Goal: Task Accomplishment & Management: Manage account settings

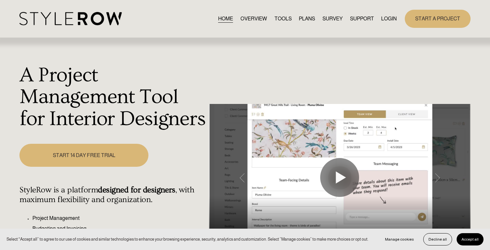
click at [389, 21] on link "LOGIN" at bounding box center [389, 18] width 16 height 9
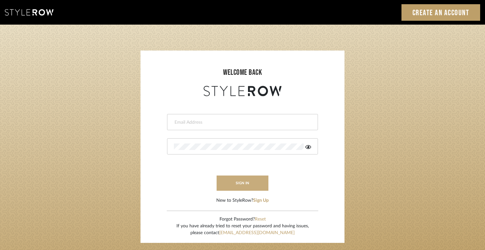
type input "jodle@justinodleinteriors.com"
click at [238, 182] on button "sign in" at bounding box center [243, 182] width 52 height 15
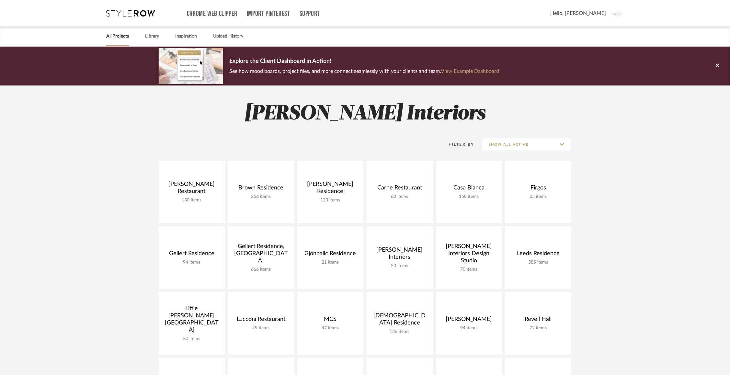
click at [117, 210] on project-collections "Explore the Client Dashboard in Action! See how mood boards, project files, and…" at bounding box center [365, 356] width 730 height 619
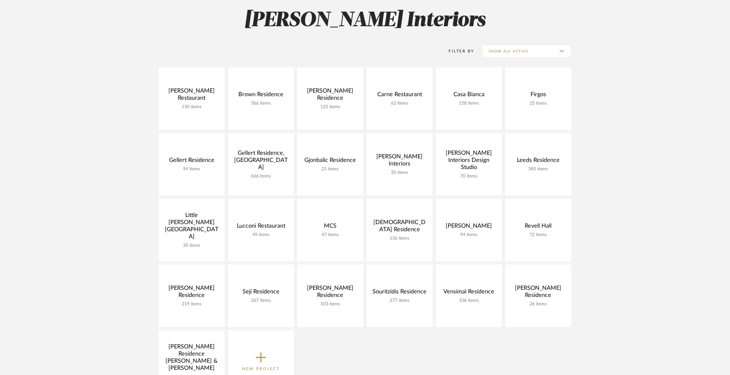
scroll to position [97, 0]
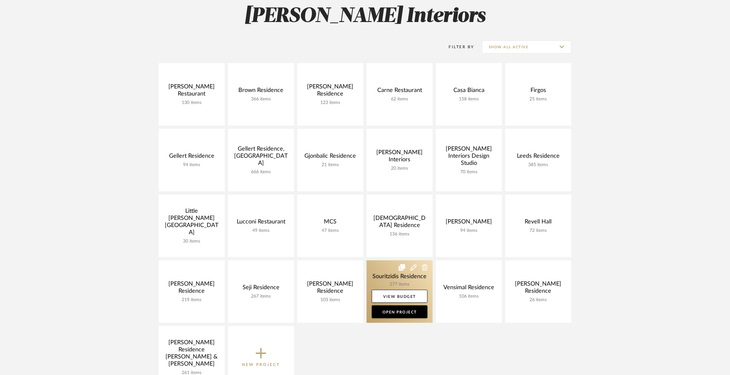
click at [386, 273] on link at bounding box center [400, 291] width 66 height 62
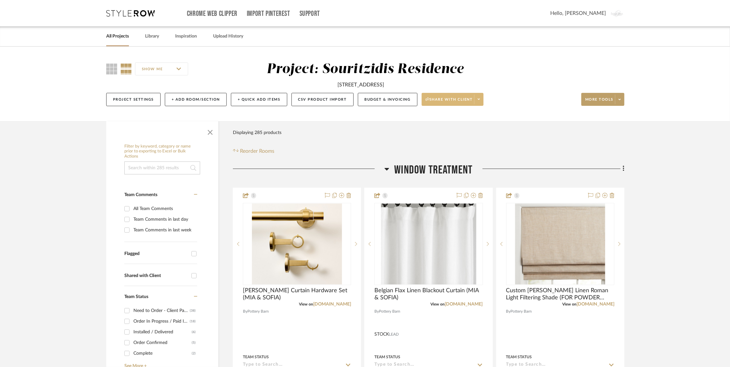
click at [439, 99] on span "Share with client" at bounding box center [448, 102] width 47 height 10
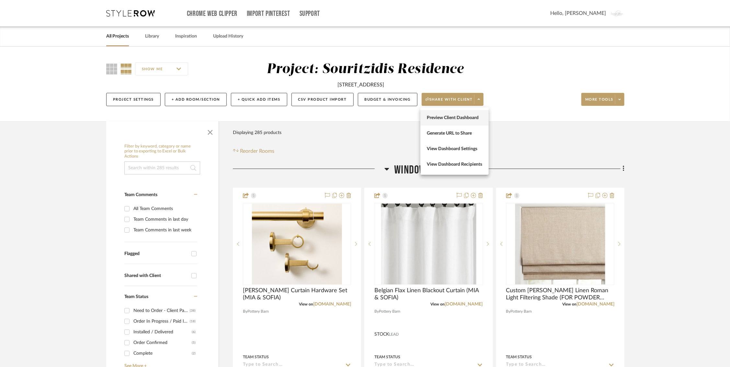
click at [437, 116] on span "Preview Client Dashboard" at bounding box center [454, 118] width 55 height 6
click at [387, 167] on icon at bounding box center [386, 169] width 5 height 8
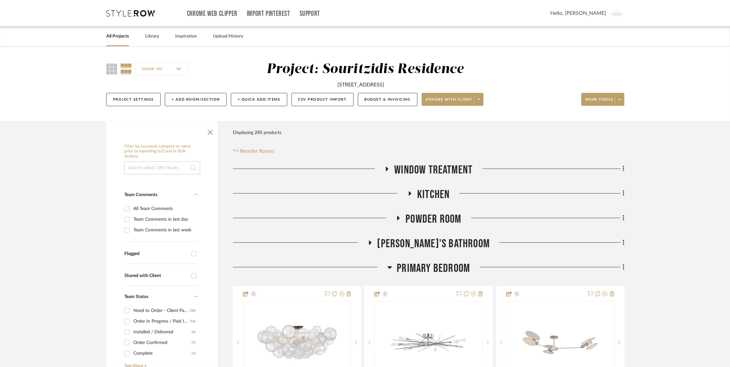
click at [397, 218] on icon at bounding box center [398, 218] width 8 height 5
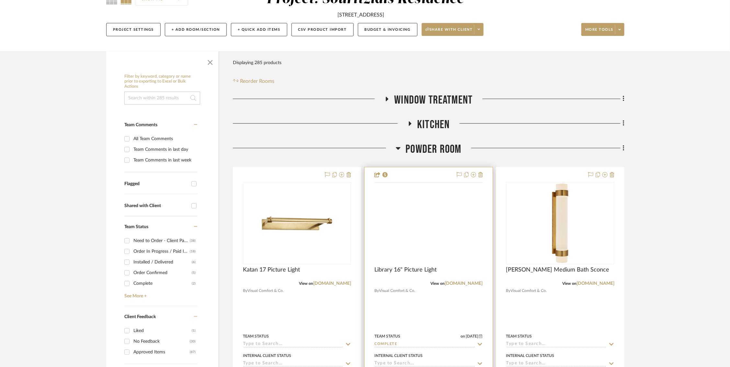
scroll to position [71, 0]
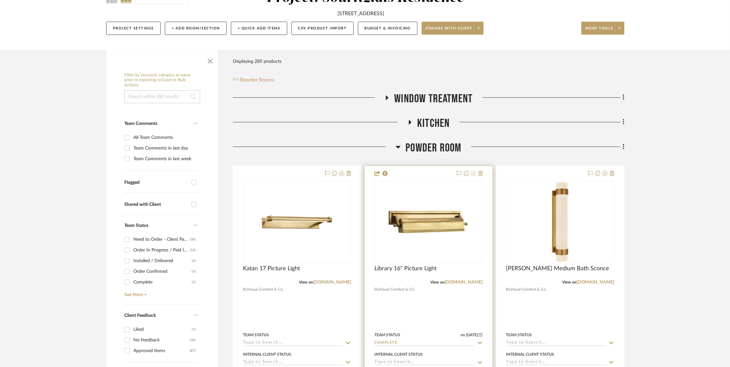
click at [474, 174] on icon at bounding box center [473, 173] width 5 height 5
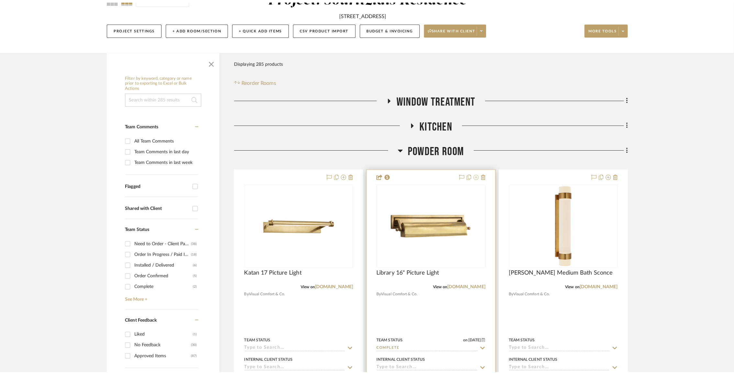
scroll to position [0, 0]
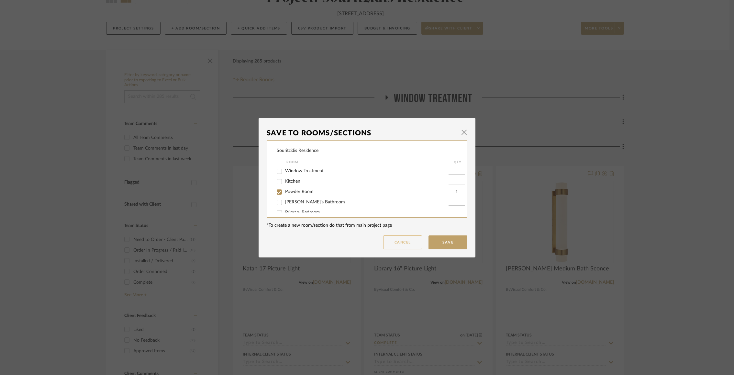
click at [394, 245] on button "Cancel" at bounding box center [402, 242] width 39 height 14
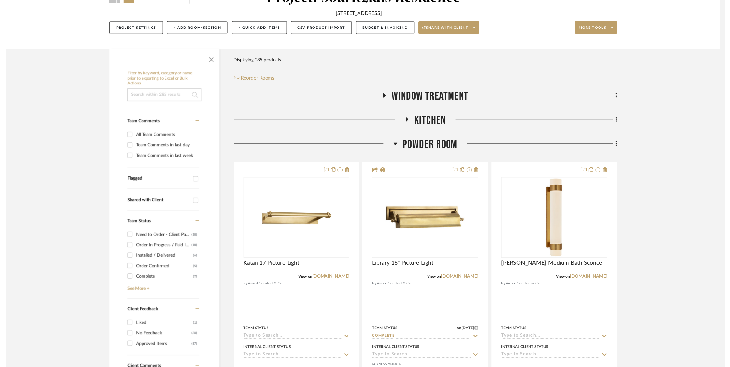
scroll to position [71, 0]
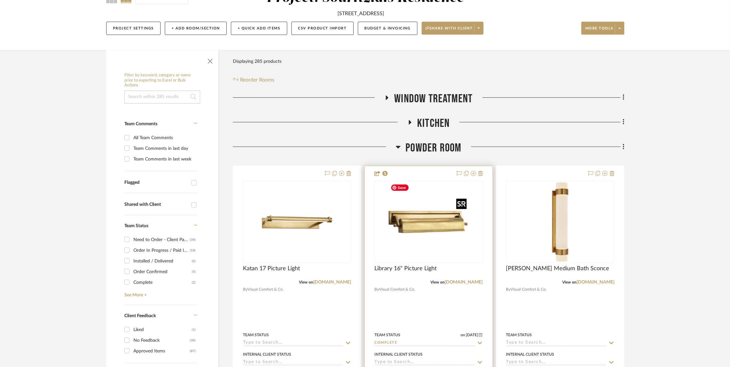
click at [425, 220] on img "0" at bounding box center [428, 222] width 81 height 81
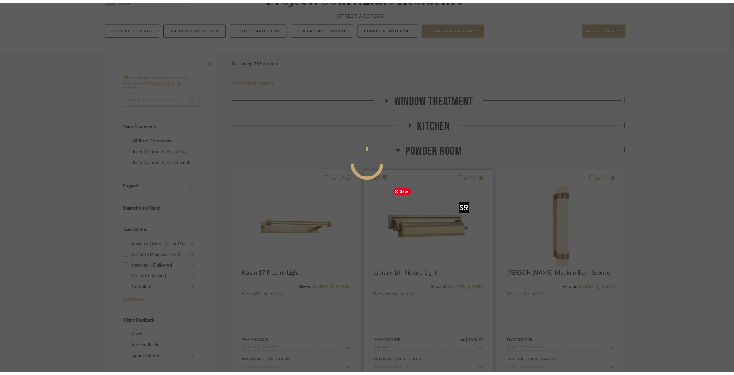
scroll to position [0, 0]
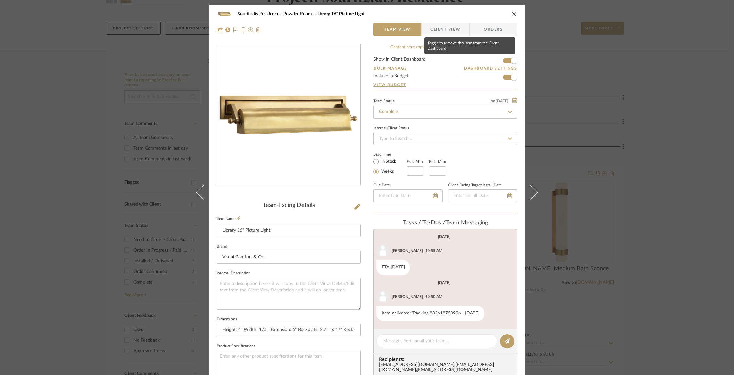
click at [511, 58] on span "button" at bounding box center [514, 60] width 6 height 6
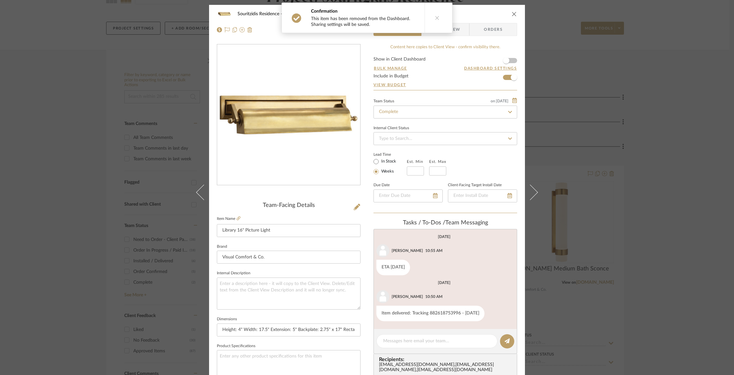
click at [513, 14] on icon "close" at bounding box center [514, 13] width 5 height 5
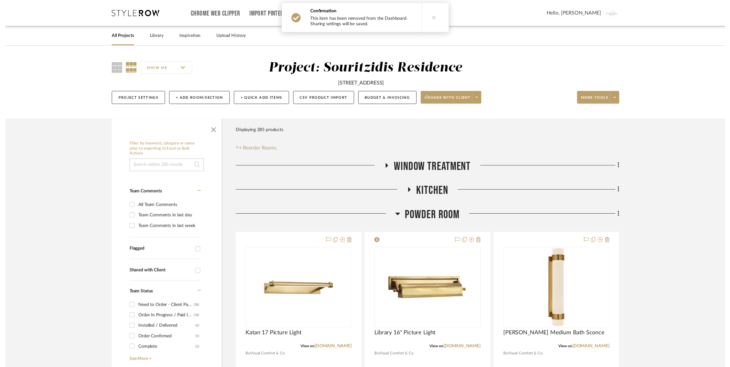
scroll to position [71, 0]
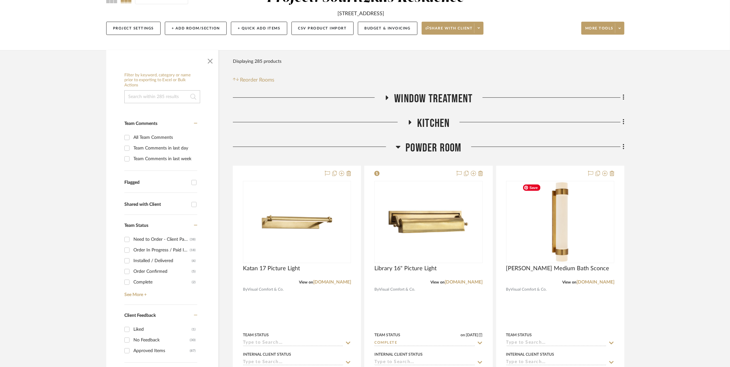
click at [429, 103] on span "Window Treatment" at bounding box center [433, 99] width 78 height 14
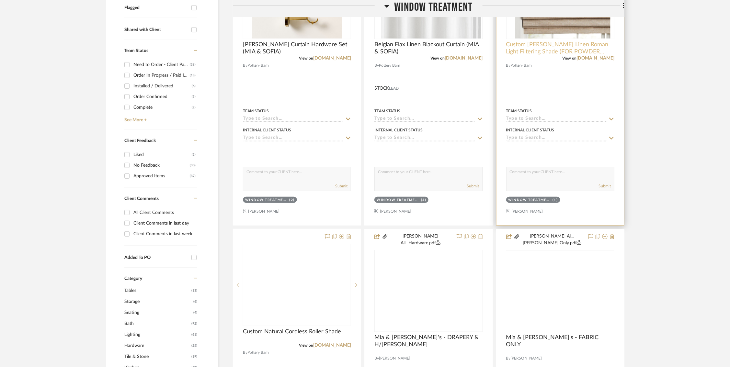
scroll to position [340, 0]
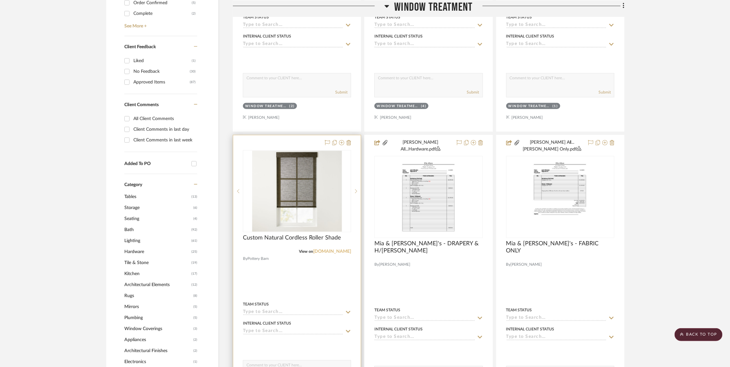
click at [333, 250] on link "potterybarn.com" at bounding box center [332, 251] width 38 height 5
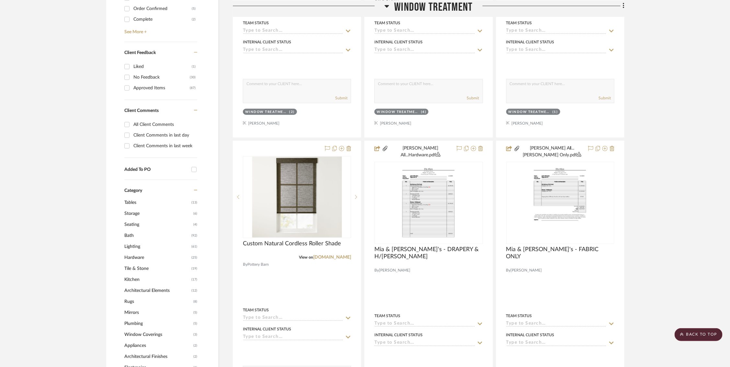
scroll to position [336, 0]
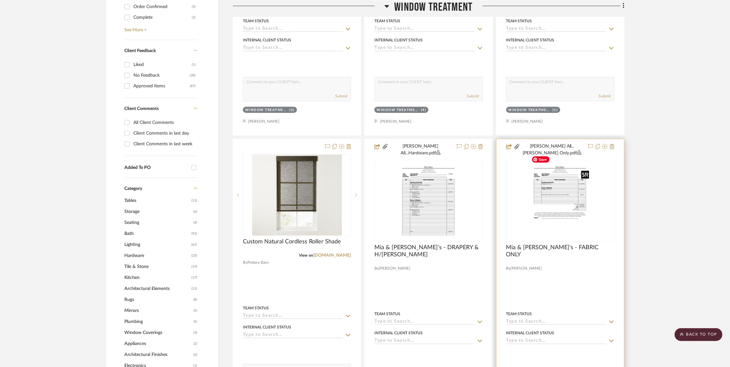
click at [571, 190] on img "0" at bounding box center [560, 201] width 62 height 81
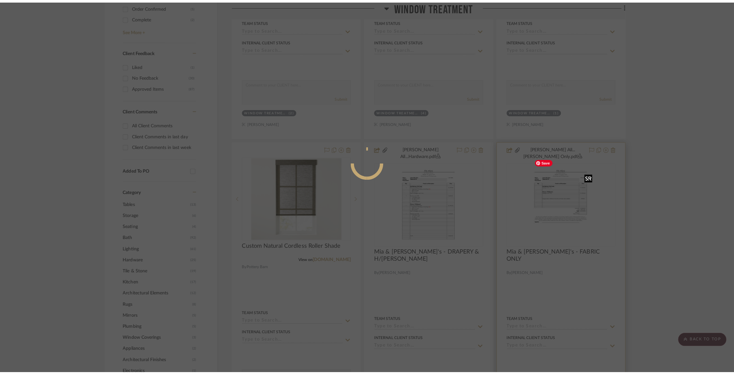
scroll to position [0, 0]
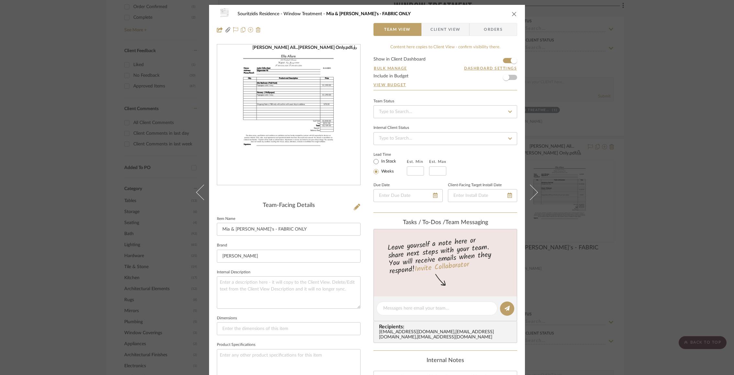
click at [326, 138] on img "0" at bounding box center [288, 115] width 109 height 141
click at [325, 138] on img "0" at bounding box center [288, 115] width 109 height 141
click at [514, 14] on icon "close" at bounding box center [514, 13] width 5 height 5
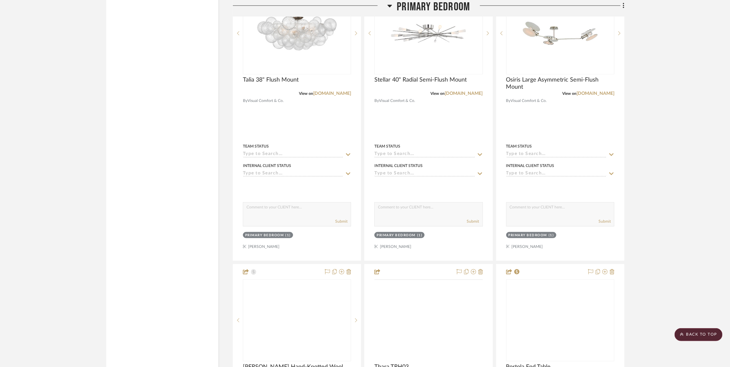
scroll to position [1891, 0]
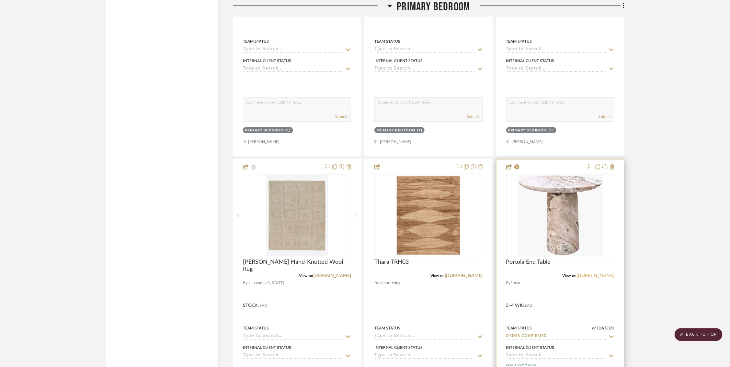
click at [609, 274] on link "surya.com" at bounding box center [595, 276] width 38 height 5
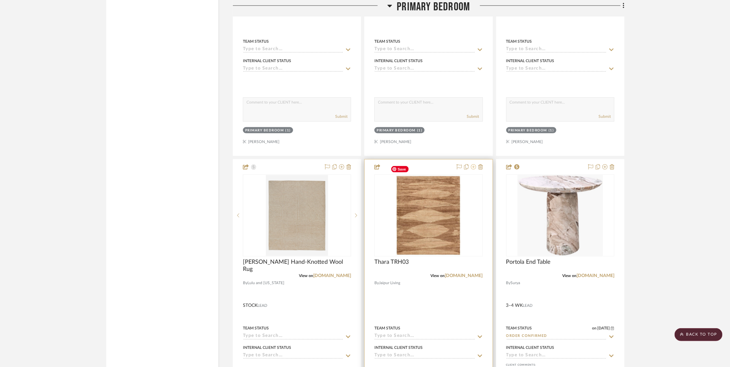
click at [472, 164] on icon at bounding box center [473, 166] width 5 height 5
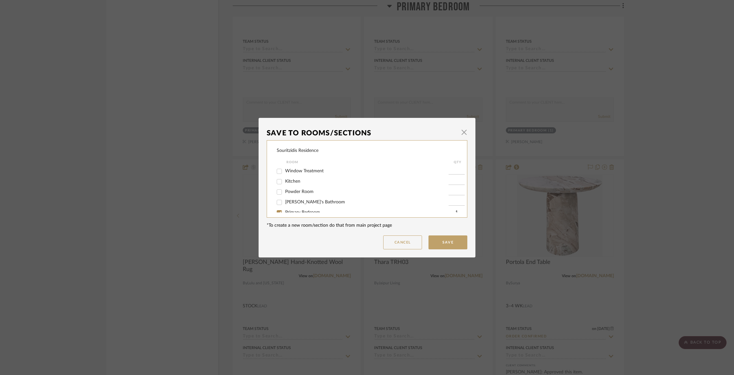
scroll to position [8, 0]
click at [279, 204] on input "Primary Bedroom" at bounding box center [279, 205] width 10 height 10
checkbox input "false"
click at [436, 244] on button "Save" at bounding box center [448, 242] width 39 height 14
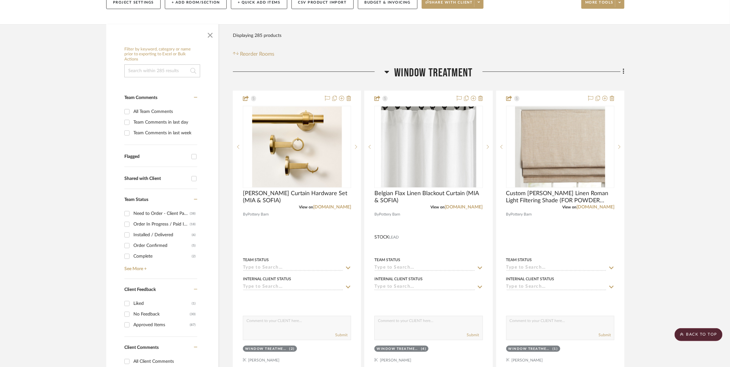
scroll to position [0, 0]
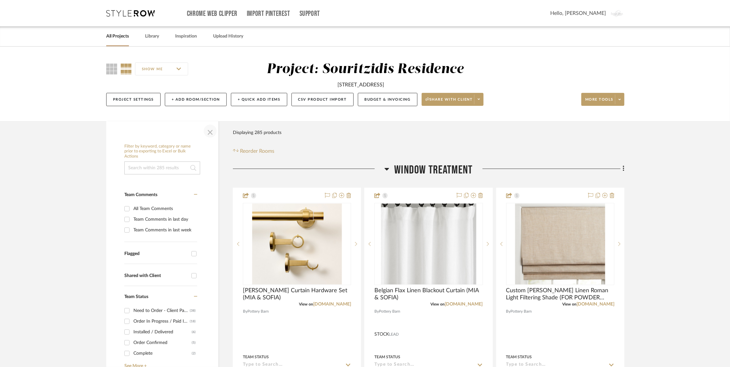
click at [208, 135] on span "button" at bounding box center [210, 131] width 16 height 16
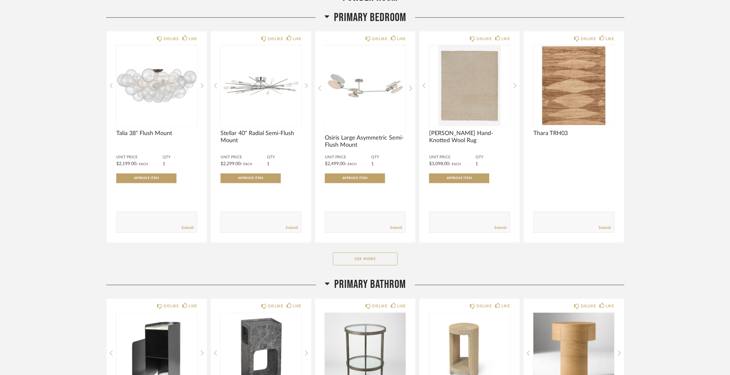
scroll to position [576, 0]
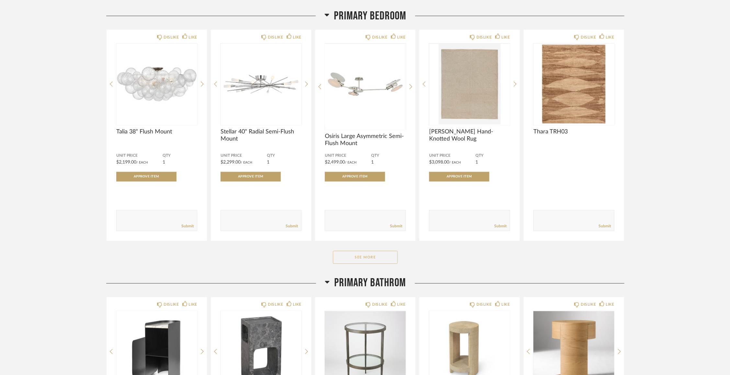
click at [353, 258] on button "See More" at bounding box center [365, 257] width 65 height 13
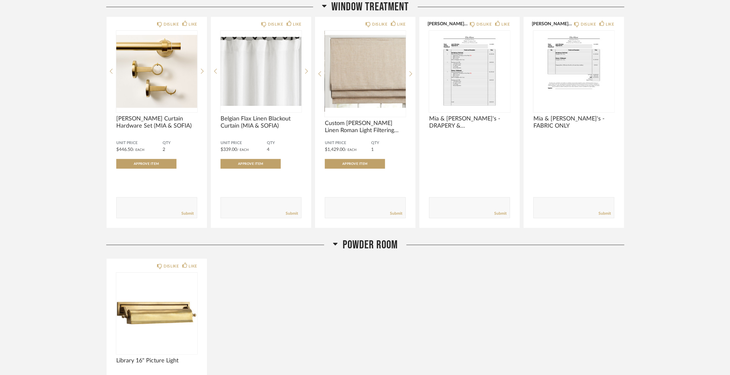
scroll to position [0, 0]
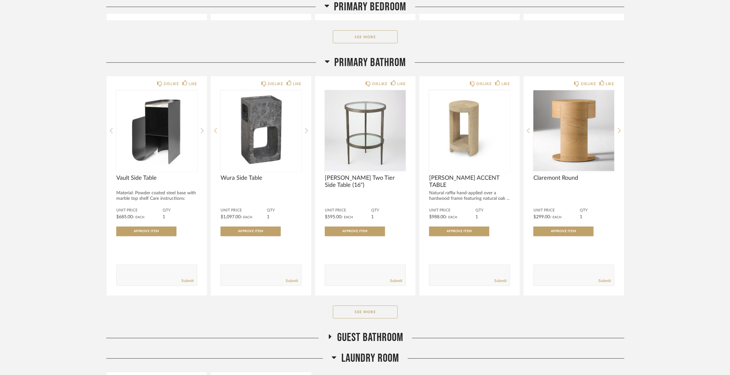
scroll to position [554, 0]
click at [349, 312] on button "See More" at bounding box center [365, 312] width 65 height 13
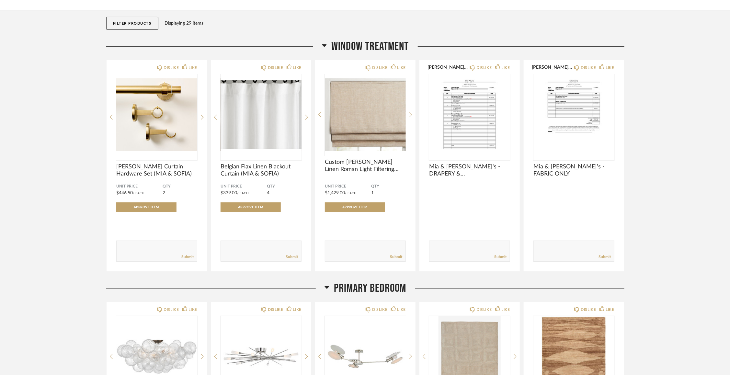
scroll to position [75, 0]
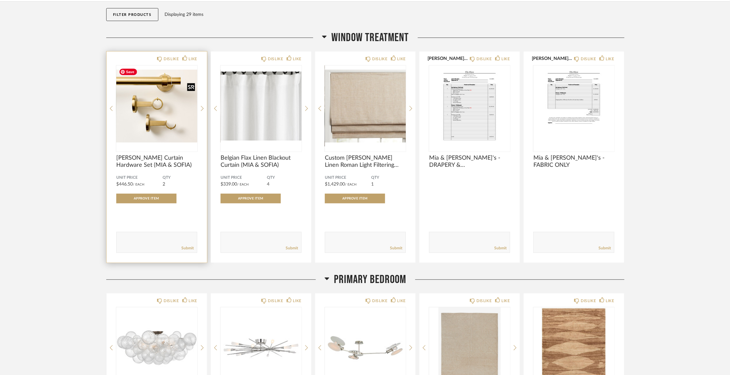
click at [156, 112] on img "0" at bounding box center [156, 105] width 81 height 81
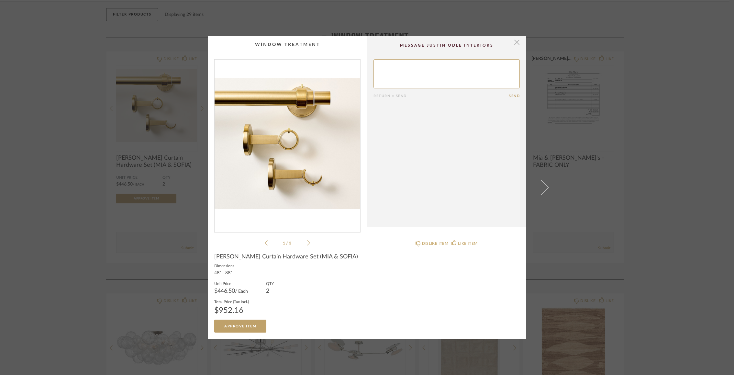
click at [513, 42] on span "button" at bounding box center [517, 42] width 13 height 13
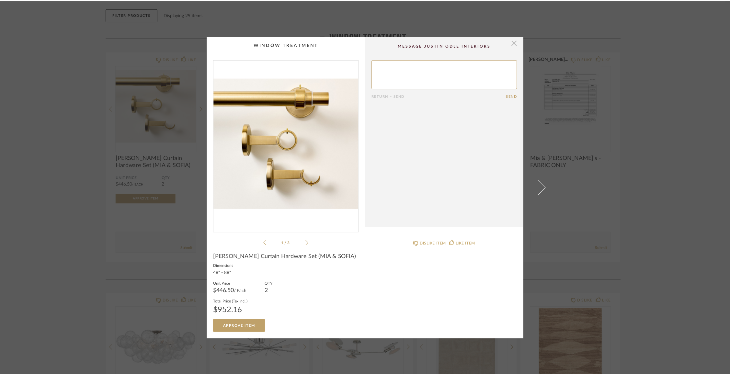
scroll to position [75, 0]
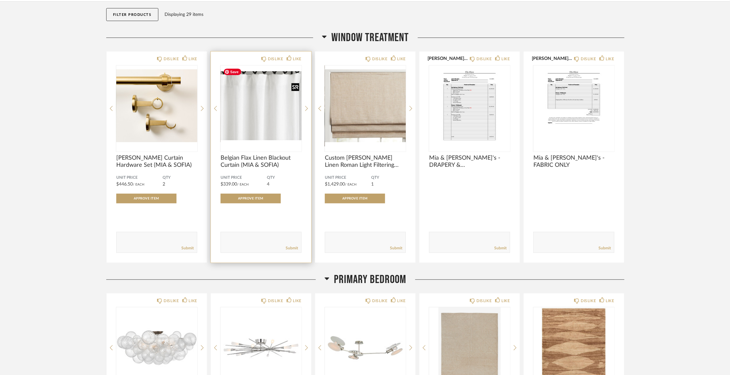
click at [266, 113] on img "0" at bounding box center [260, 105] width 81 height 81
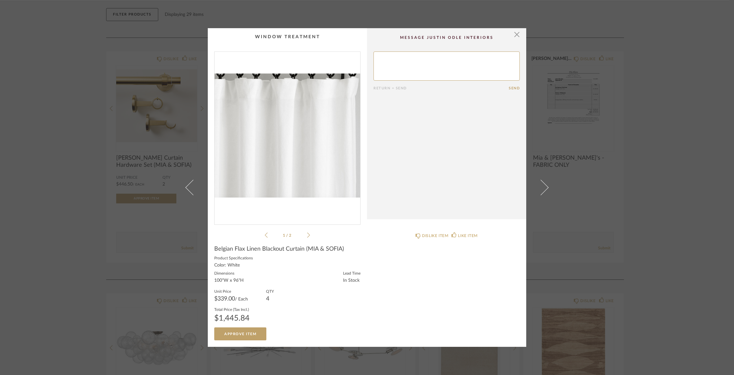
click at [648, 198] on div "× 1 / 2 Return = Send Send Belgian Flax Linen Blackout Curtain (MIA & SOFIA) Pr…" at bounding box center [367, 187] width 734 height 375
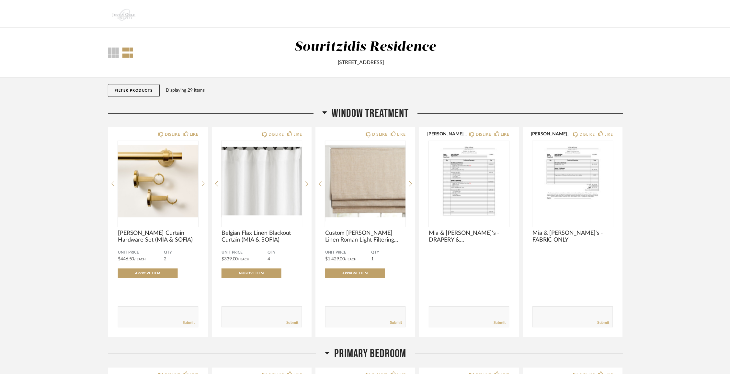
scroll to position [75, 0]
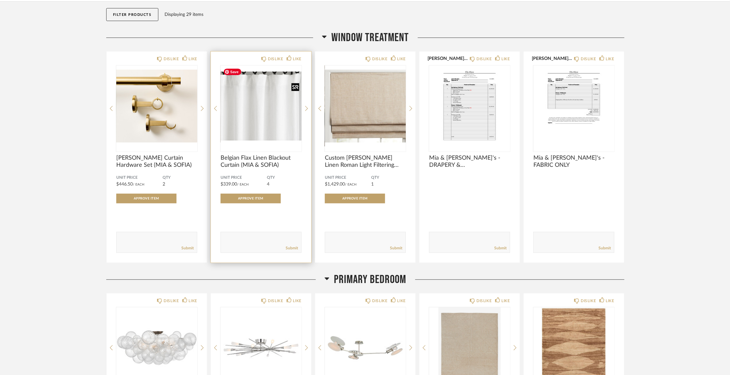
click at [268, 129] on img "0" at bounding box center [260, 105] width 81 height 81
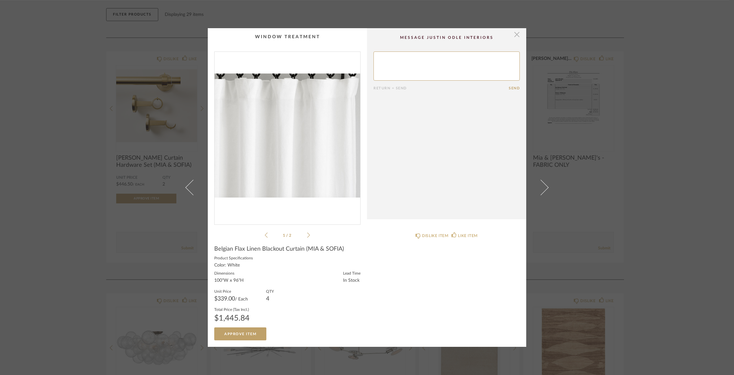
click at [515, 37] on span "button" at bounding box center [517, 34] width 13 height 13
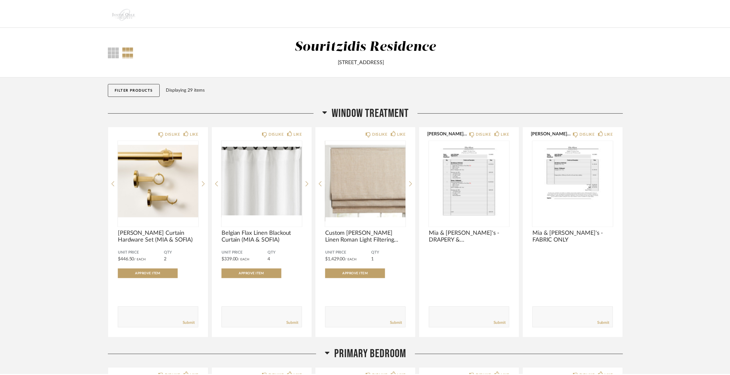
scroll to position [75, 0]
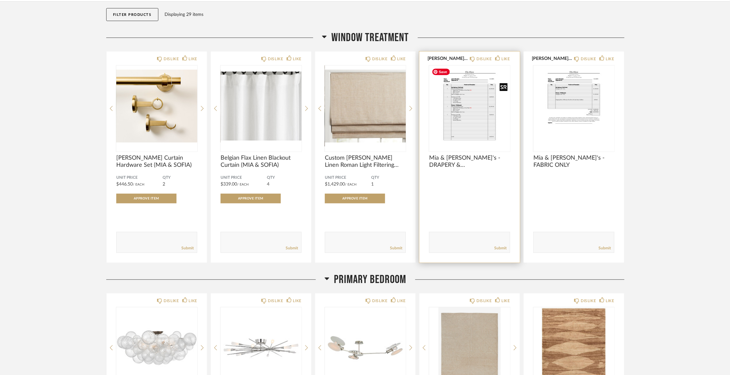
click at [474, 128] on img "0" at bounding box center [469, 105] width 81 height 81
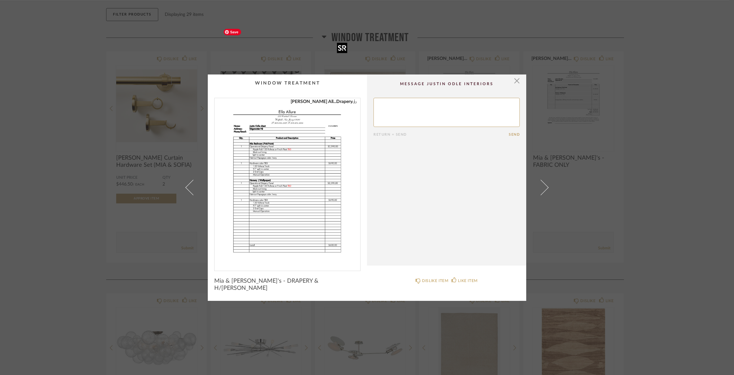
click at [286, 173] on img "0" at bounding box center [288, 181] width 130 height 167
click at [516, 87] on span "button" at bounding box center [517, 80] width 13 height 13
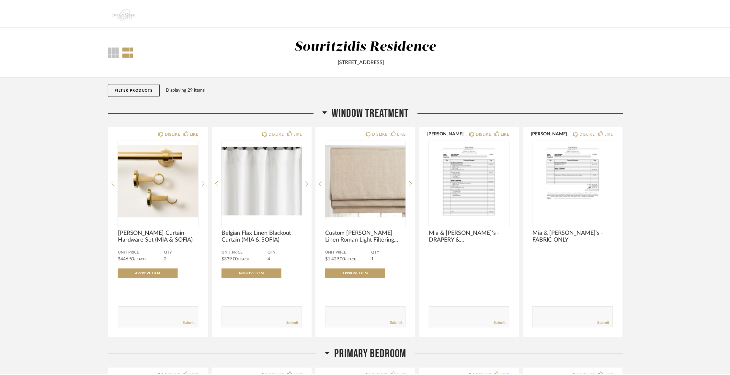
scroll to position [75, 0]
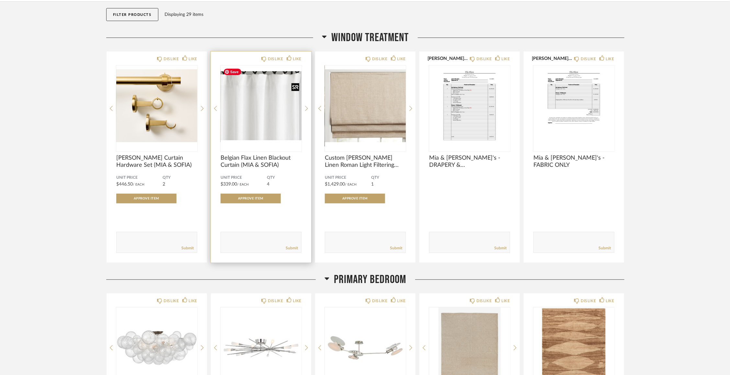
click at [245, 119] on img "0" at bounding box center [260, 105] width 81 height 81
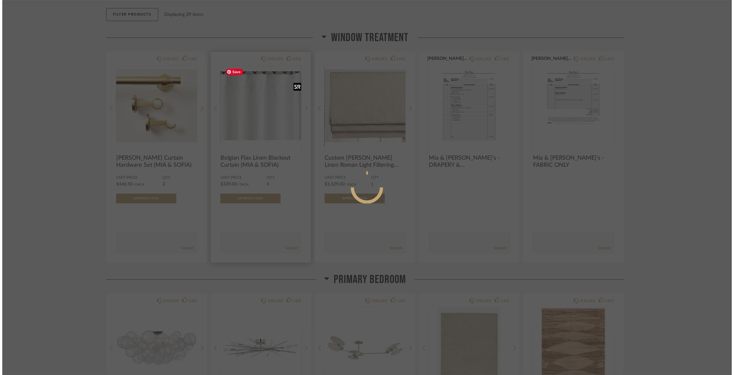
scroll to position [0, 0]
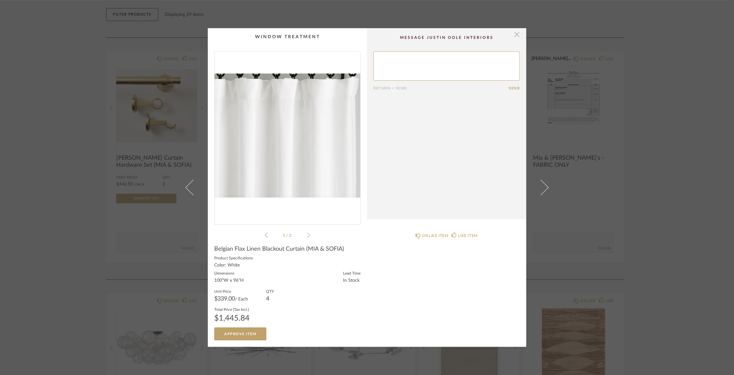
click at [516, 37] on span "button" at bounding box center [517, 34] width 13 height 13
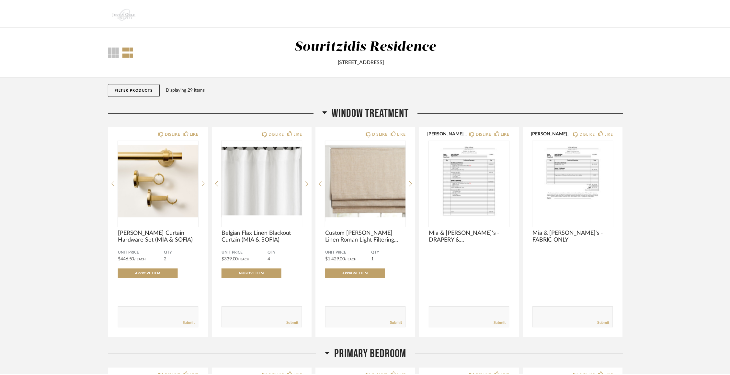
scroll to position [75, 0]
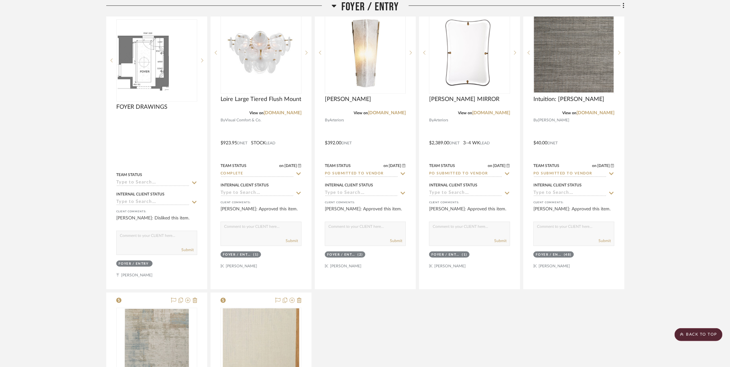
scroll to position [189, 0]
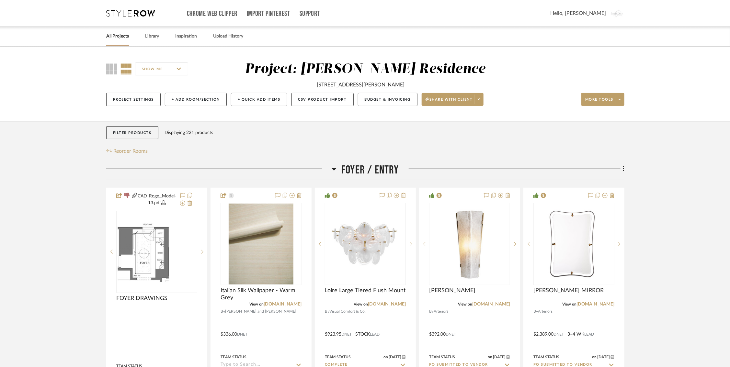
scroll to position [163, 0]
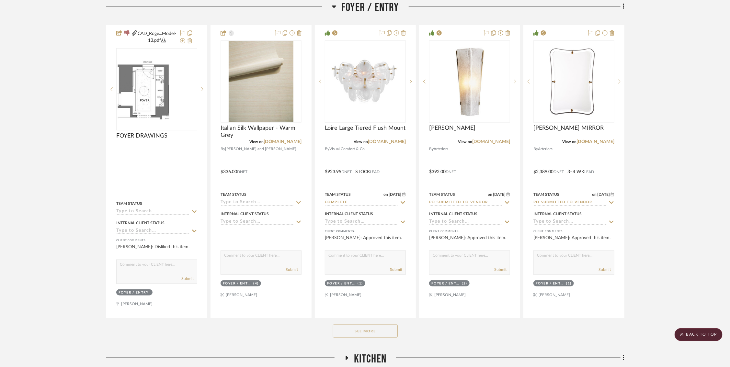
click at [376, 330] on button "See More" at bounding box center [365, 331] width 65 height 13
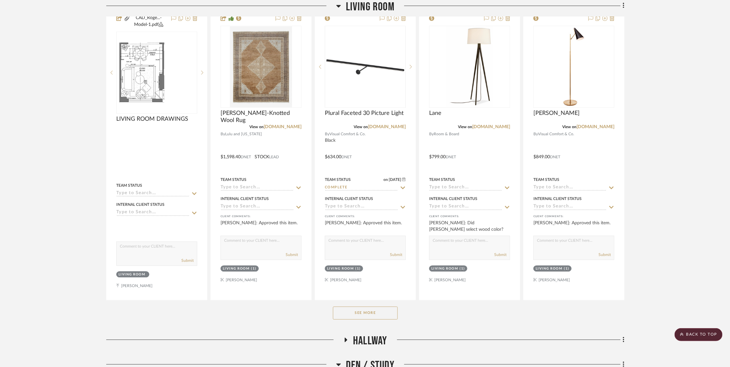
scroll to position [867, 0]
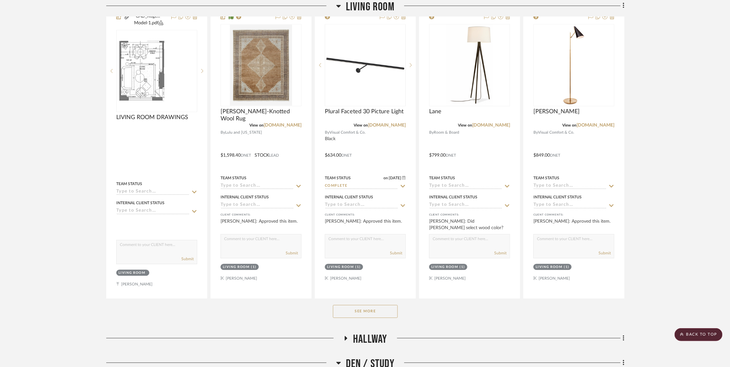
click at [376, 309] on button "See More" at bounding box center [365, 311] width 65 height 13
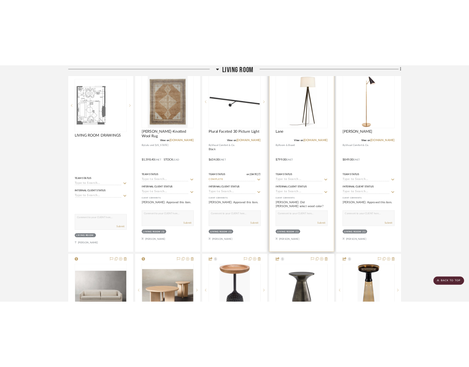
scroll to position [829, 0]
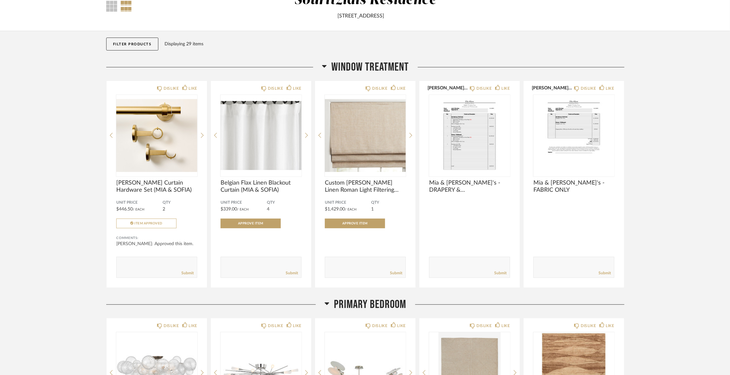
scroll to position [45, 0]
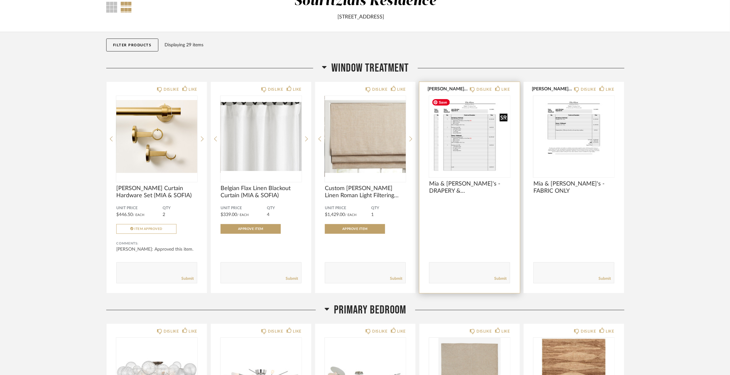
click at [474, 143] on img "0" at bounding box center [460, 136] width 62 height 81
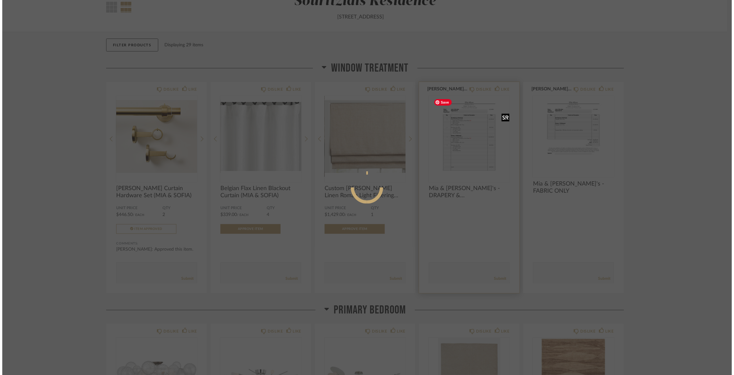
scroll to position [0, 0]
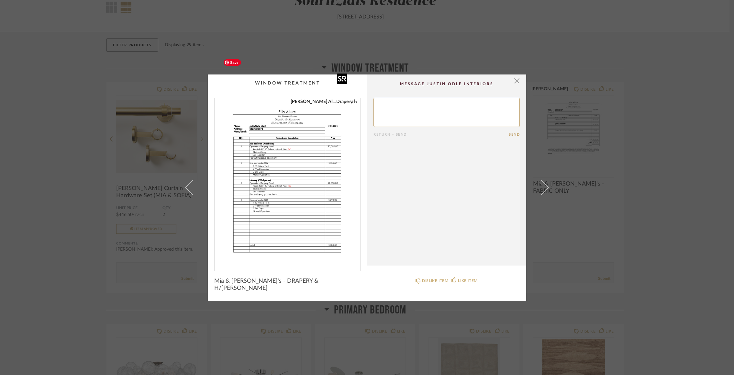
click at [245, 215] on img "0" at bounding box center [288, 181] width 130 height 167
click at [514, 84] on span "button" at bounding box center [517, 80] width 13 height 13
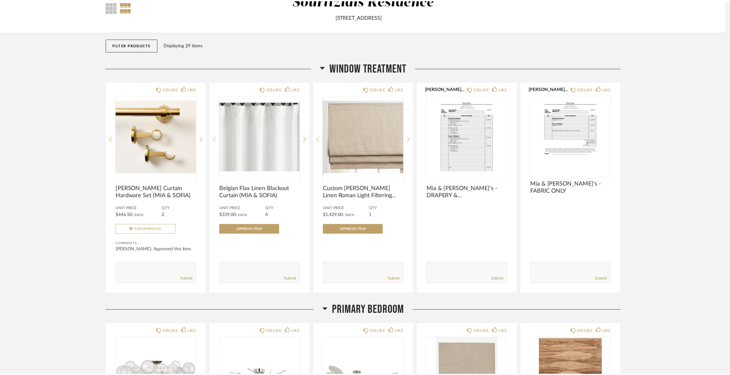
scroll to position [45, 0]
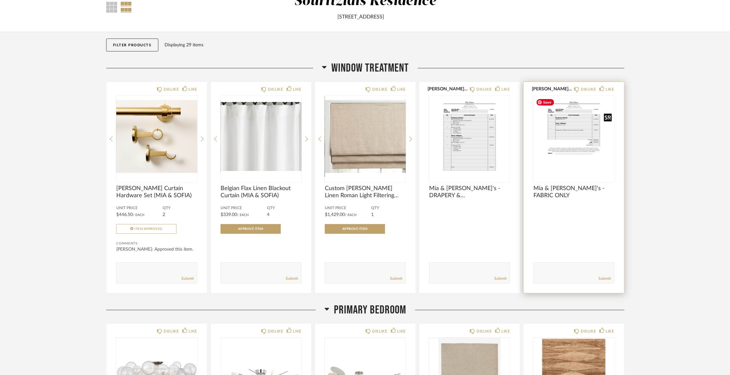
click at [0, 0] on img at bounding box center [0, 0] width 0 height 0
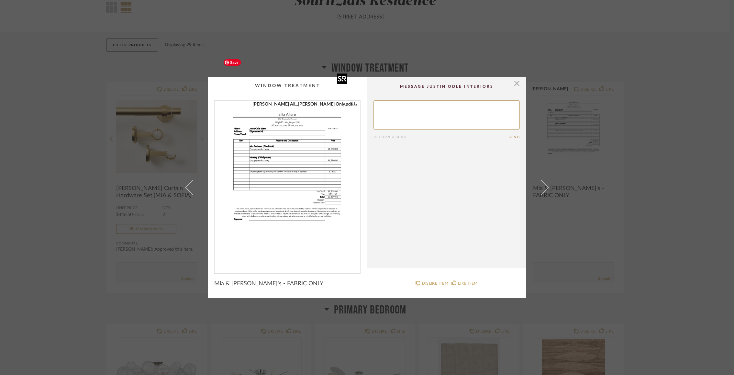
click at [284, 177] on img "0" at bounding box center [288, 184] width 130 height 167
click at [515, 86] on span "button" at bounding box center [517, 83] width 13 height 13
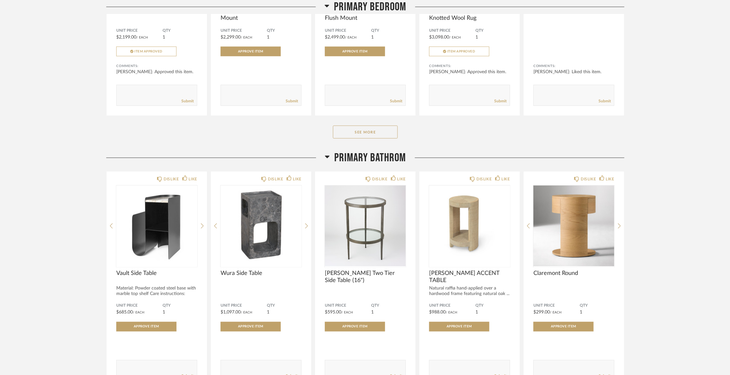
scroll to position [494, 0]
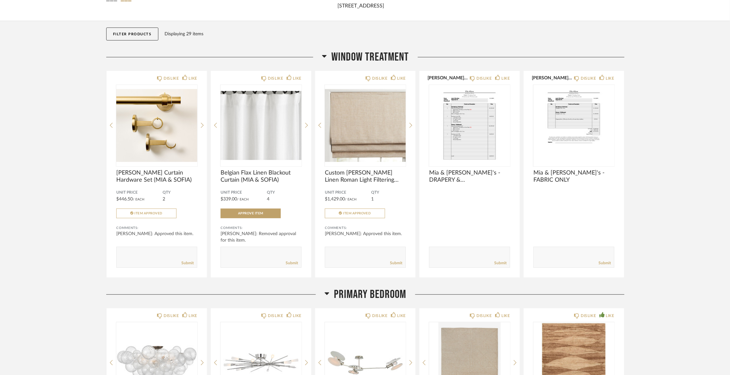
scroll to position [55, 0]
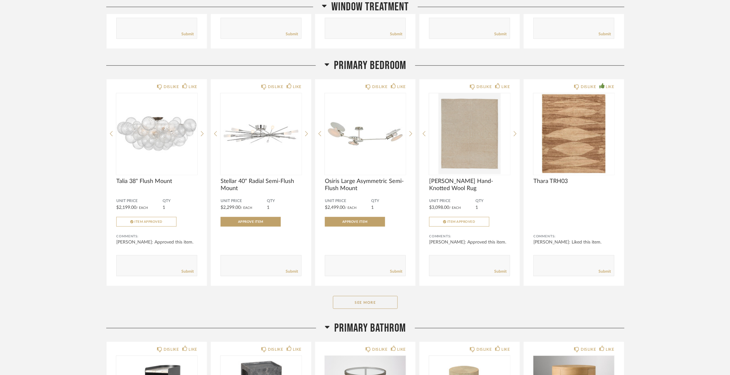
scroll to position [299, 0]
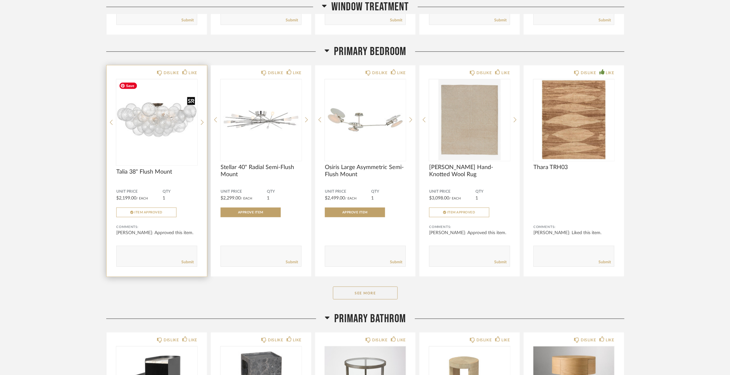
click at [0, 0] on img at bounding box center [0, 0] width 0 height 0
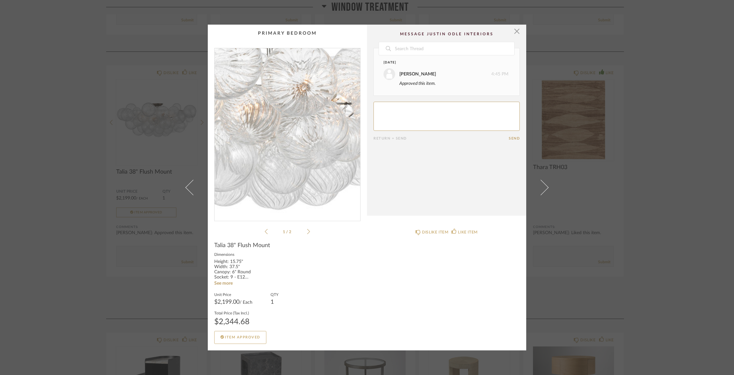
click at [292, 137] on img "0" at bounding box center [288, 131] width 146 height 167
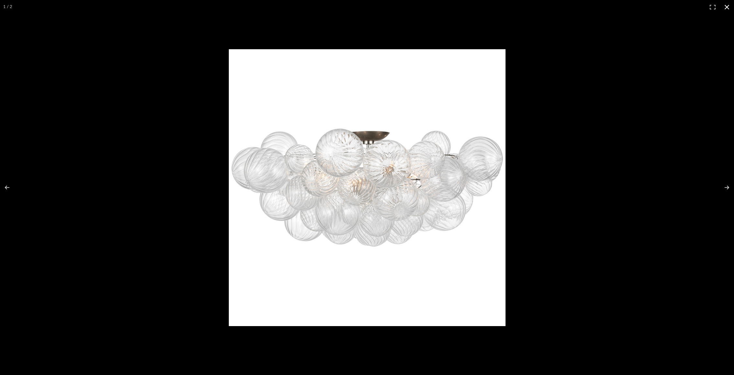
click at [619, 161] on div at bounding box center [522, 198] width 587 height 299
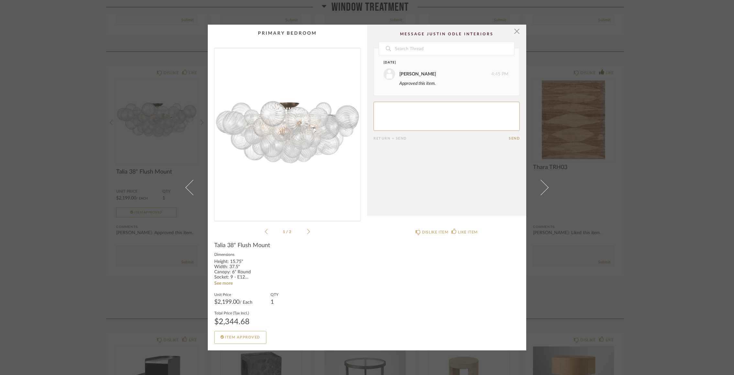
click at [49, 166] on div "× 1 / 2 Date [DATE] [PERSON_NAME] 4:45 PM Approved this item. Return = Send Sen…" at bounding box center [367, 187] width 734 height 375
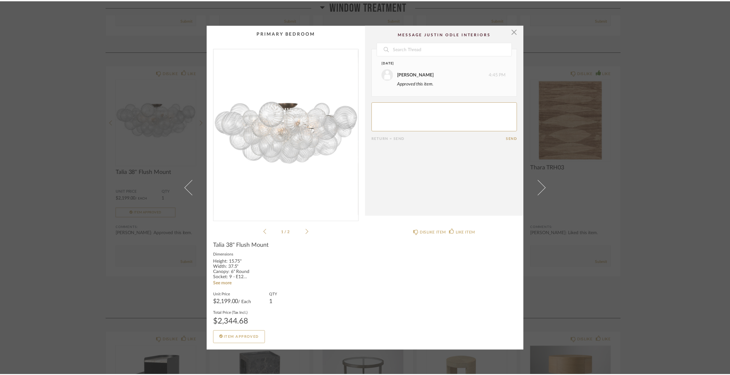
scroll to position [299, 0]
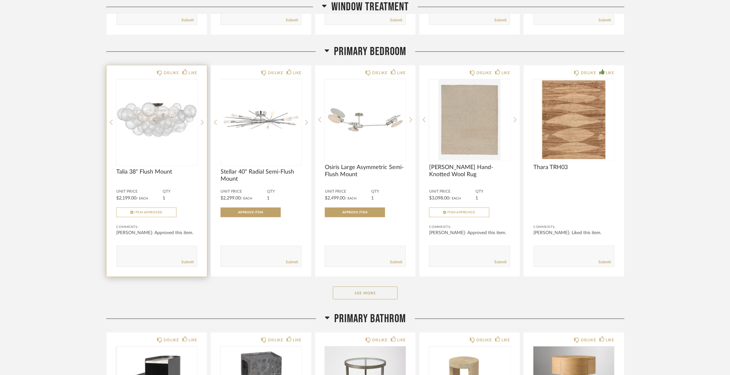
click at [148, 118] on img "0" at bounding box center [156, 119] width 81 height 81
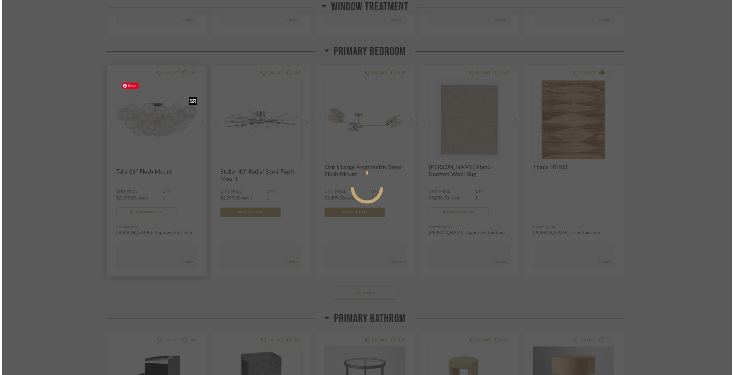
scroll to position [0, 0]
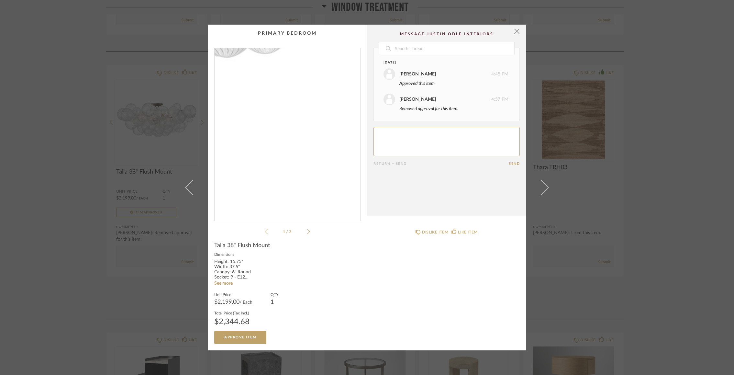
click at [309, 193] on img "0" at bounding box center [288, 131] width 146 height 167
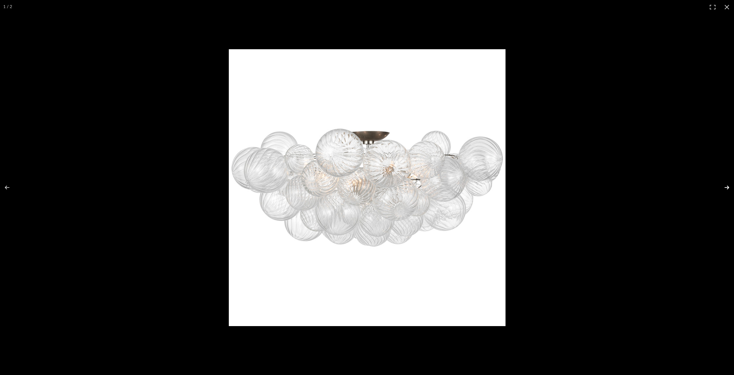
click at [727, 187] on button at bounding box center [723, 187] width 23 height 32
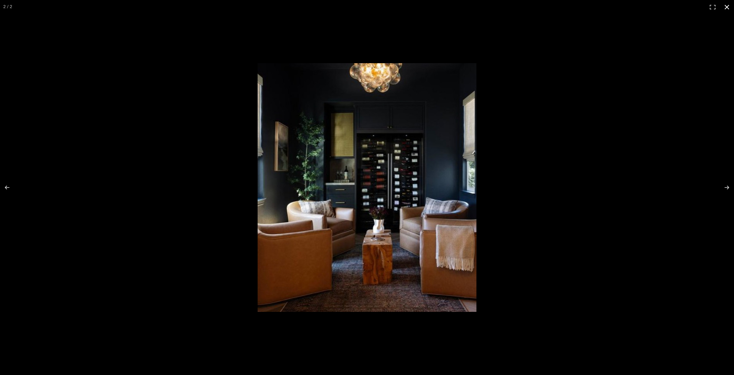
click at [107, 19] on div "× 1 / 2 Date [DATE] [PERSON_NAME] 4:45 PM Approved this item. [PERSON_NAME] 4:5…" at bounding box center [367, 187] width 734 height 375
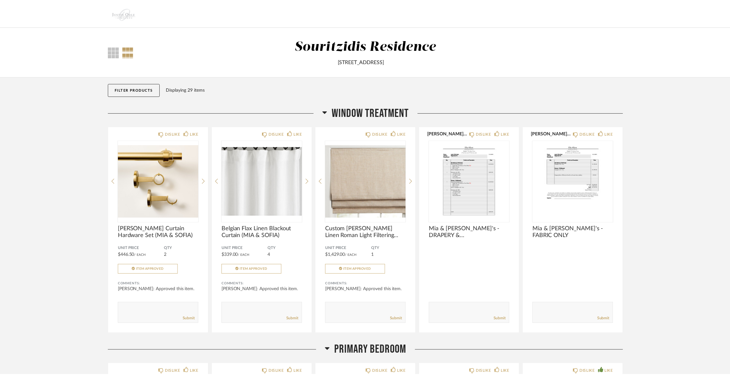
scroll to position [299, 0]
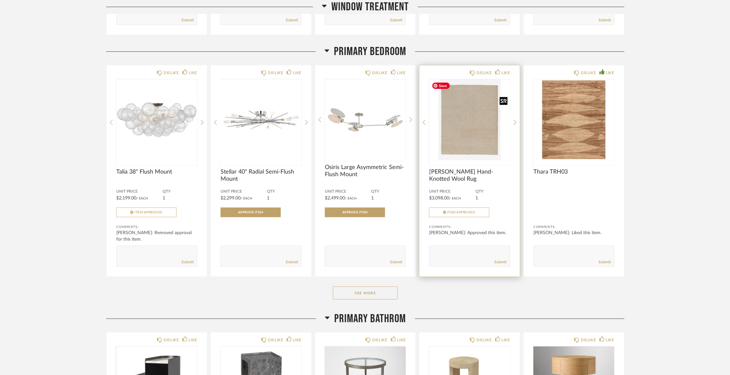
click at [469, 133] on img "0" at bounding box center [469, 119] width 81 height 81
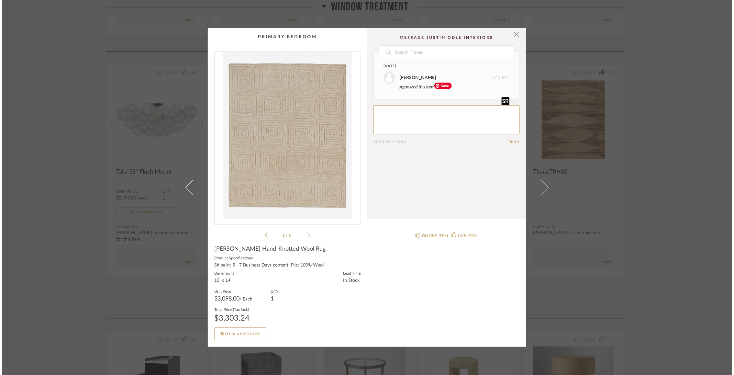
scroll to position [0, 0]
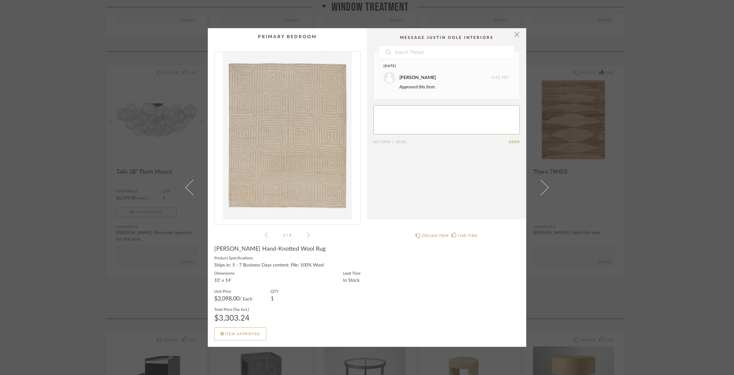
click at [304, 160] on img "0" at bounding box center [288, 135] width 146 height 167
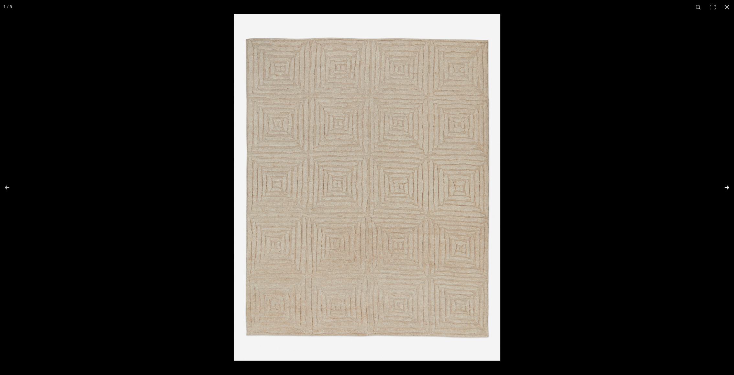
click at [725, 187] on button at bounding box center [723, 187] width 23 height 32
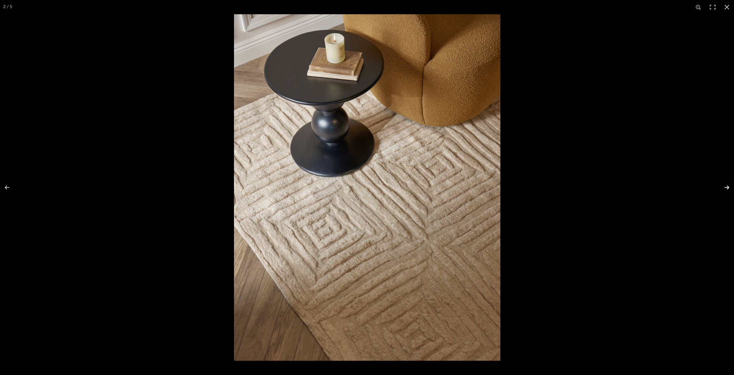
click at [727, 186] on button at bounding box center [723, 187] width 23 height 32
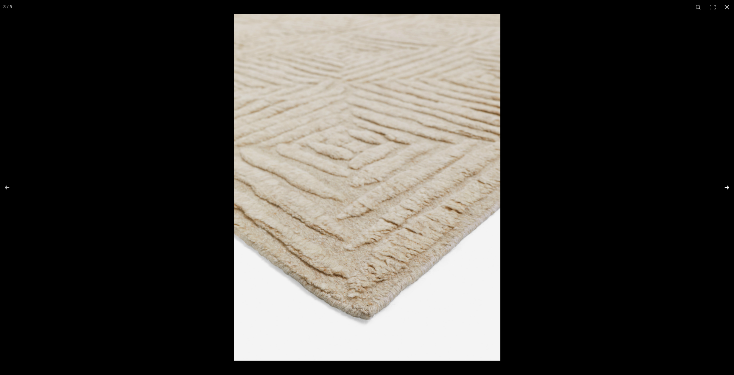
click at [726, 186] on button at bounding box center [723, 187] width 23 height 32
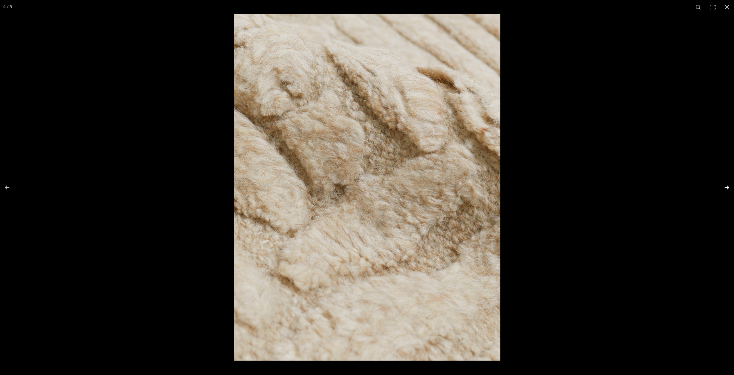
click at [726, 186] on button at bounding box center [723, 187] width 23 height 32
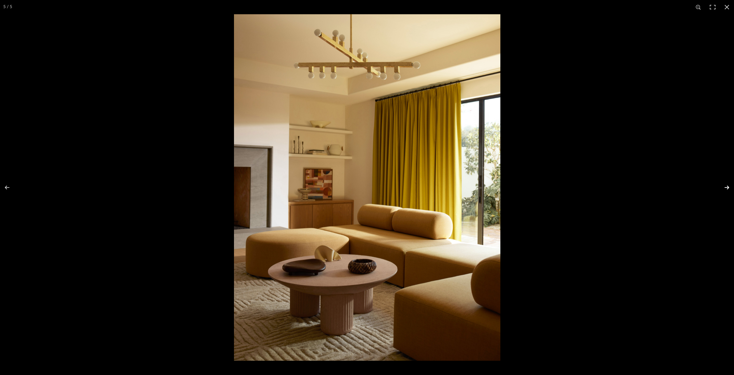
click at [726, 186] on button at bounding box center [723, 187] width 23 height 32
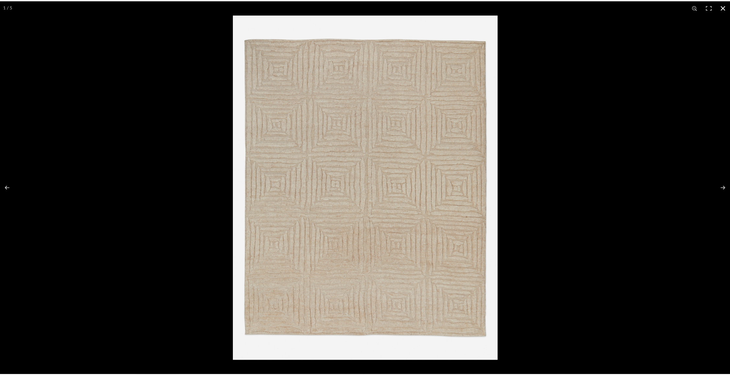
scroll to position [299, 0]
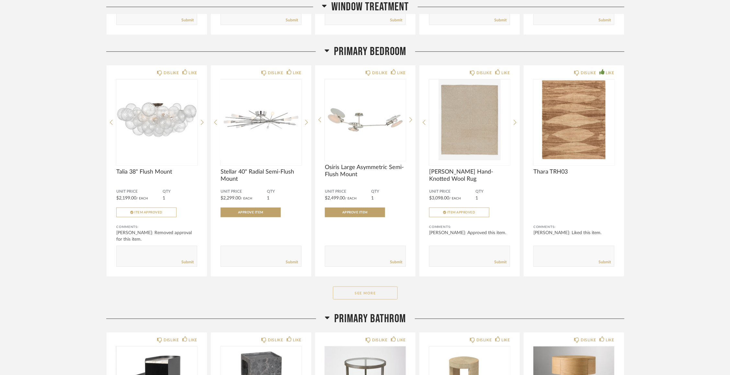
click at [369, 291] on button "See More" at bounding box center [365, 293] width 65 height 13
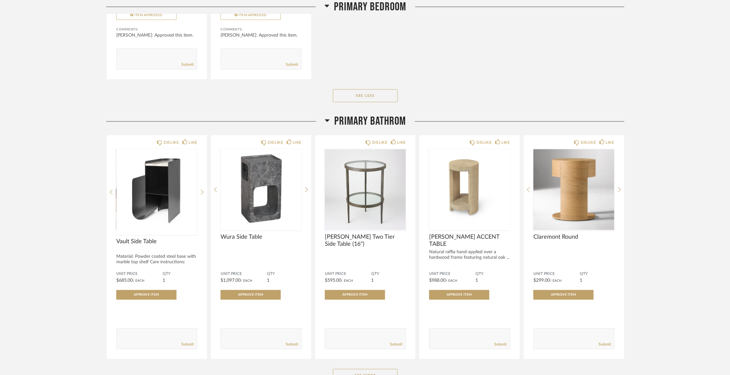
scroll to position [759, 0]
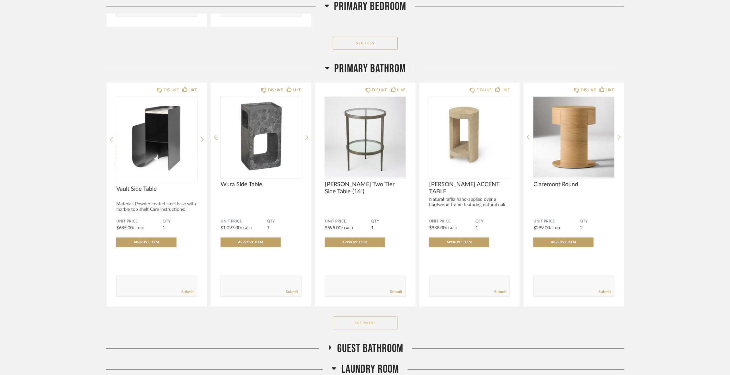
click at [375, 321] on button "See More" at bounding box center [365, 322] width 65 height 13
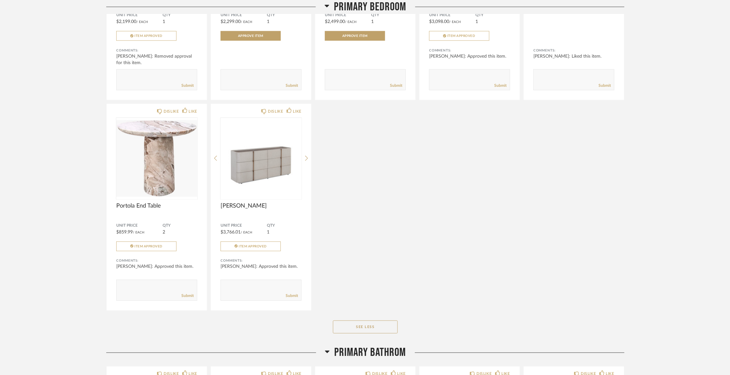
scroll to position [447, 0]
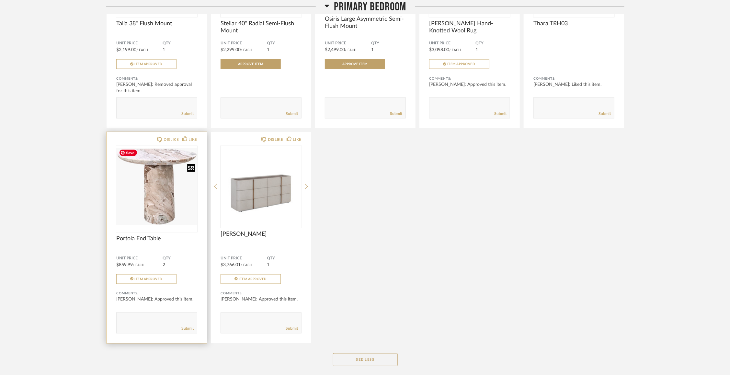
click at [0, 0] on img at bounding box center [0, 0] width 0 height 0
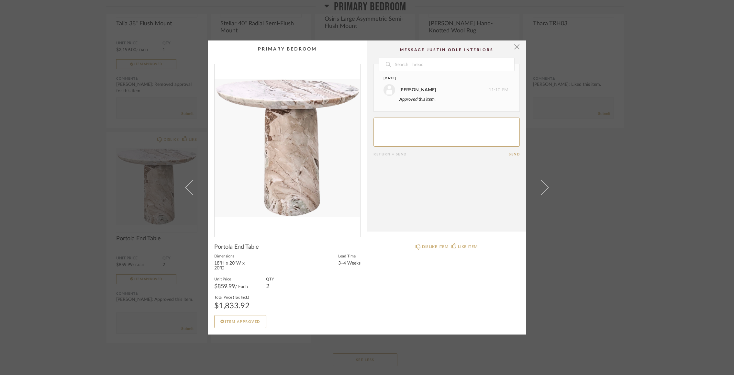
click at [291, 148] on img "0" at bounding box center [288, 147] width 146 height 167
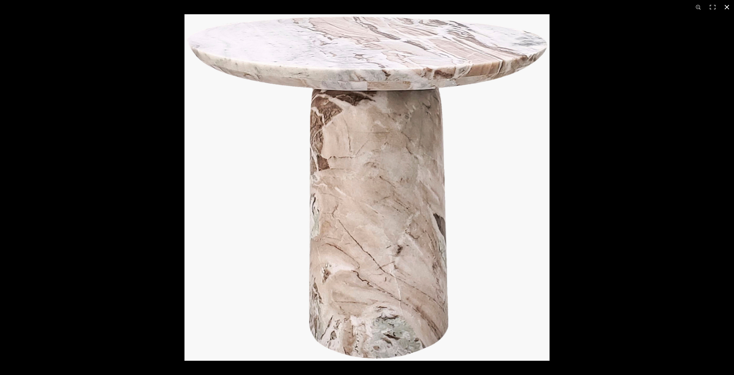
click at [727, 6] on button at bounding box center [727, 7] width 14 height 14
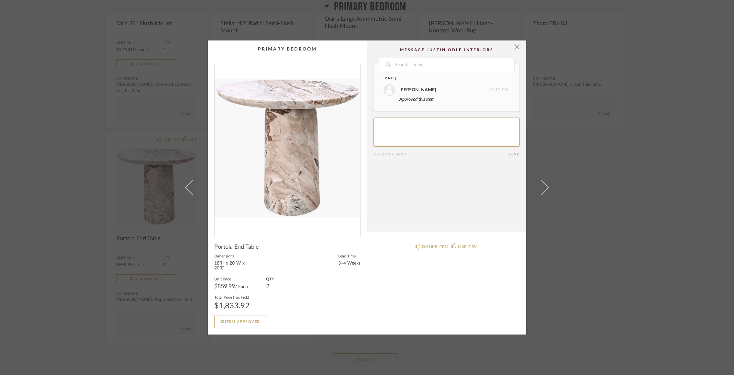
click at [661, 161] on div "× Date [DATE] [PERSON_NAME] 11:10 PM Approved this item. Return = Send Send Por…" at bounding box center [367, 187] width 734 height 375
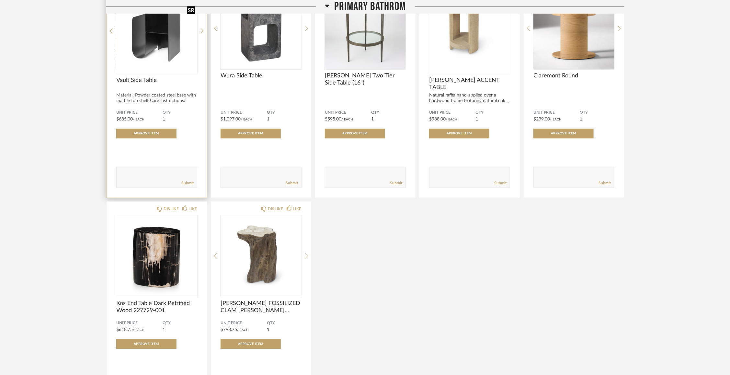
scroll to position [893, 0]
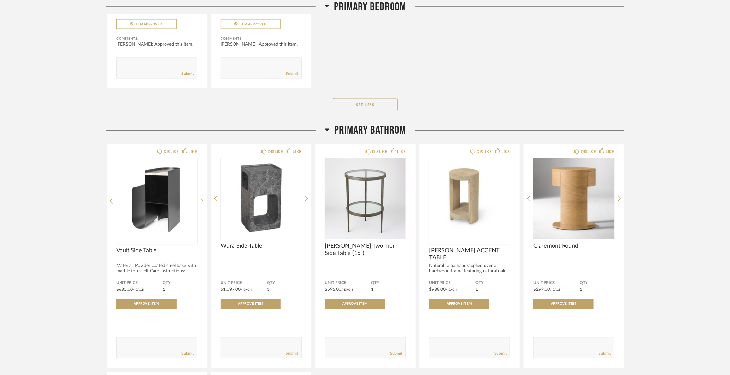
click at [75, 186] on div "Thumbnail View Full View Souritzidis Residence [STREET_ADDRESS] Filter Items Ca…" at bounding box center [365, 371] width 730 height 2092
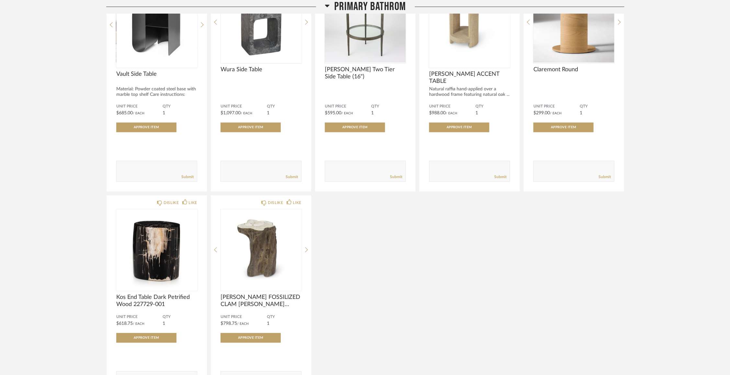
scroll to position [874, 0]
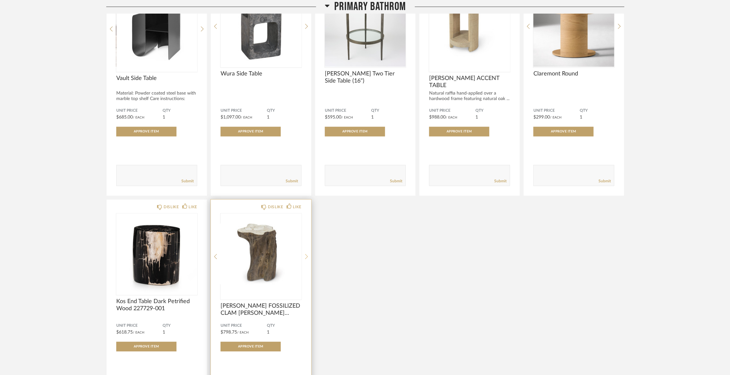
click at [307, 255] on icon at bounding box center [306, 257] width 3 height 6
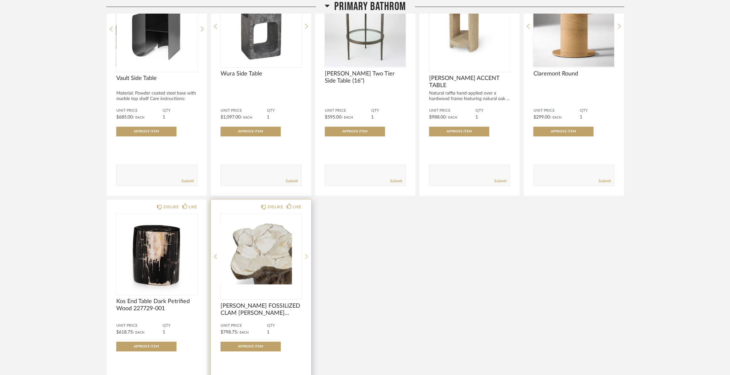
click at [306, 254] on icon at bounding box center [306, 257] width 3 height 6
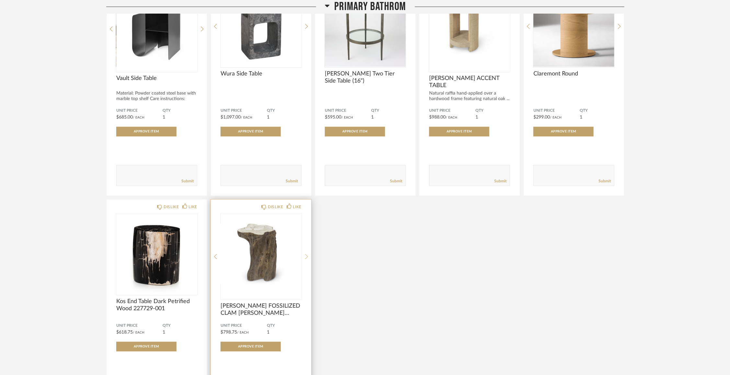
click at [305, 256] on icon at bounding box center [306, 257] width 3 height 6
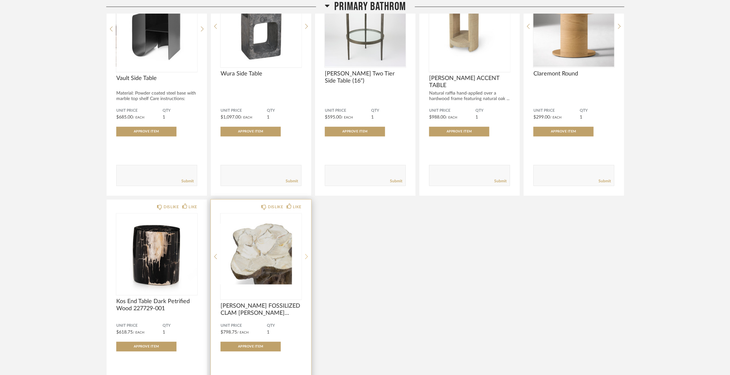
click at [305, 256] on icon at bounding box center [306, 257] width 3 height 6
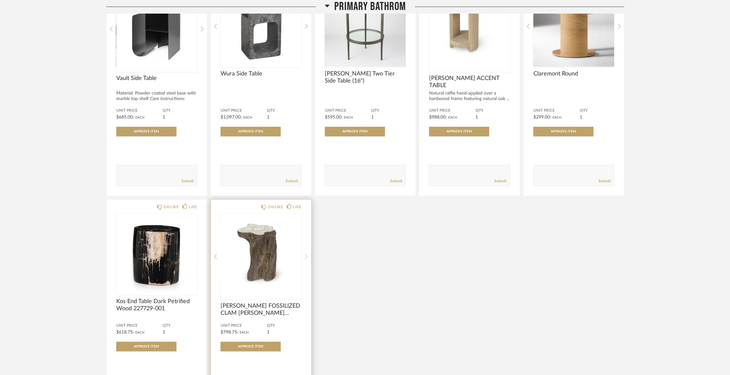
click at [305, 256] on icon at bounding box center [306, 257] width 3 height 6
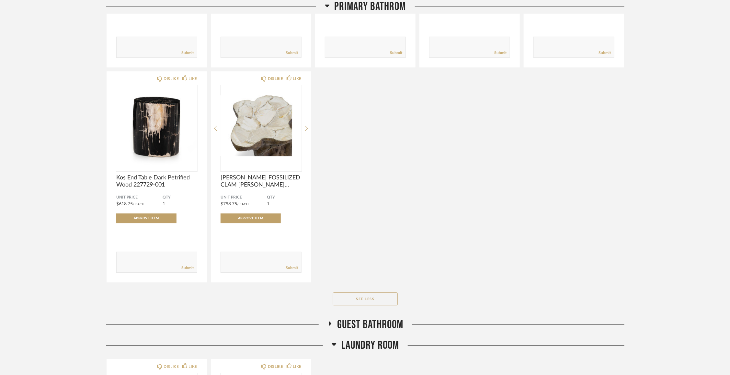
scroll to position [1007, 0]
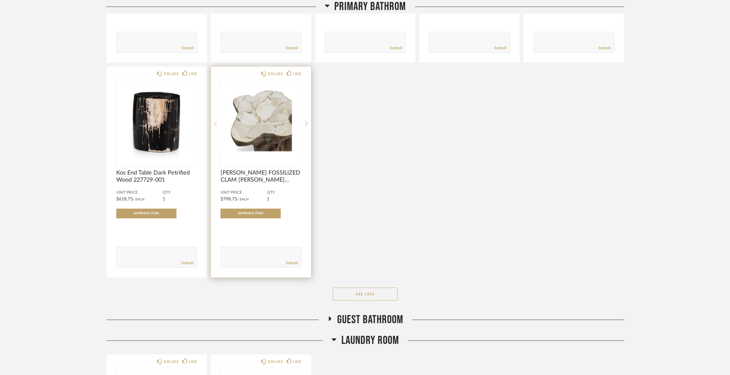
click at [216, 126] on icon at bounding box center [215, 123] width 3 height 5
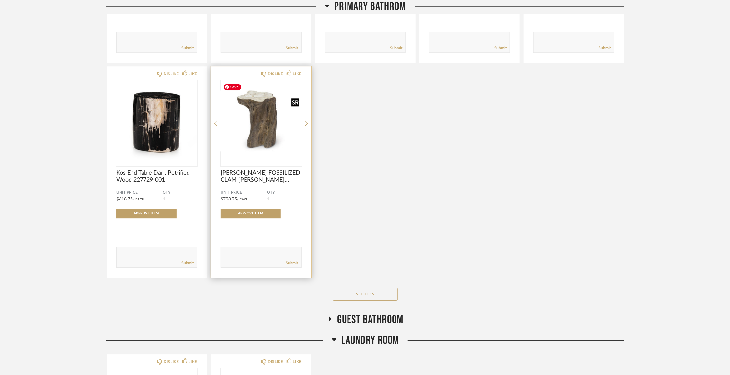
click at [260, 124] on img "0" at bounding box center [260, 120] width 81 height 81
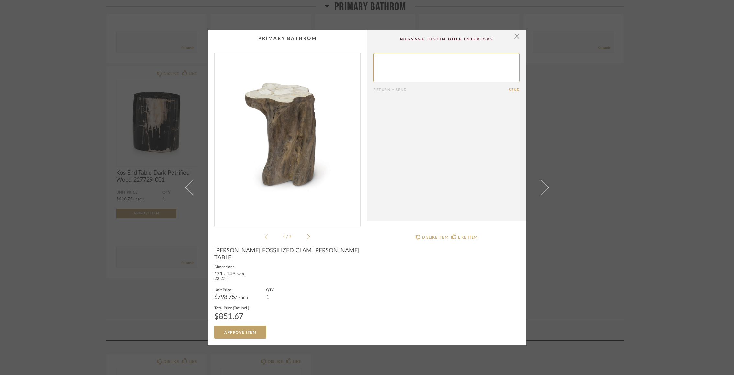
click at [305, 165] on img "0" at bounding box center [288, 136] width 146 height 167
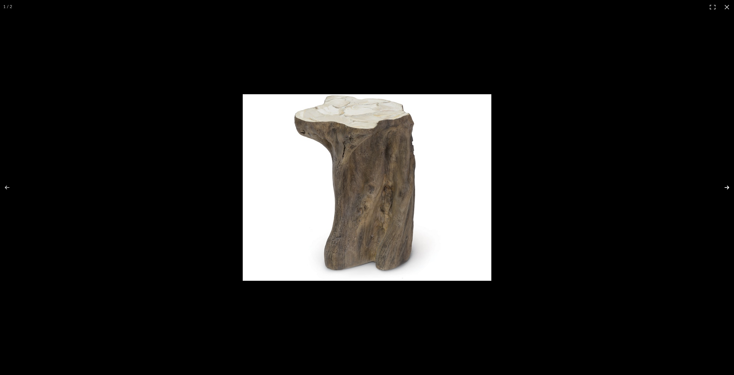
click at [724, 186] on button at bounding box center [723, 187] width 23 height 32
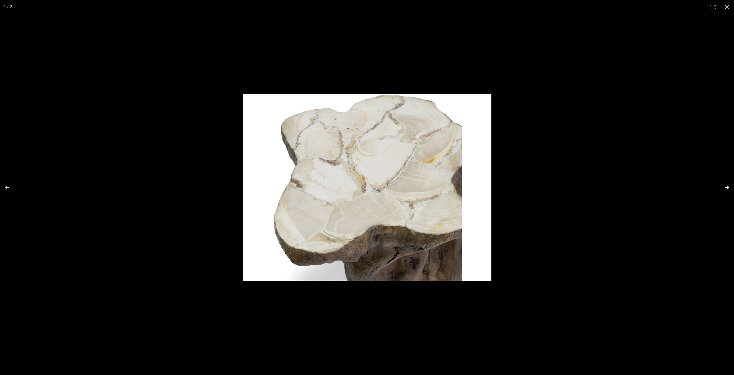
click at [724, 186] on button at bounding box center [723, 187] width 23 height 32
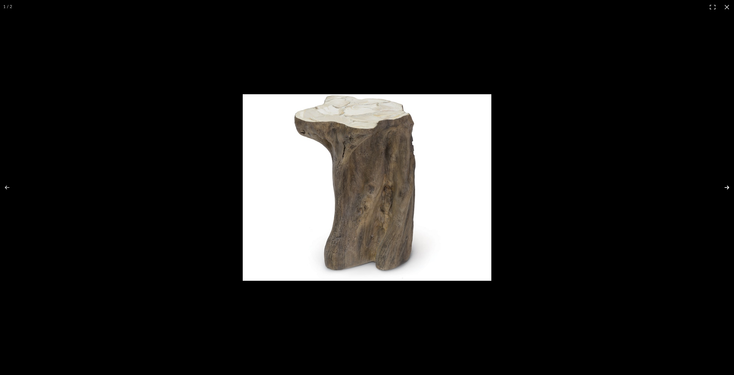
click at [724, 186] on button at bounding box center [723, 187] width 23 height 32
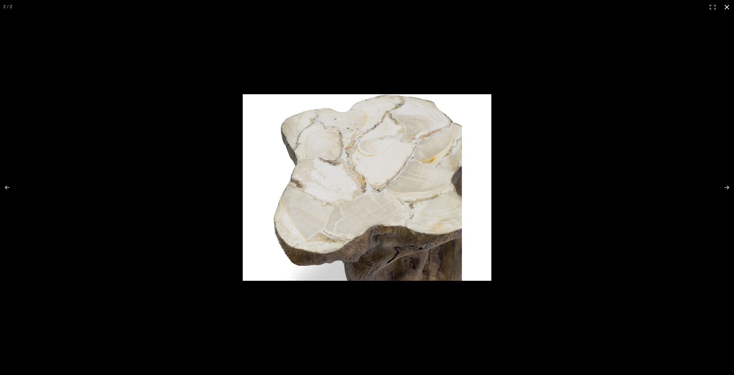
click at [728, 4] on button at bounding box center [727, 7] width 14 height 14
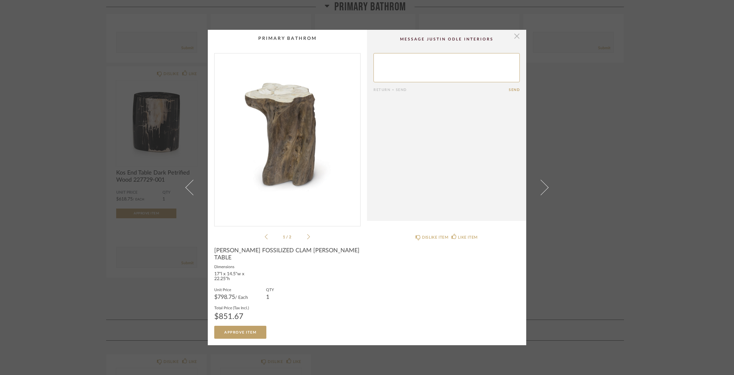
click at [513, 39] on span "button" at bounding box center [517, 36] width 13 height 13
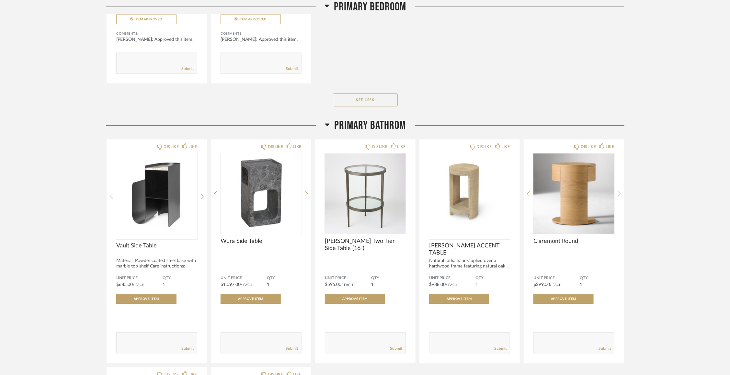
scroll to position [709, 0]
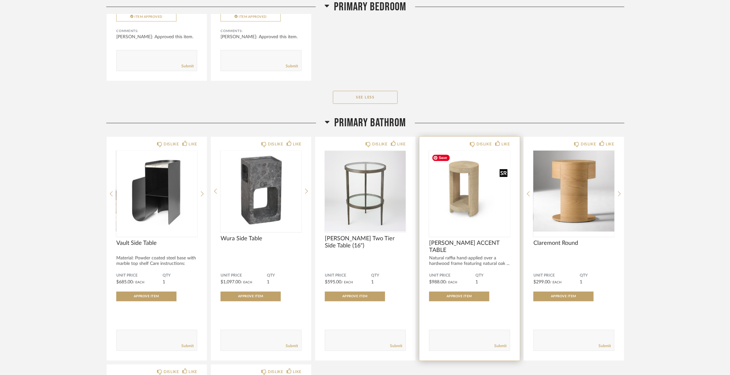
click at [473, 210] on img "0" at bounding box center [469, 191] width 81 height 81
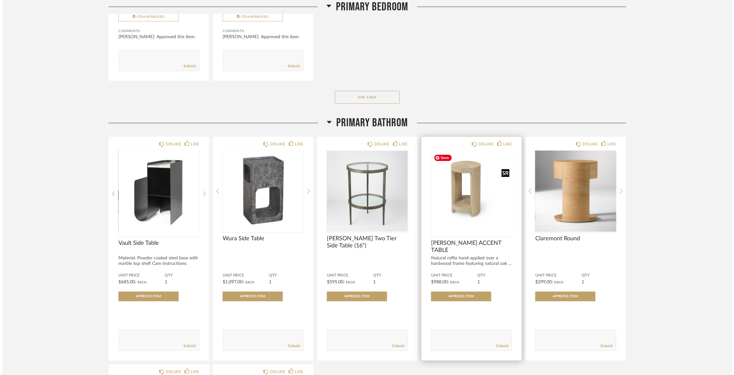
scroll to position [0, 0]
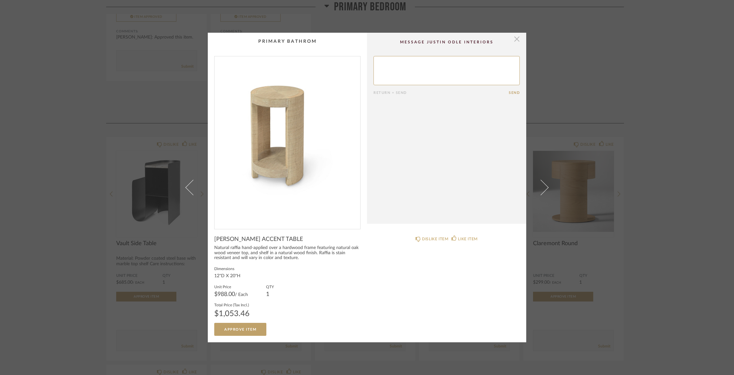
click at [511, 43] on span "button" at bounding box center [517, 39] width 13 height 13
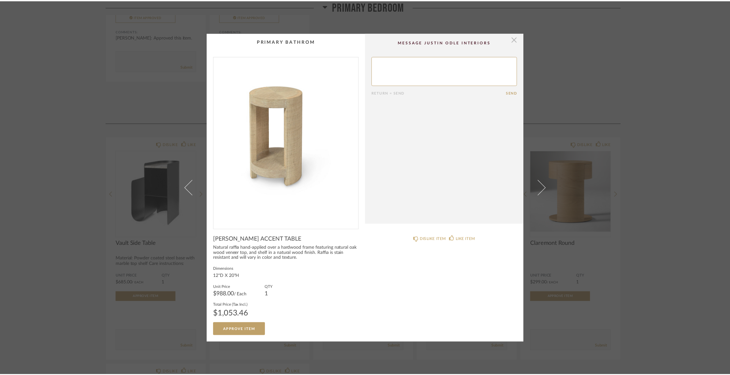
scroll to position [709, 0]
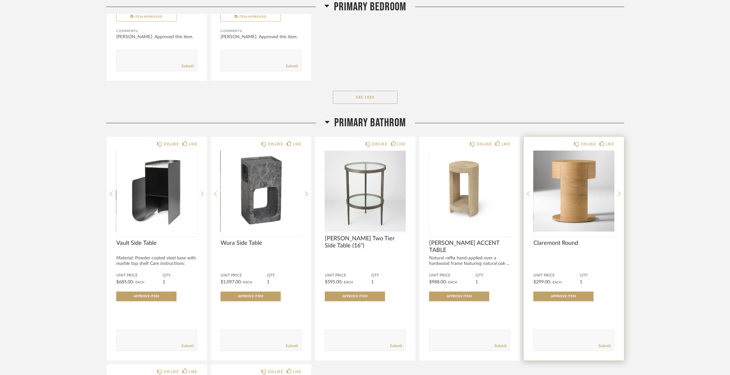
click at [622, 194] on div "DISLIKE LIKE Claremont Round Unit Price $299.00 / Each QTY 1 Approve Item Comme…" at bounding box center [574, 249] width 100 height 224
click at [622, 193] on div "DISLIKE LIKE Claremont Round Unit Price $299.00 / Each QTY 1 Approve Item Comme…" at bounding box center [574, 249] width 100 height 224
click at [620, 194] on icon at bounding box center [619, 194] width 3 height 5
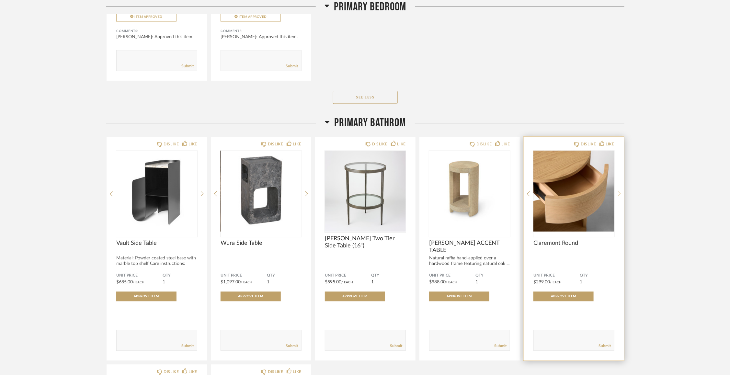
click at [620, 194] on icon at bounding box center [619, 194] width 3 height 5
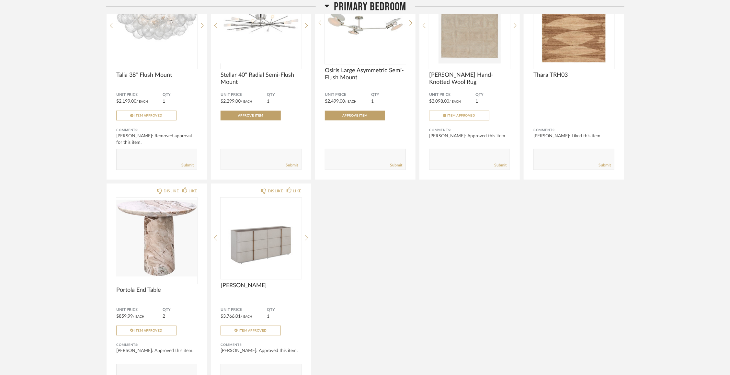
scroll to position [187, 0]
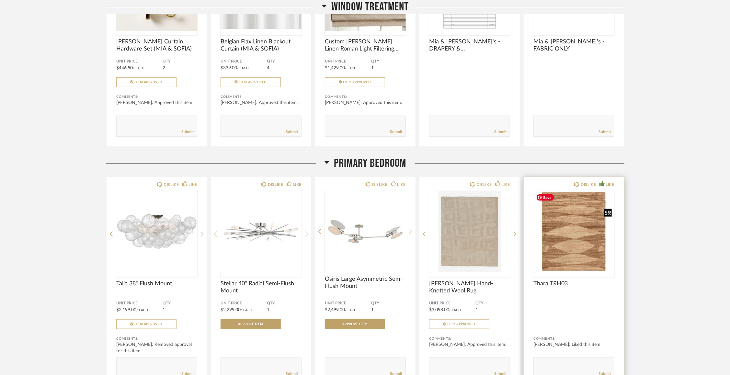
click at [573, 232] on img "0" at bounding box center [573, 231] width 81 height 81
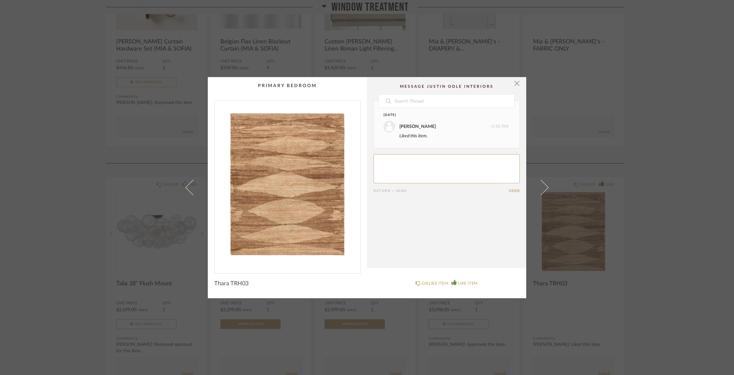
click at [292, 195] on img "0" at bounding box center [288, 184] width 146 height 167
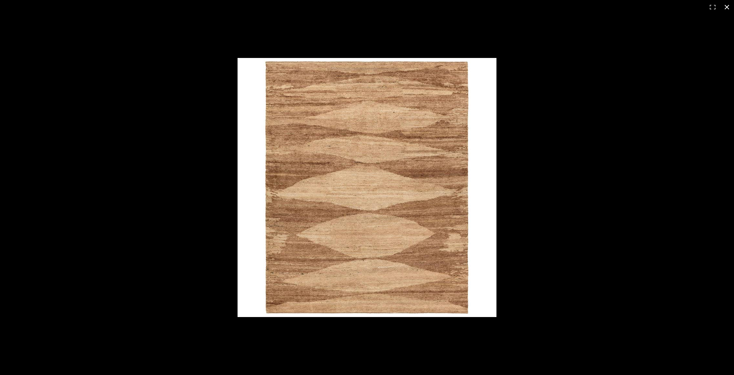
click at [605, 92] on div at bounding box center [512, 198] width 549 height 280
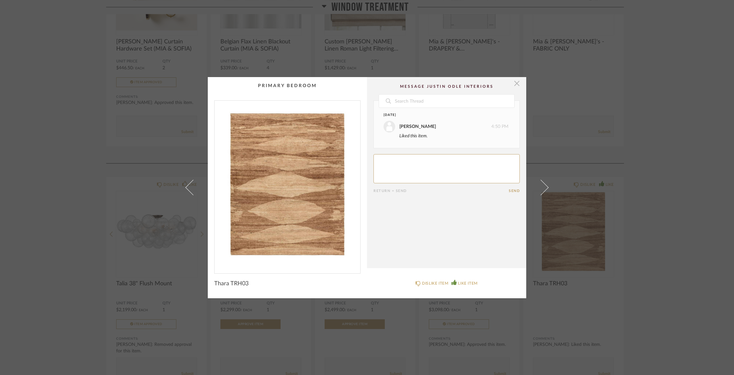
click at [515, 83] on span "button" at bounding box center [517, 83] width 13 height 13
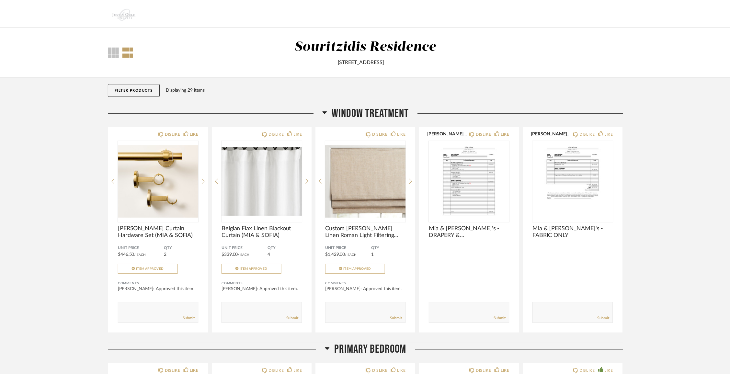
scroll to position [187, 0]
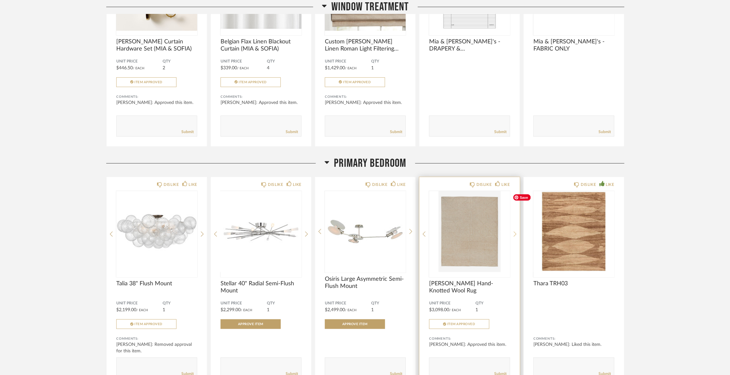
click at [516, 235] on icon at bounding box center [514, 234] width 3 height 6
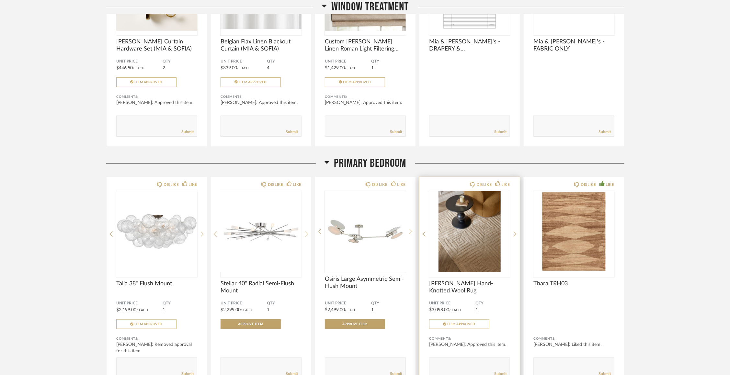
click at [516, 235] on icon at bounding box center [514, 234] width 3 height 6
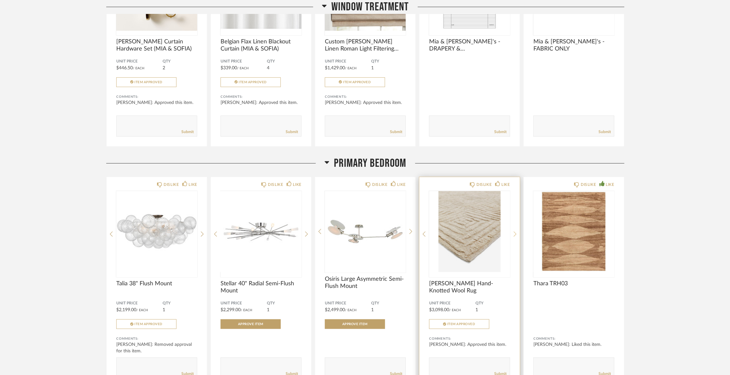
click at [516, 235] on icon at bounding box center [514, 234] width 3 height 6
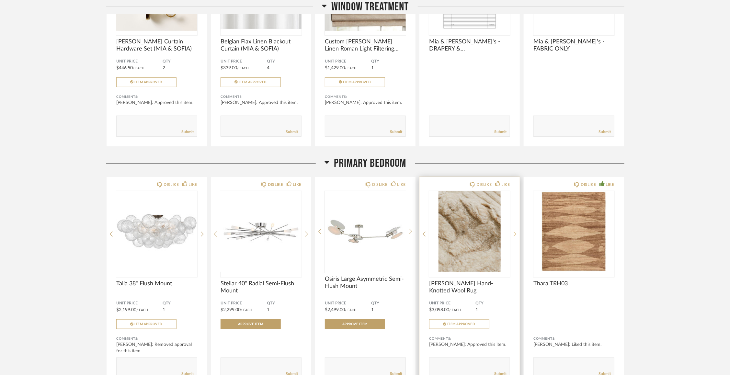
click at [516, 235] on icon at bounding box center [514, 234] width 3 height 6
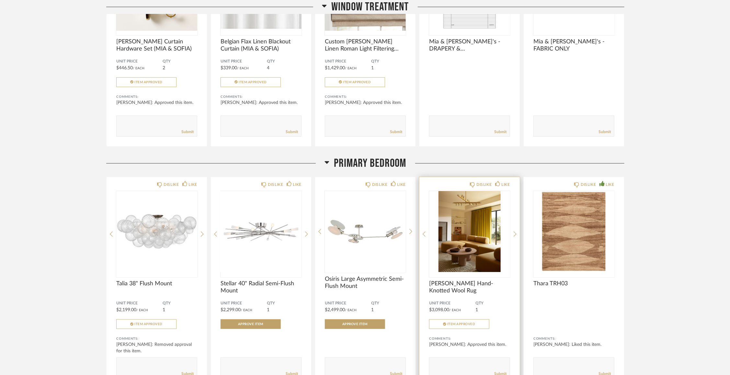
click at [447, 284] on span "[PERSON_NAME] Hand-Knotted Wool Rug" at bounding box center [469, 287] width 81 height 14
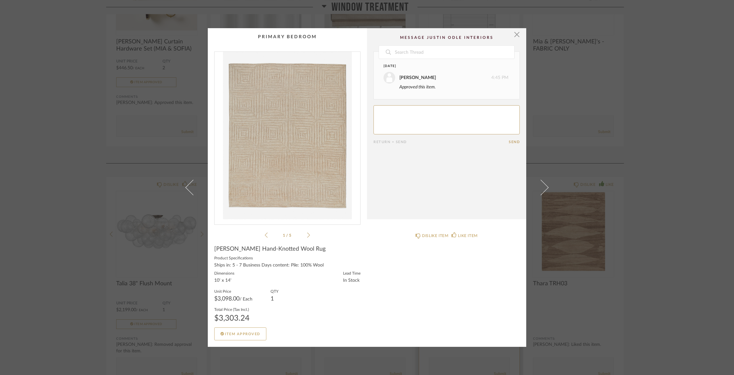
click at [447, 284] on div "× 1 / 5 Date Today Christina Souritzidis 4:45 PM Approved this item. Return = S…" at bounding box center [367, 187] width 734 height 375
click at [515, 34] on span "button" at bounding box center [517, 34] width 13 height 13
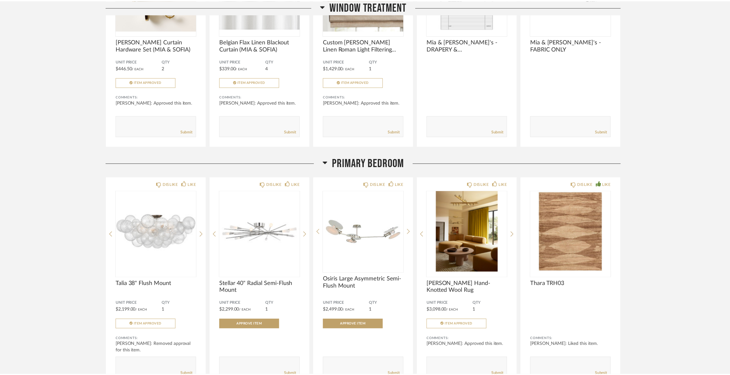
scroll to position [187, 0]
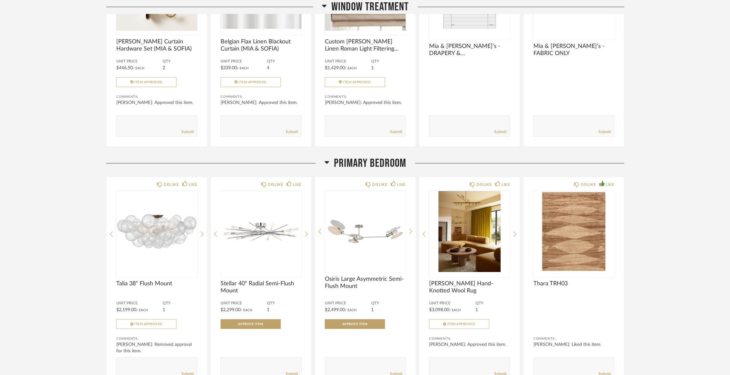
click at [558, 242] on img "0" at bounding box center [573, 231] width 81 height 81
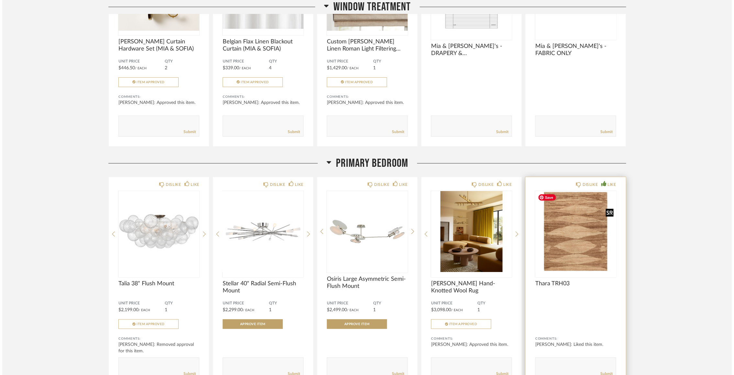
scroll to position [0, 0]
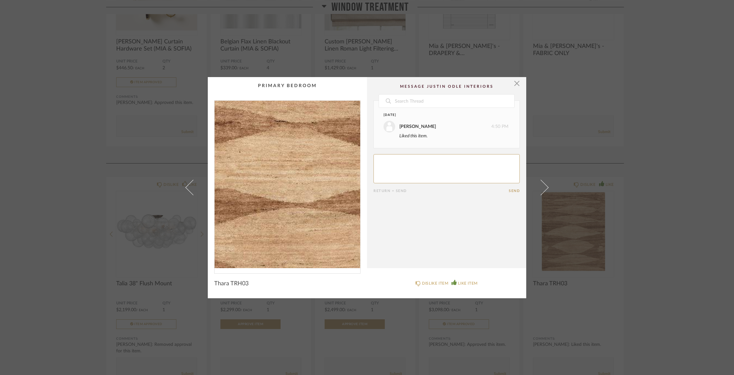
click at [283, 191] on img "0" at bounding box center [288, 184] width 146 height 167
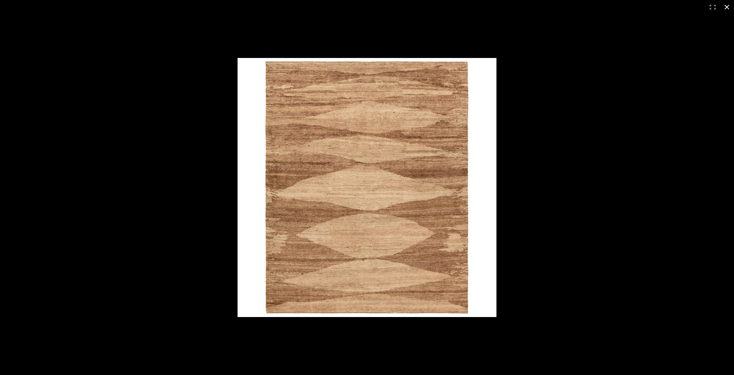
click at [556, 82] on div at bounding box center [512, 198] width 549 height 280
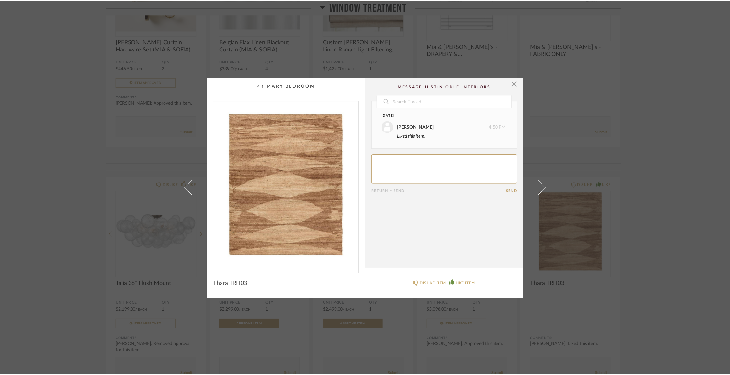
scroll to position [187, 0]
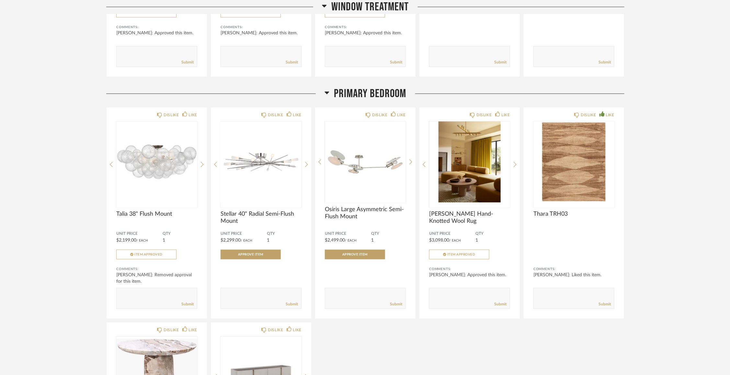
scroll to position [273, 0]
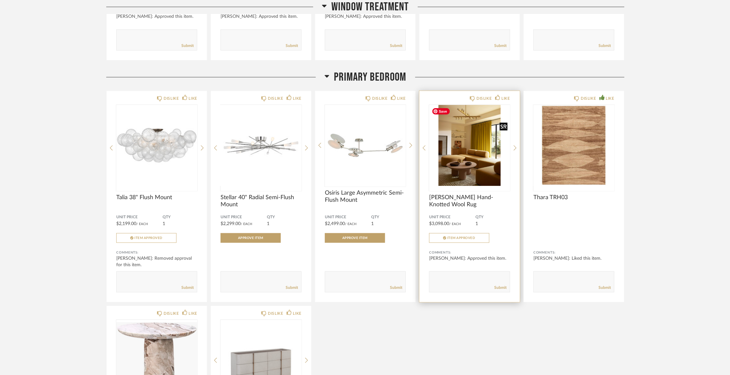
click at [442, 159] on img "4" at bounding box center [469, 145] width 81 height 81
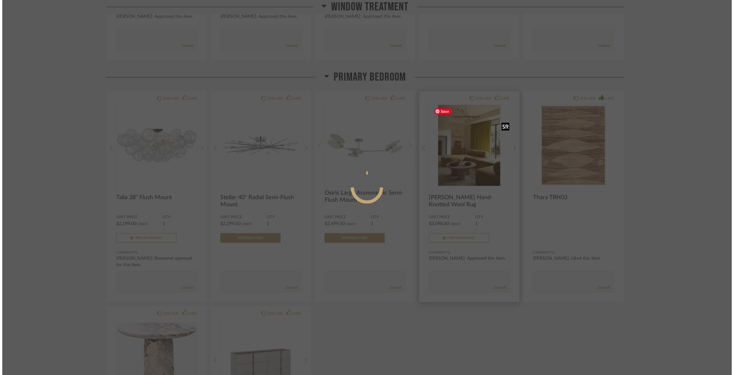
scroll to position [0, 0]
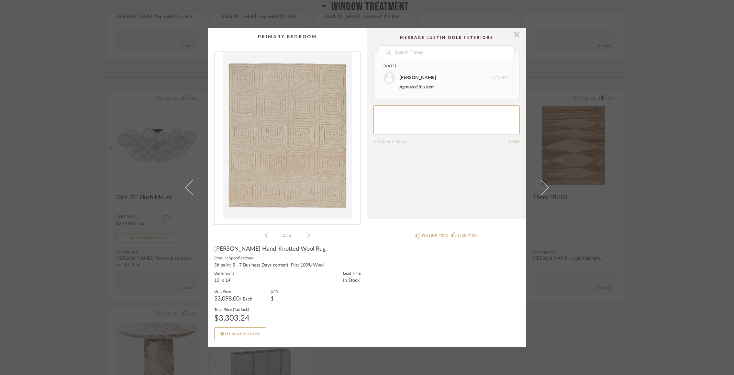
click at [318, 150] on img "0" at bounding box center [288, 135] width 146 height 167
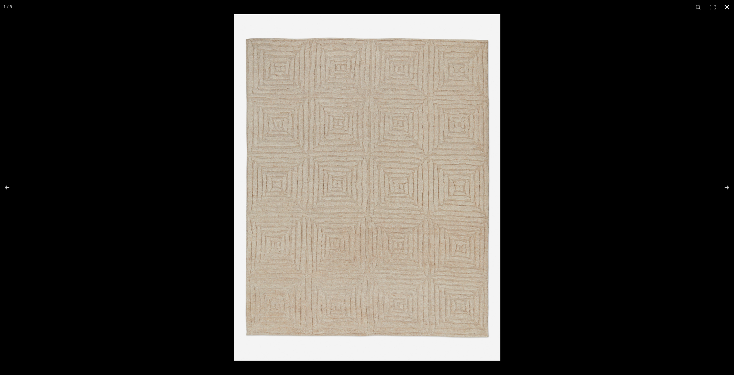
click at [548, 81] on div at bounding box center [601, 201] width 734 height 375
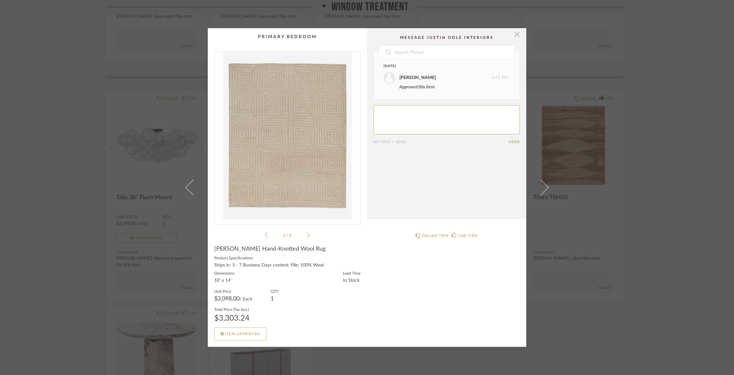
click at [517, 36] on span "button" at bounding box center [517, 34] width 13 height 13
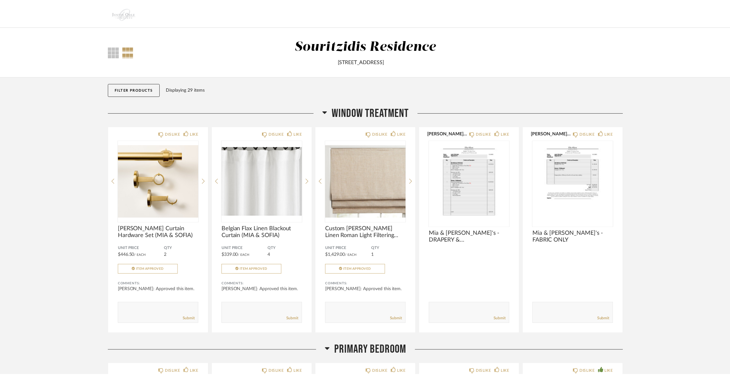
scroll to position [273, 0]
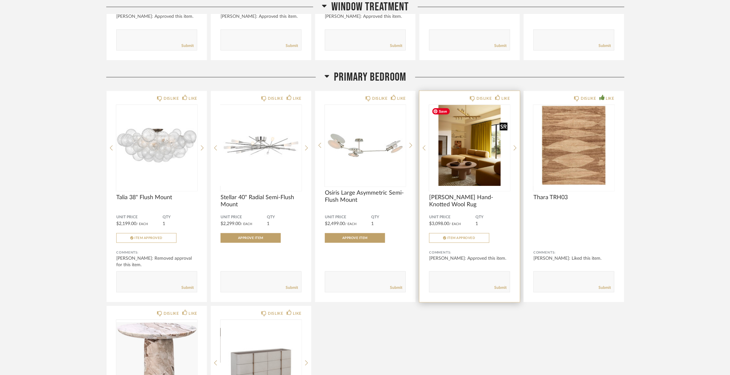
click at [452, 138] on img "4" at bounding box center [469, 145] width 81 height 81
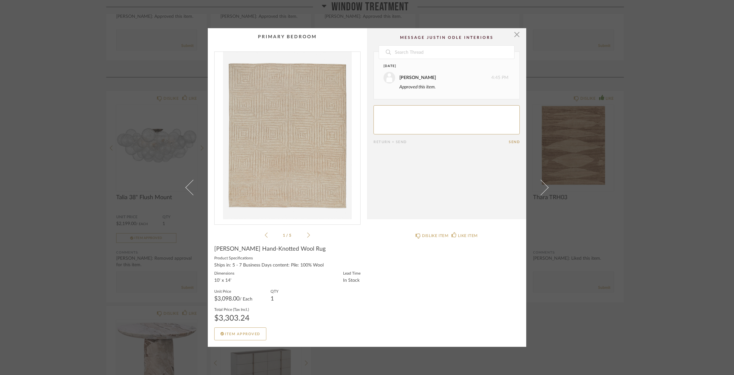
click at [248, 247] on span "[PERSON_NAME] Hand-Knotted Wool Rug" at bounding box center [269, 248] width 111 height 7
copy span "[PERSON_NAME] Hand-Knotted Wool Rug"
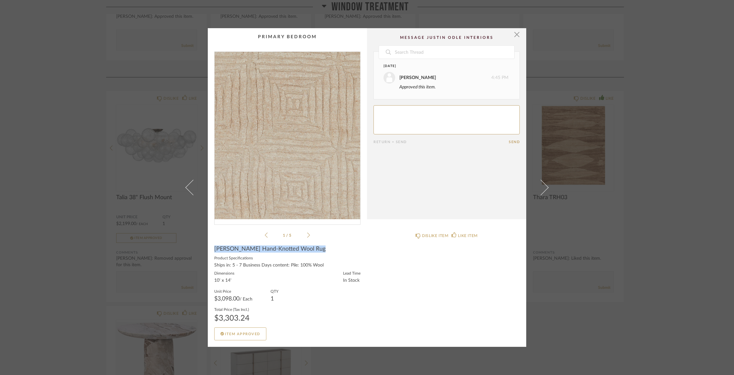
click at [299, 149] on img "0" at bounding box center [288, 135] width 146 height 167
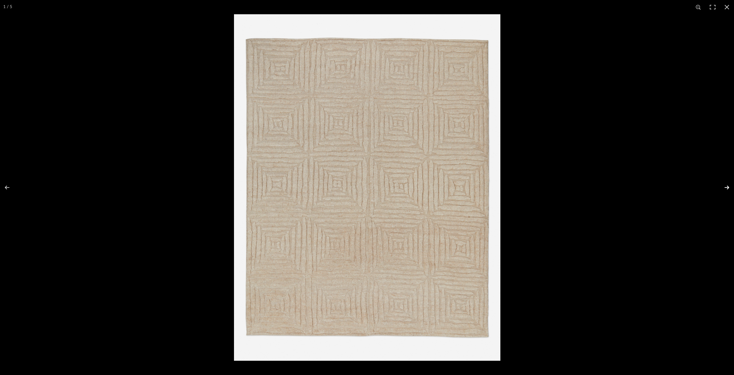
click at [728, 188] on button at bounding box center [723, 187] width 23 height 32
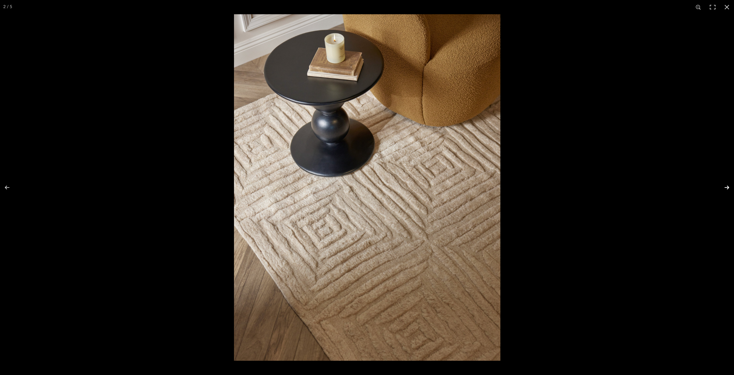
click at [728, 188] on button at bounding box center [723, 187] width 23 height 32
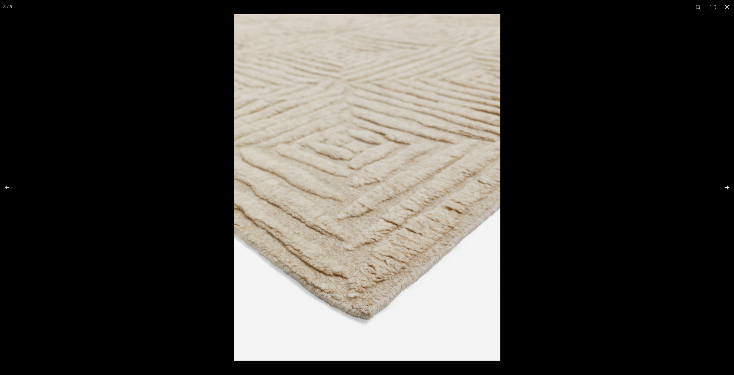
click at [728, 188] on button at bounding box center [723, 187] width 23 height 32
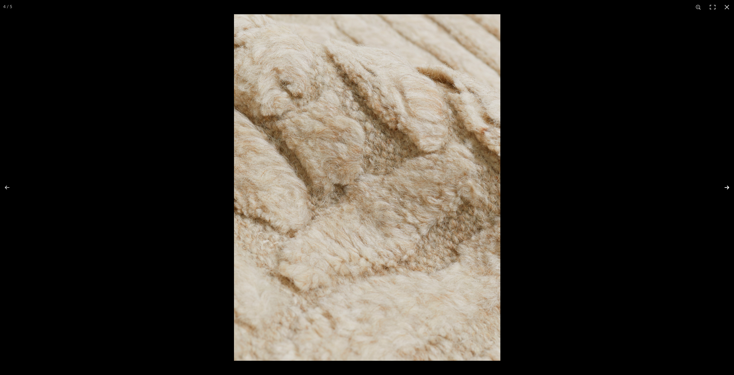
click at [728, 188] on button at bounding box center [723, 187] width 23 height 32
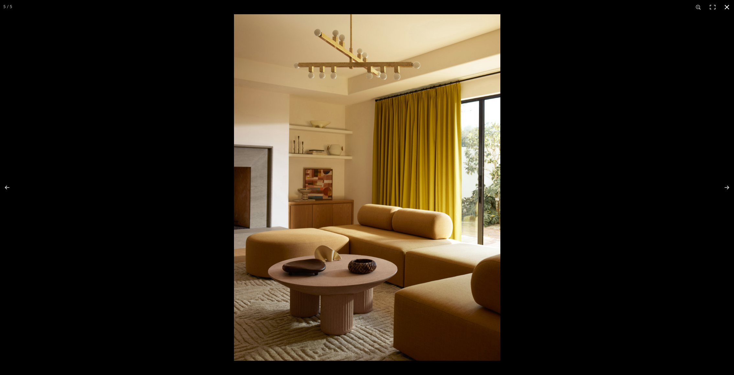
click at [613, 86] on div at bounding box center [601, 201] width 734 height 375
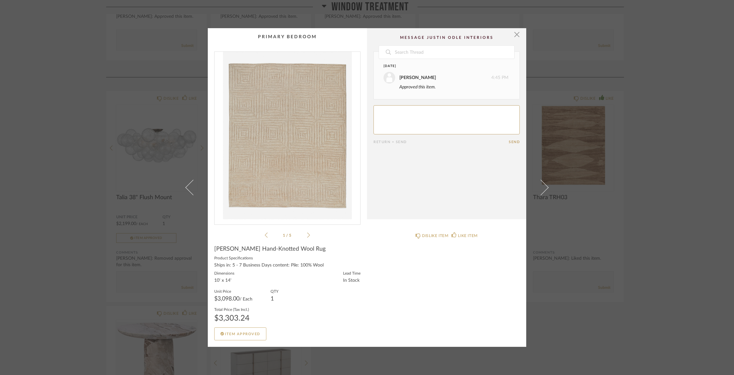
click at [673, 233] on div "× 1 / 5 Date Today Christina Souritzidis 4:45 PM Approved this item. Return = S…" at bounding box center [367, 187] width 734 height 375
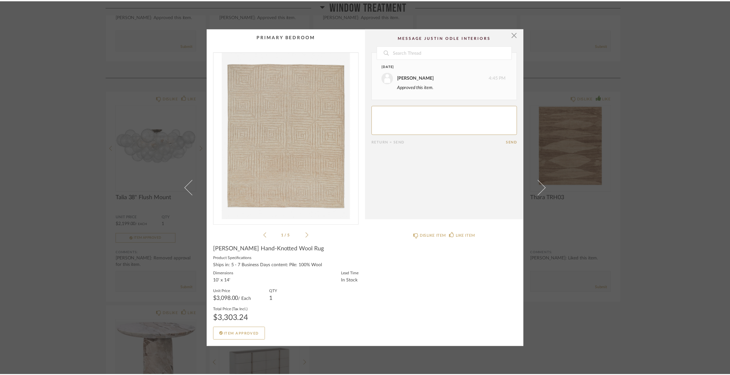
scroll to position [273, 0]
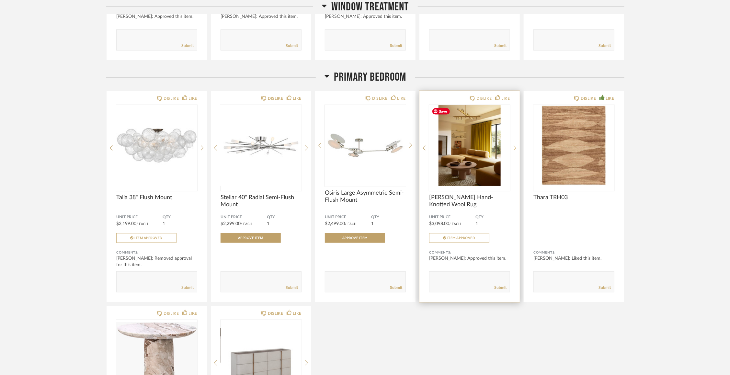
click at [516, 144] on div at bounding box center [514, 148] width 3 height 86
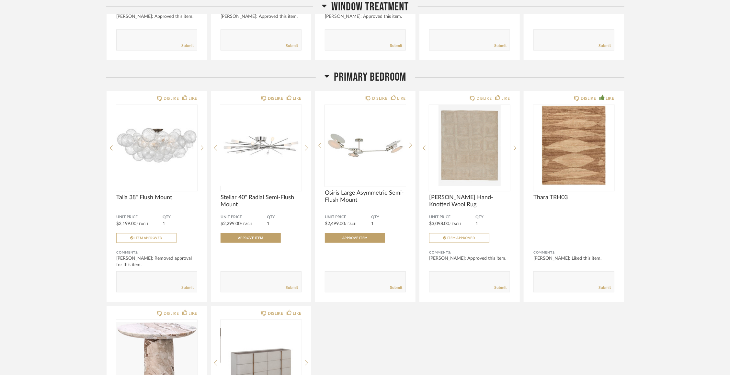
scroll to position [329, 0]
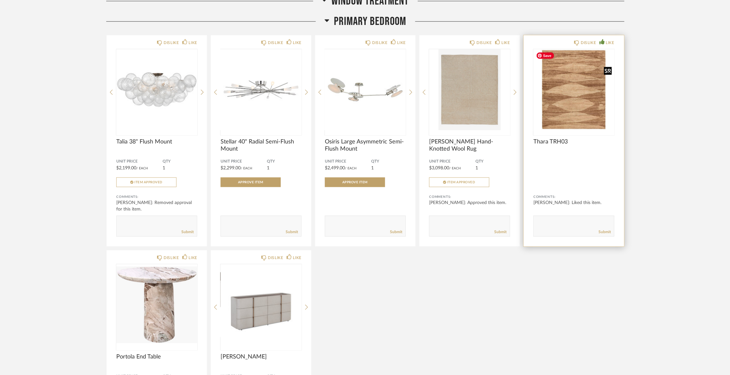
click at [585, 93] on img "0" at bounding box center [573, 89] width 81 height 81
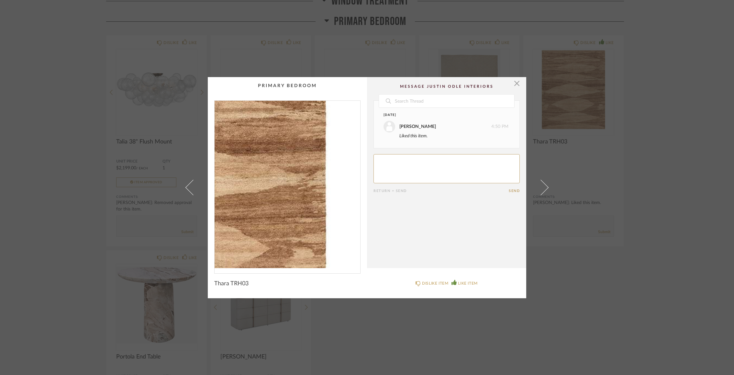
click at [330, 189] on img "0" at bounding box center [288, 184] width 146 height 167
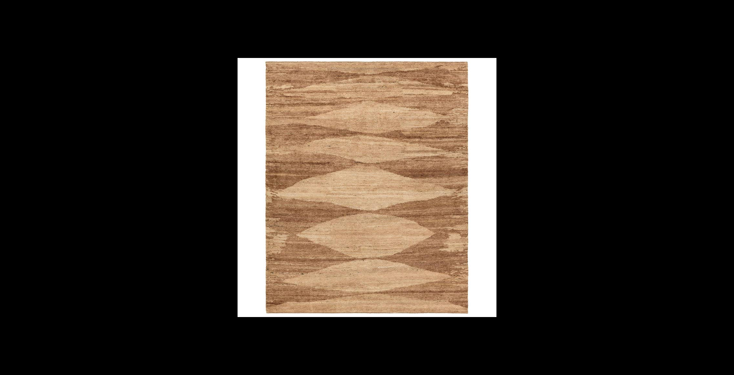
click at [576, 142] on div at bounding box center [512, 198] width 549 height 280
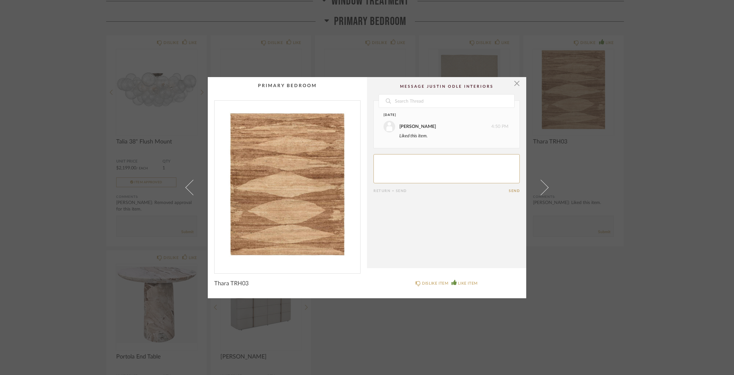
click at [115, 151] on div "× Date Today Christina Souritzidis 4:50 PM Liked this item. Return = Send Send …" at bounding box center [367, 187] width 734 height 375
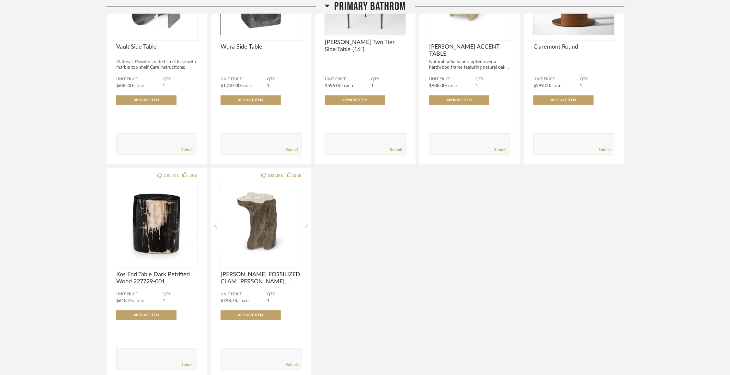
scroll to position [938, 0]
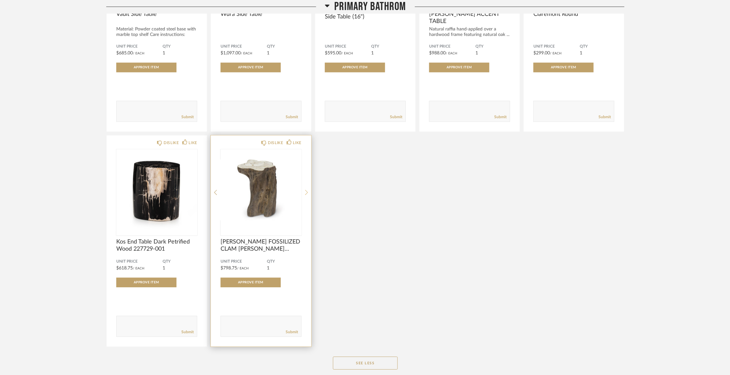
click at [306, 192] on icon at bounding box center [306, 192] width 3 height 6
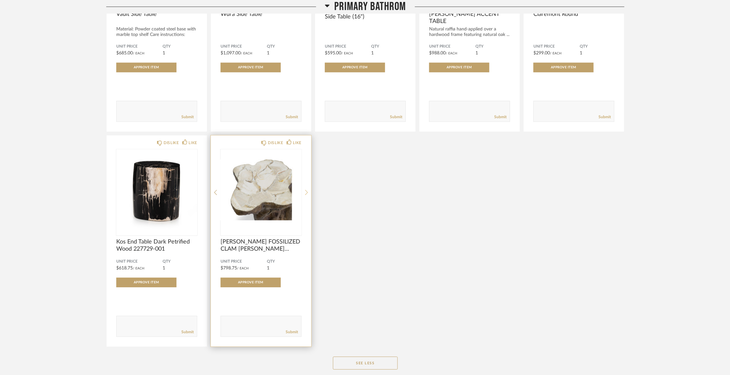
click at [306, 192] on icon at bounding box center [306, 192] width 3 height 6
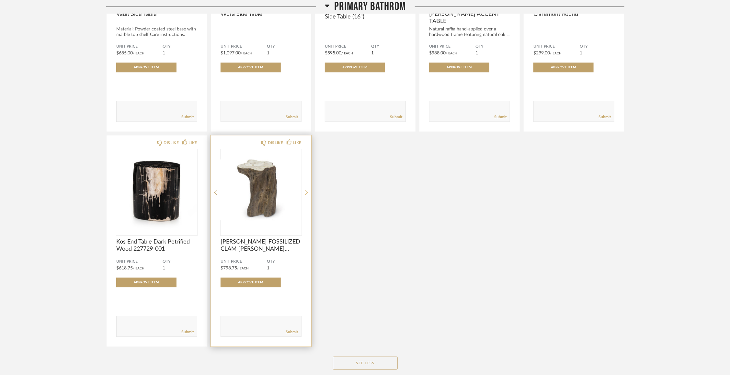
click at [306, 192] on icon at bounding box center [306, 192] width 3 height 6
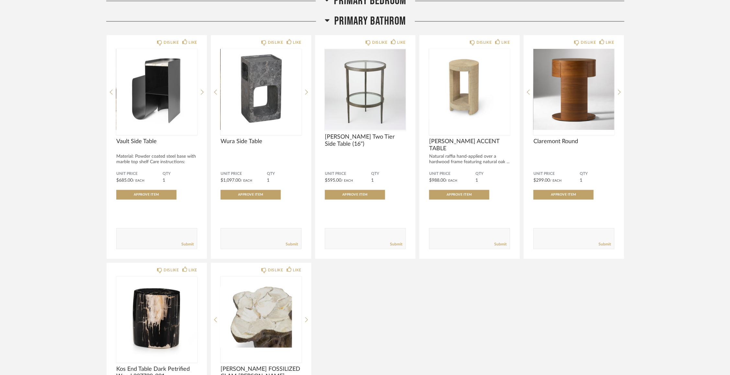
scroll to position [806, 0]
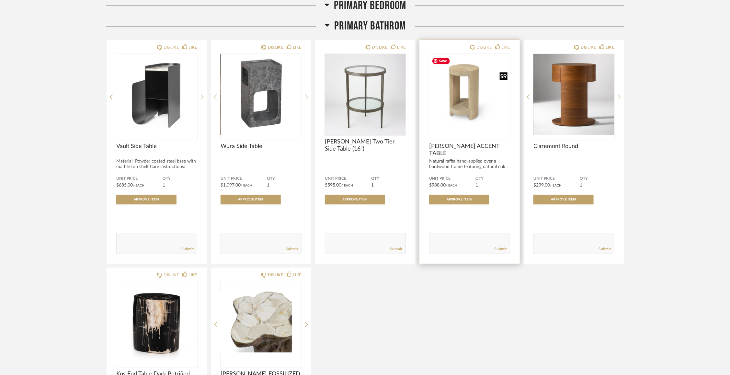
click at [486, 99] on img "0" at bounding box center [469, 94] width 81 height 81
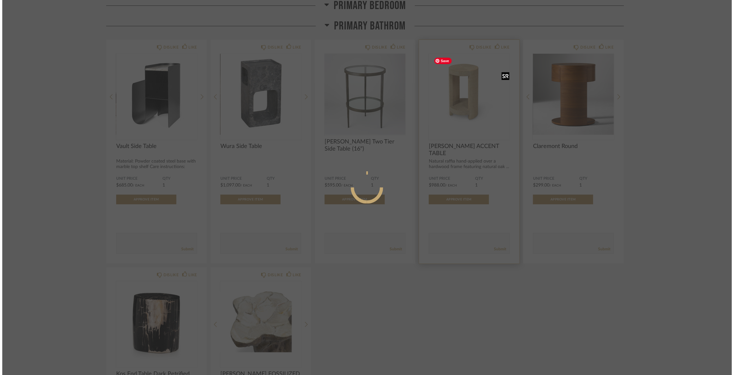
scroll to position [0, 0]
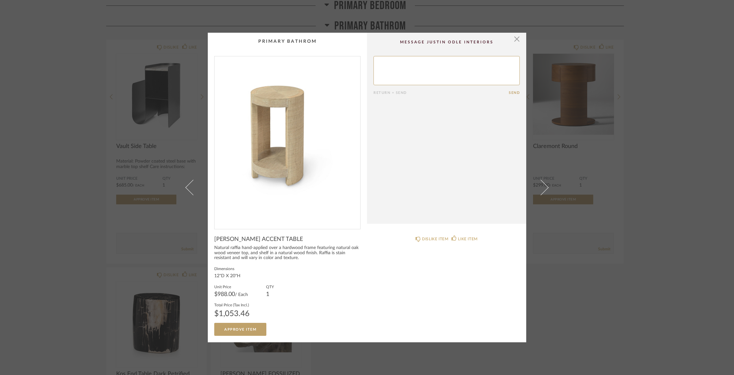
click at [334, 113] on img "0" at bounding box center [288, 139] width 146 height 167
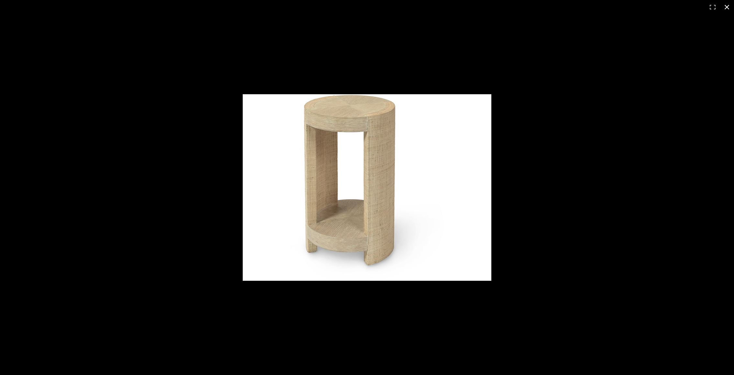
click at [585, 243] on div at bounding box center [440, 195] width 395 height 202
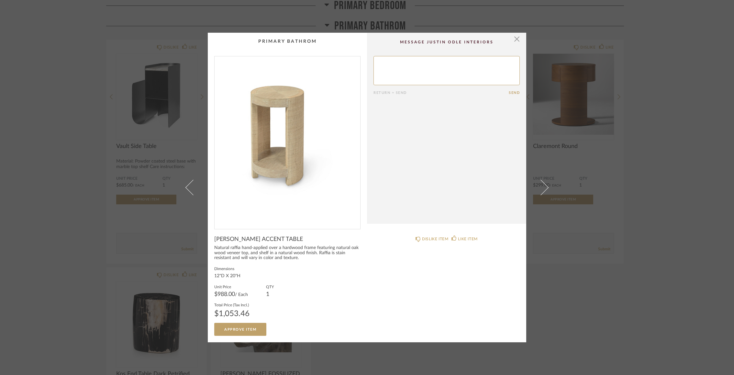
click at [653, 175] on div "× Return = Send Send VERNON ACCENT TABLE Natural raffia hand-applied over a har…" at bounding box center [367, 187] width 734 height 375
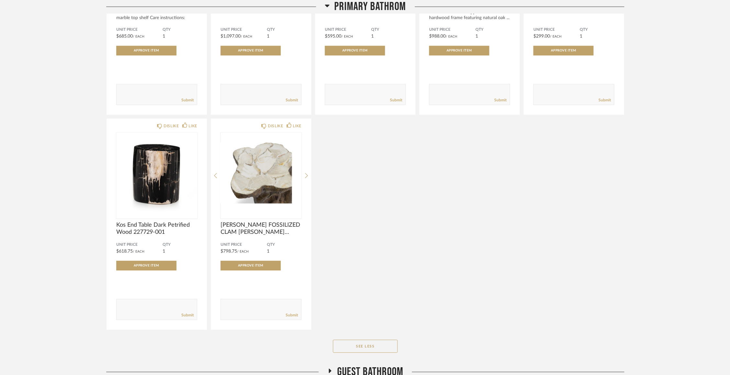
scroll to position [973, 0]
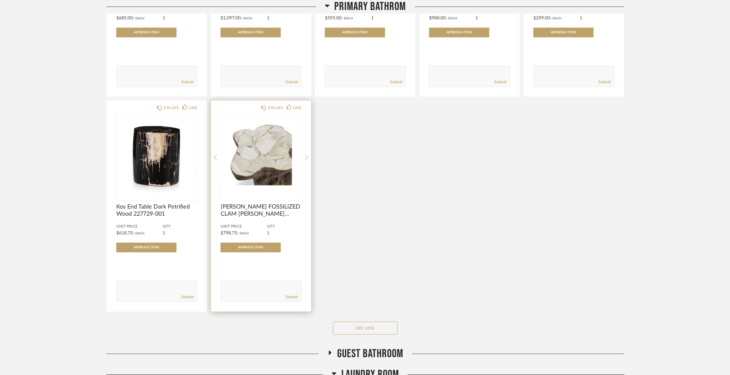
click at [309, 159] on div "DISLIKE LIKE CHLOE FOSSILIZED CLAM STUMP TABLE Unit Price $798.75 / Each QTY 1 …" at bounding box center [261, 205] width 100 height 211
click at [305, 158] on icon at bounding box center [306, 157] width 3 height 6
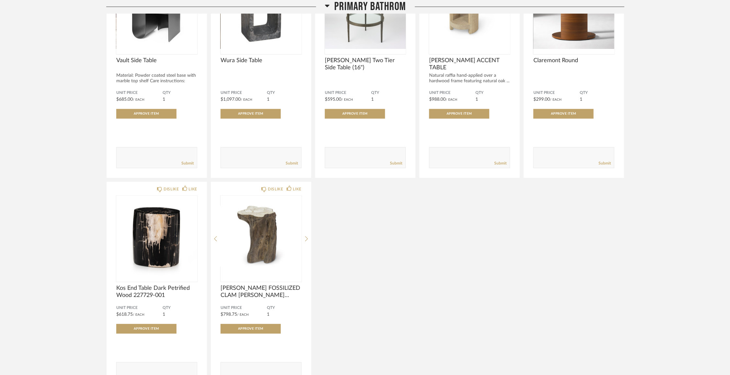
scroll to position [894, 0]
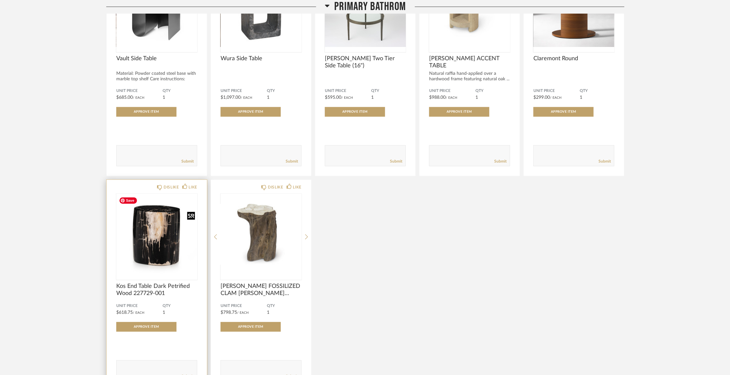
click at [146, 242] on img "0" at bounding box center [156, 234] width 81 height 81
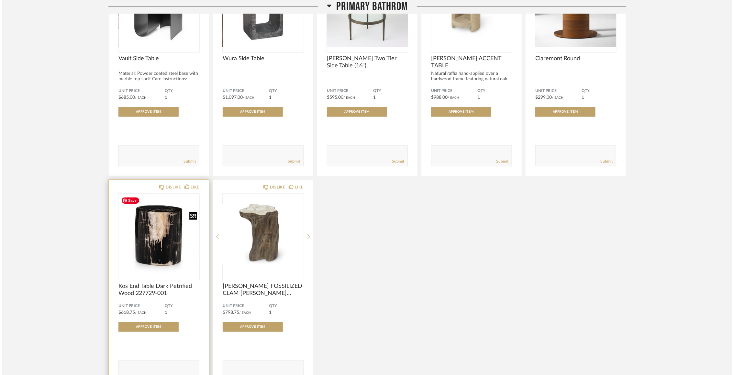
scroll to position [0, 0]
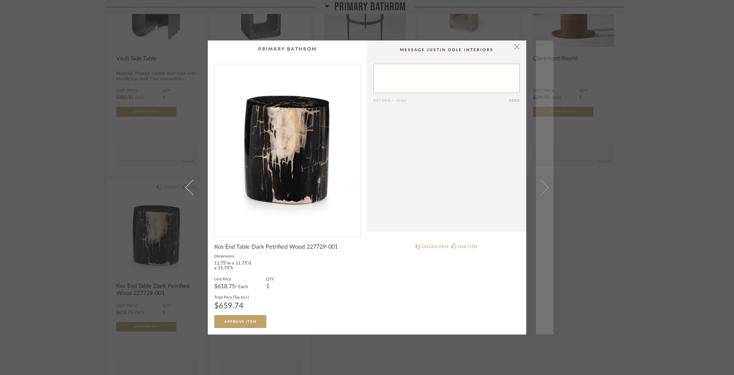
click at [545, 189] on link at bounding box center [544, 187] width 17 height 294
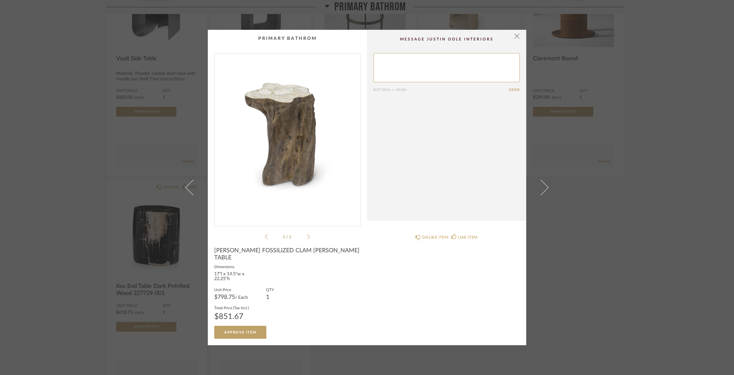
click at [289, 156] on img "0" at bounding box center [288, 136] width 146 height 167
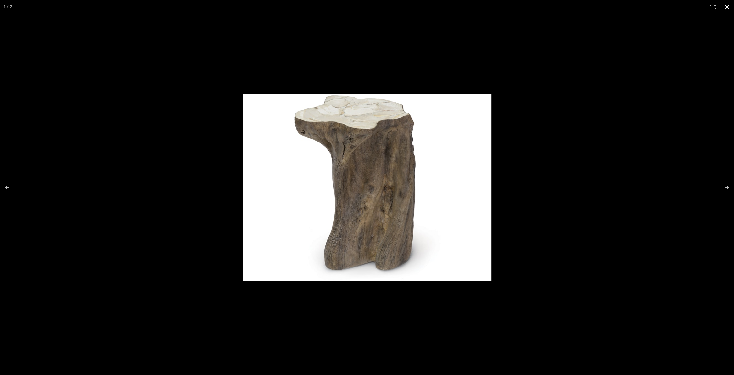
click at [641, 235] on div at bounding box center [367, 187] width 734 height 375
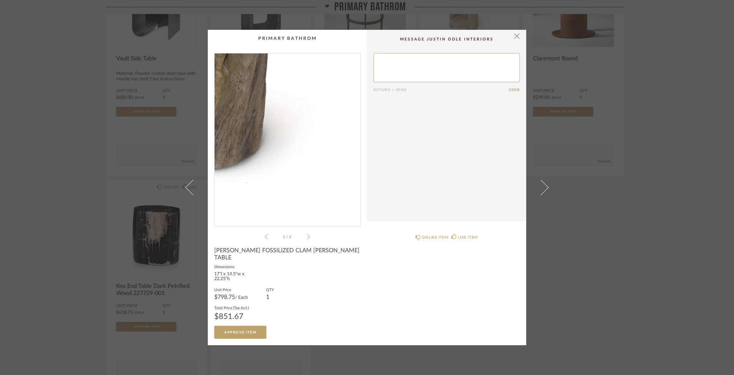
click at [320, 178] on img "0" at bounding box center [288, 136] width 146 height 167
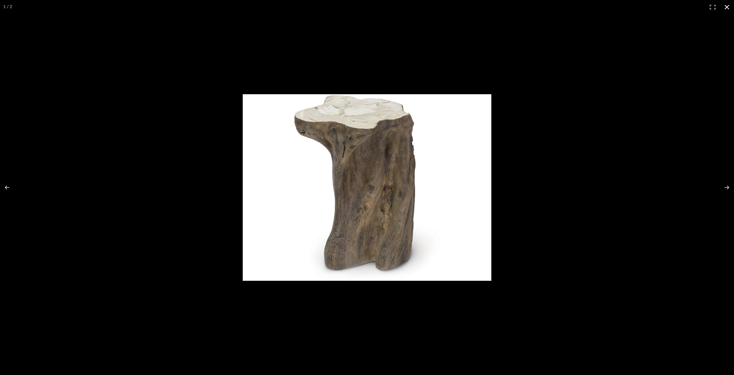
click at [658, 148] on div at bounding box center [367, 187] width 734 height 375
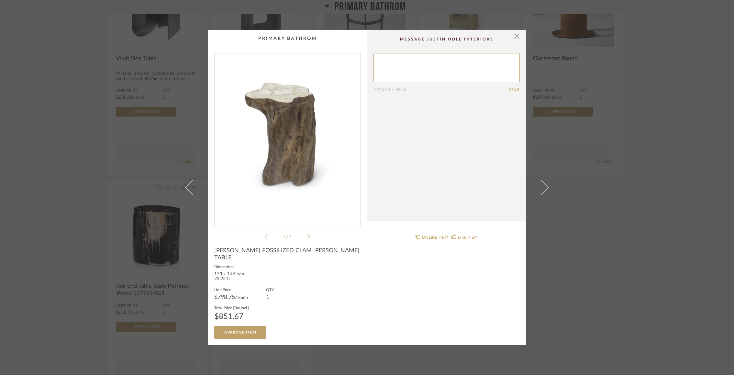
click at [616, 195] on div "× 1 / 2 Return = Send Send CHLOE FOSSILIZED CLAM STUMP TABLE Dimensions 17"l x …" at bounding box center [367, 187] width 734 height 375
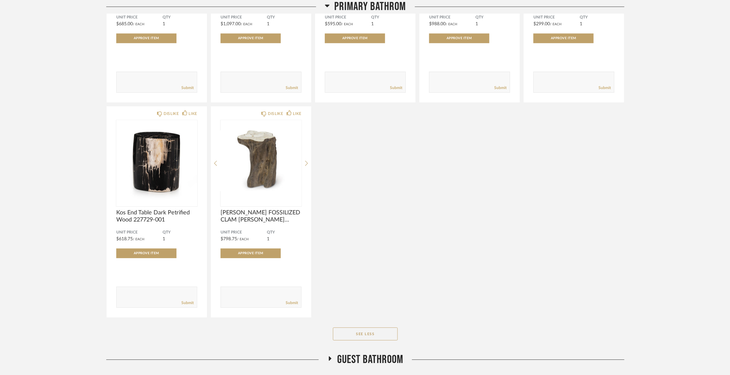
scroll to position [968, 0]
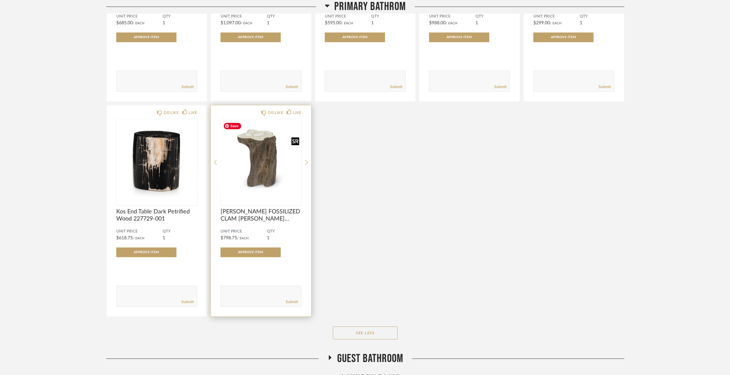
click at [270, 164] on img "0" at bounding box center [260, 159] width 81 height 81
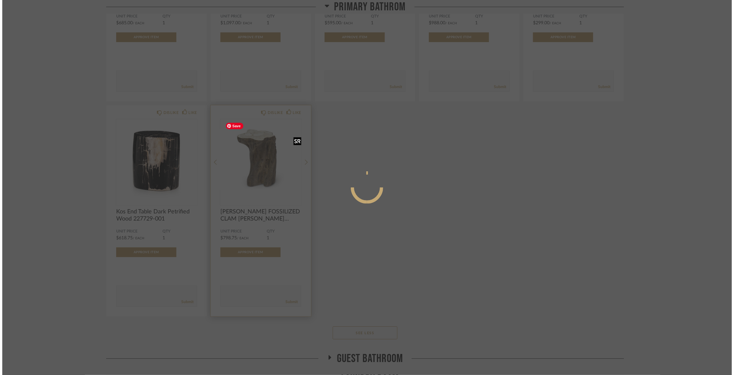
scroll to position [0, 0]
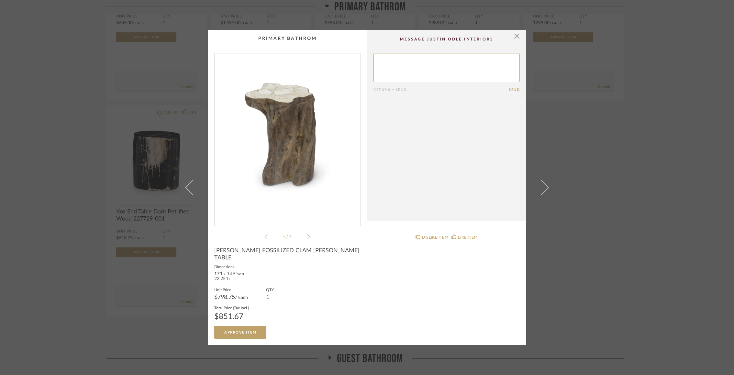
click at [293, 154] on img "0" at bounding box center [288, 136] width 146 height 167
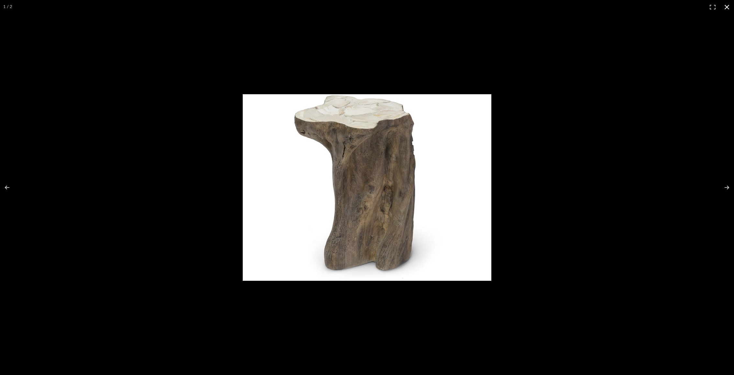
click at [549, 169] on div at bounding box center [440, 195] width 395 height 202
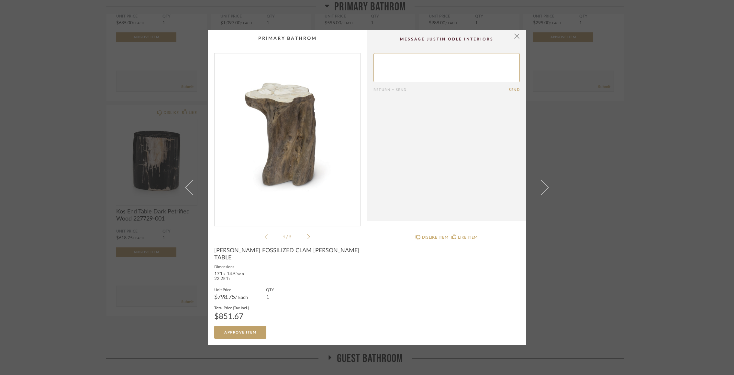
click at [108, 245] on div "× 1 / 2 Return = Send Send CHLOE FOSSILIZED CLAM STUMP TABLE Dimensions 17"l x …" at bounding box center [367, 187] width 734 height 375
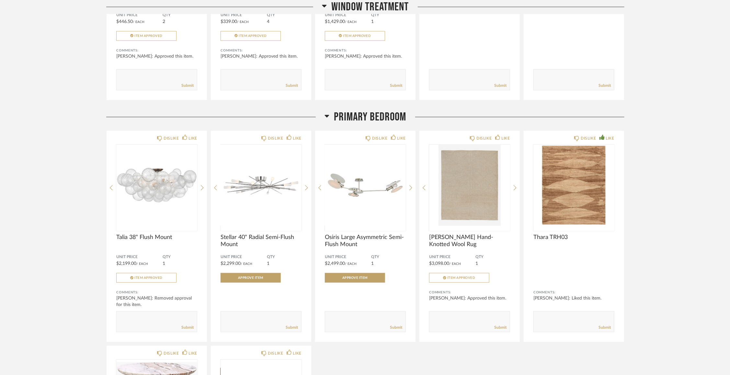
scroll to position [236, 0]
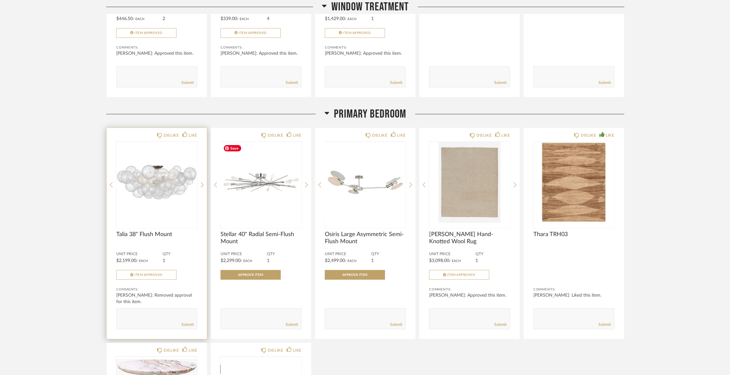
click at [205, 182] on div "DISLIKE LIKE Talia 38" Flush Mount Unit Price $2,199.00 / Each QTY 1 Item Appro…" at bounding box center [157, 233] width 100 height 211
click at [203, 186] on icon at bounding box center [202, 184] width 3 height 5
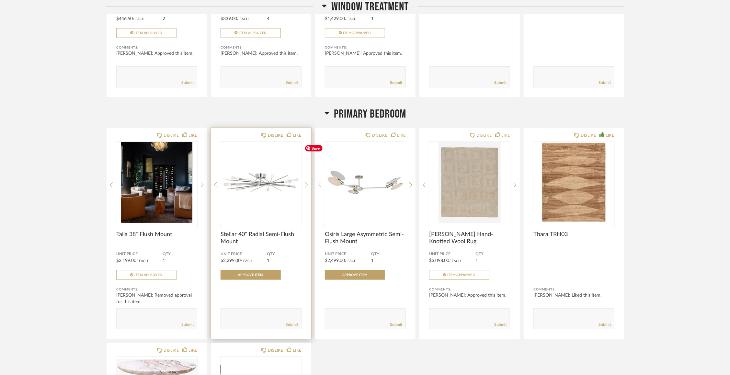
click at [308, 182] on div "DISLIKE LIKE Stellar 40" Radial Semi-Flush Mount Unit Price $2,299.00 / Each QT…" at bounding box center [261, 233] width 100 height 211
click at [307, 187] on icon at bounding box center [306, 185] width 3 height 6
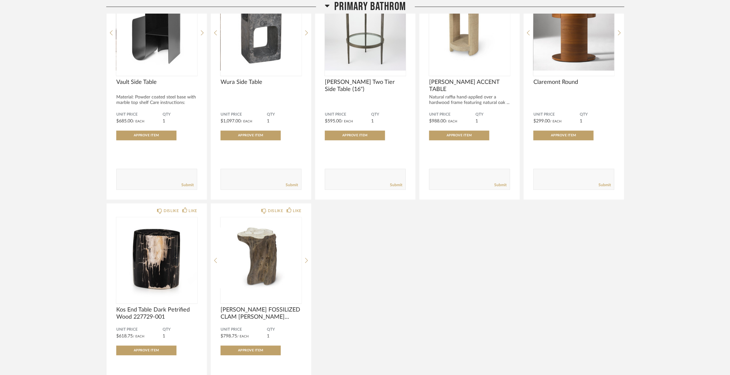
scroll to position [871, 0]
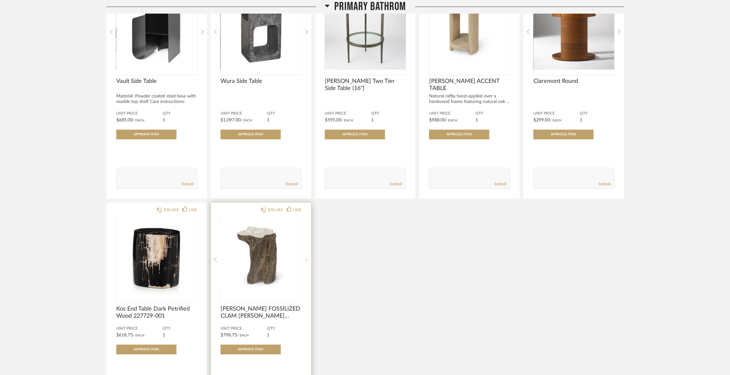
click at [305, 257] on icon at bounding box center [306, 259] width 3 height 5
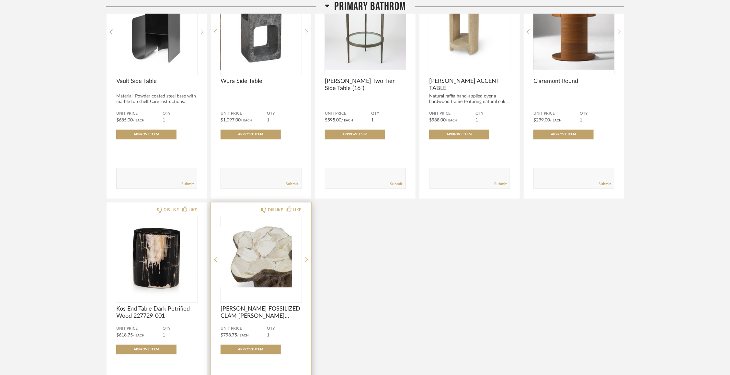
click at [305, 257] on icon at bounding box center [306, 259] width 3 height 5
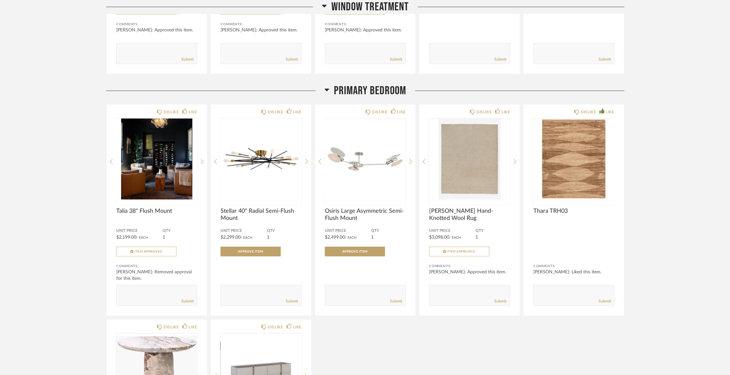
scroll to position [260, 0]
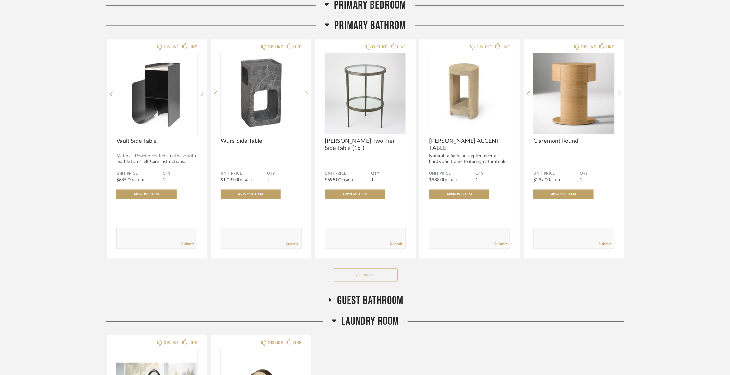
scroll to position [577, 0]
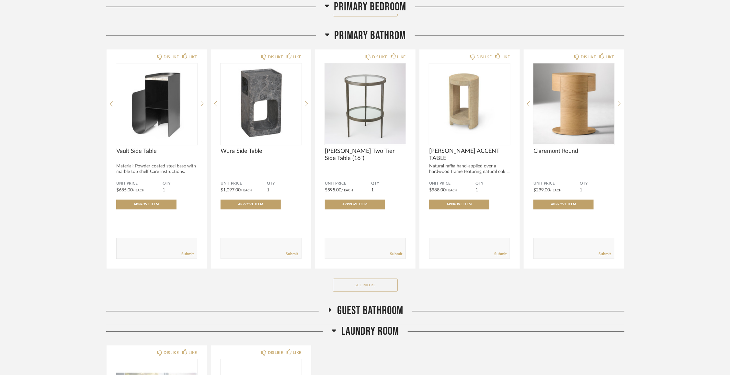
click at [330, 311] on icon at bounding box center [330, 310] width 8 height 5
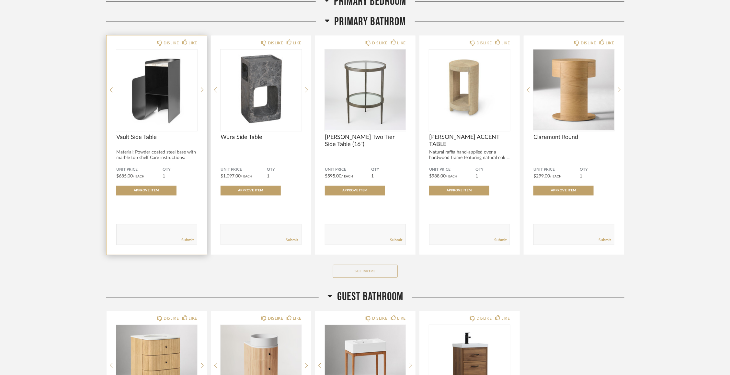
scroll to position [591, 0]
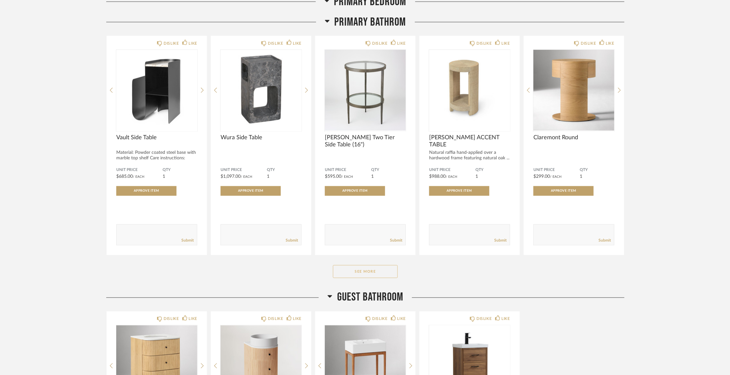
click at [356, 274] on button "See More" at bounding box center [365, 271] width 65 height 13
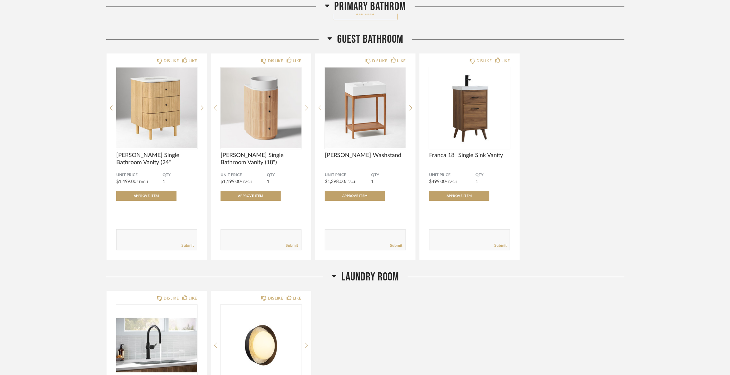
scroll to position [1060, 0]
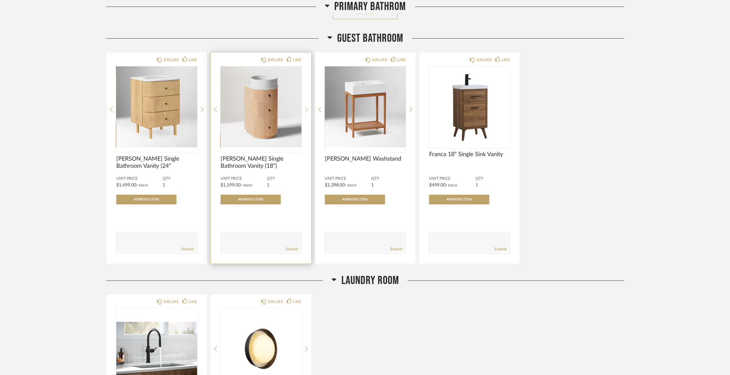
click at [307, 110] on icon at bounding box center [306, 110] width 3 height 6
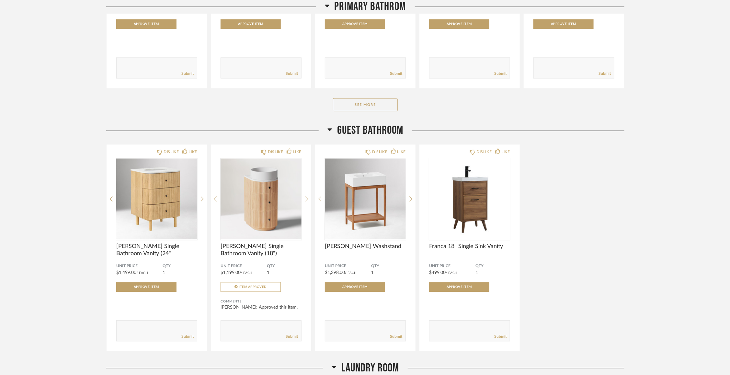
scroll to position [758, 0]
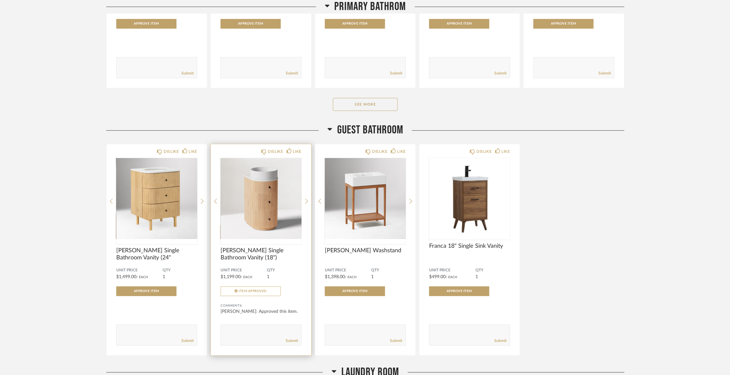
click at [309, 199] on div "DISLIKE LIKE [PERSON_NAME] Single Bathroom Vanity (18") Unit Price $1,199.00 / …" at bounding box center [261, 249] width 100 height 211
click at [307, 201] on icon at bounding box center [306, 201] width 3 height 6
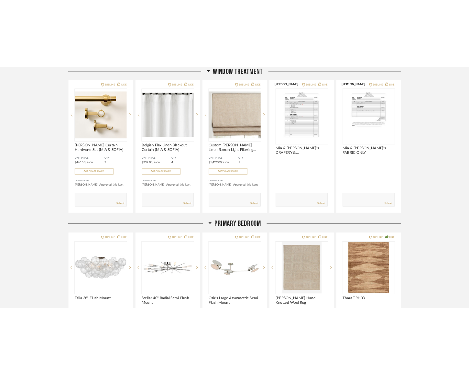
scroll to position [83, 0]
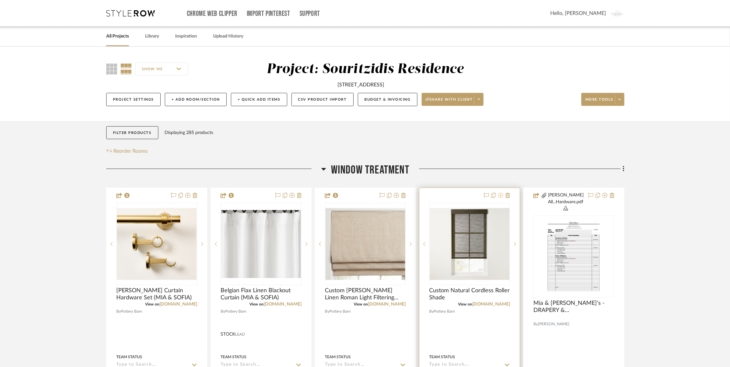
click at [501, 196] on icon at bounding box center [500, 195] width 5 height 5
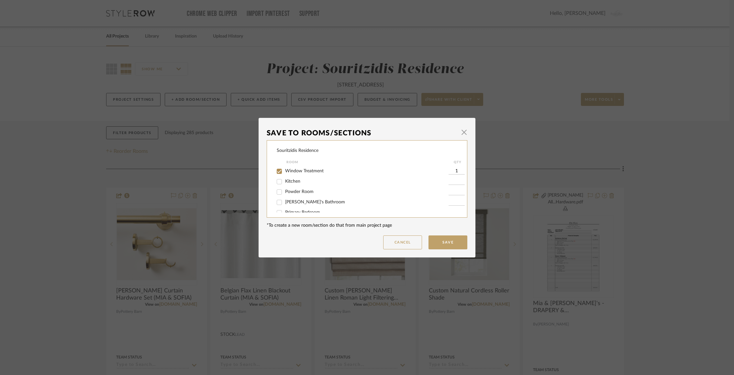
click at [276, 172] on input "Window Treatment" at bounding box center [279, 171] width 10 height 10
checkbox input "false"
click at [441, 241] on button "Save" at bounding box center [448, 242] width 39 height 14
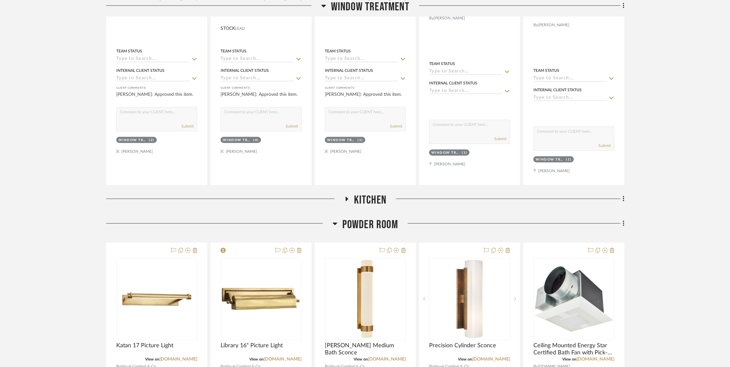
scroll to position [315, 0]
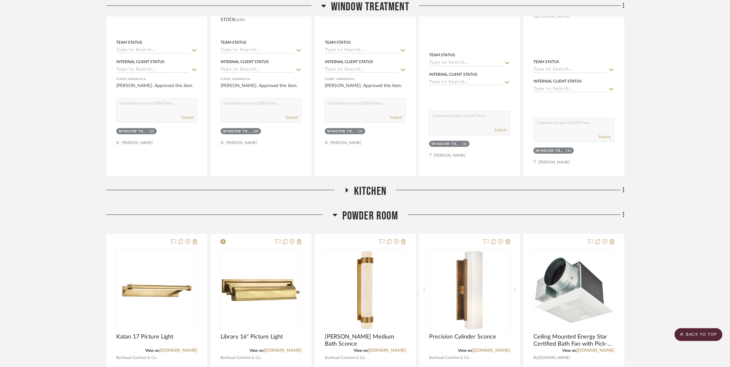
click at [348, 188] on icon at bounding box center [347, 190] width 8 height 5
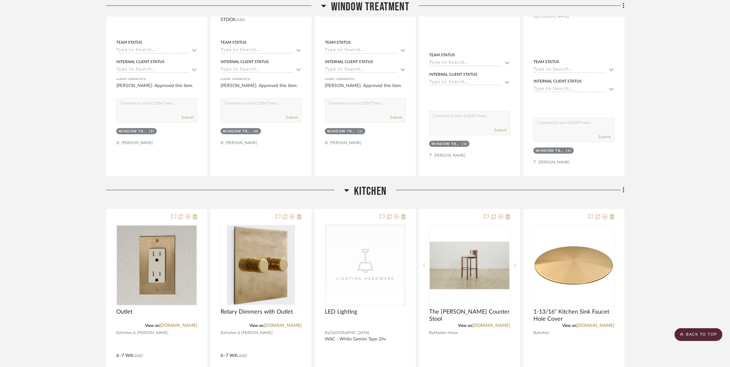
click at [348, 186] on icon at bounding box center [346, 190] width 5 height 8
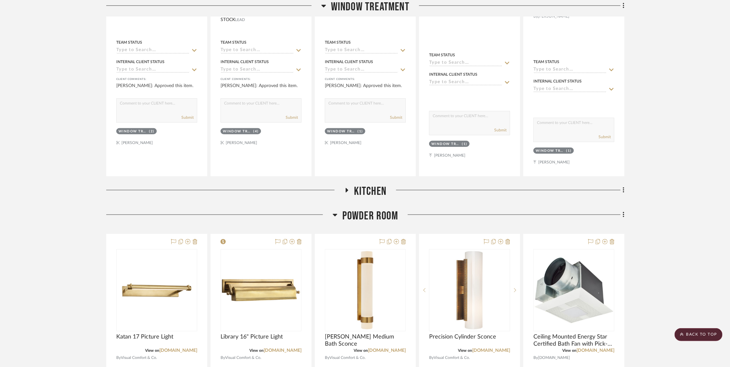
click at [337, 211] on icon at bounding box center [335, 215] width 5 height 8
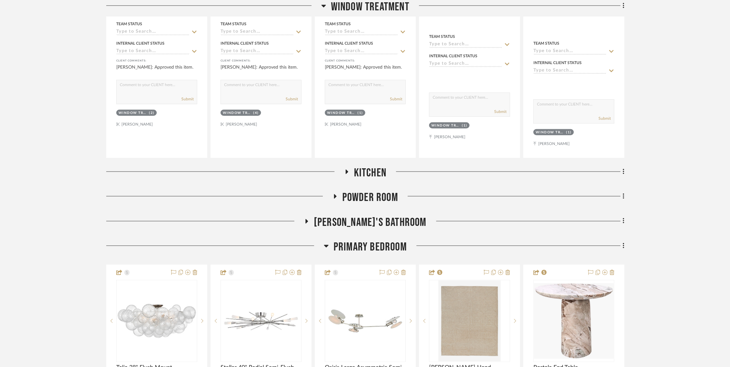
scroll to position [335, 0]
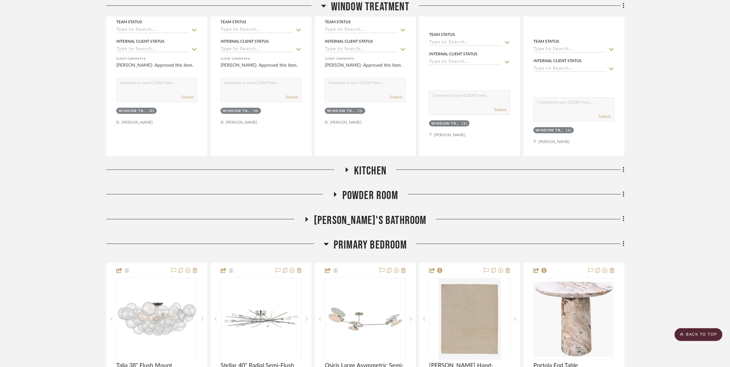
click at [335, 192] on icon at bounding box center [335, 194] width 3 height 5
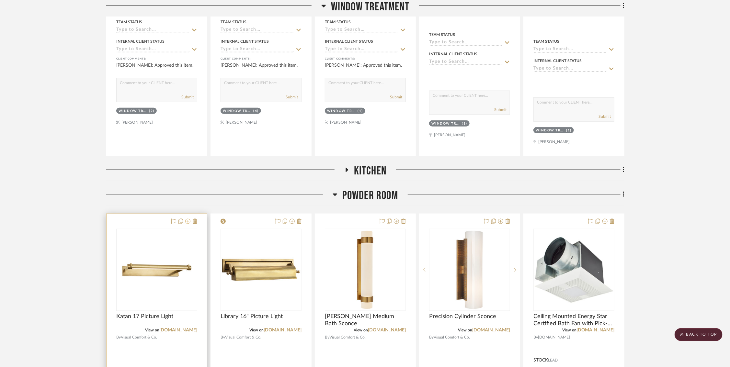
click at [189, 219] on icon at bounding box center [187, 221] width 5 height 5
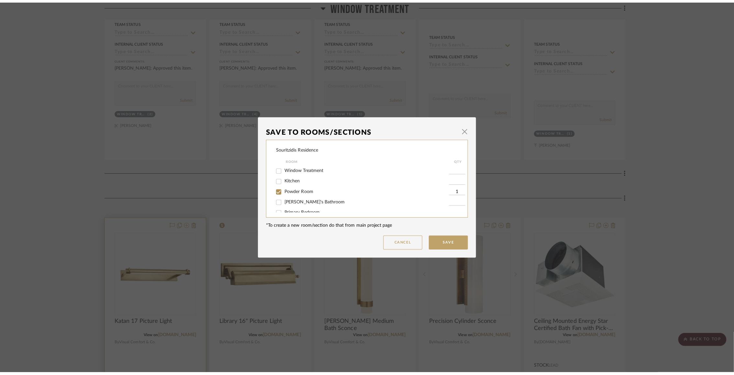
scroll to position [0, 0]
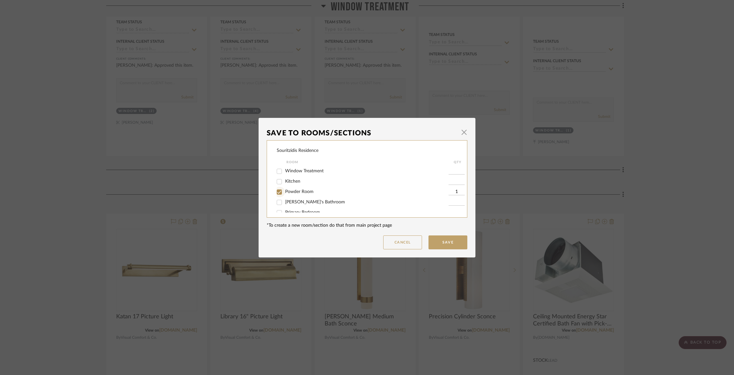
click at [278, 193] on input "Powder Room" at bounding box center [279, 192] width 10 height 10
checkbox input "false"
click at [445, 244] on button "Save" at bounding box center [448, 242] width 39 height 14
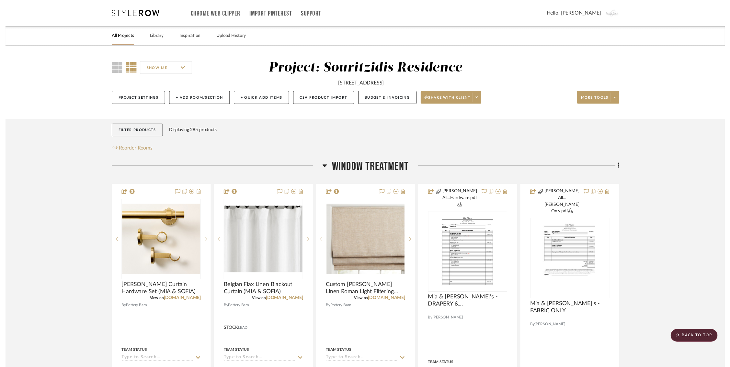
scroll to position [335, 0]
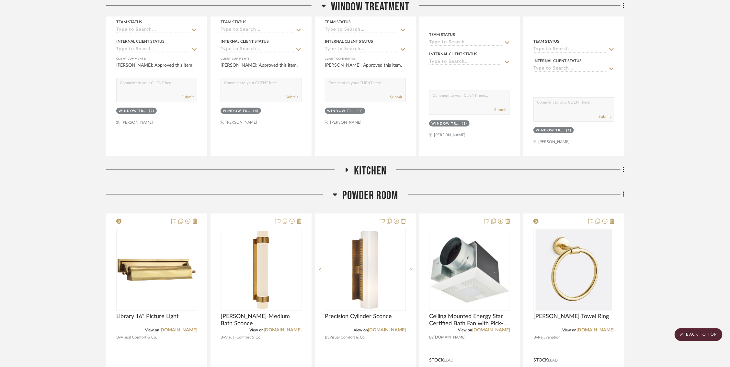
click at [348, 168] on icon at bounding box center [347, 170] width 8 height 5
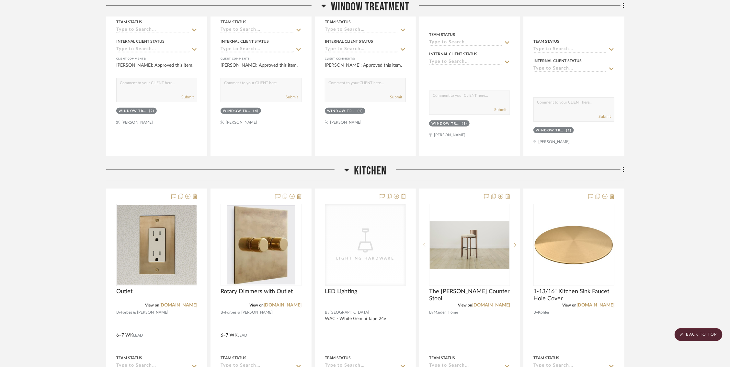
click at [347, 169] on icon at bounding box center [346, 170] width 5 height 3
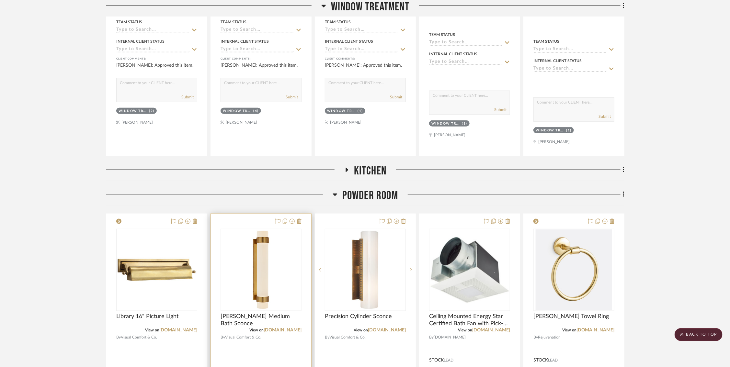
click at [302, 214] on div at bounding box center [261, 355] width 100 height 283
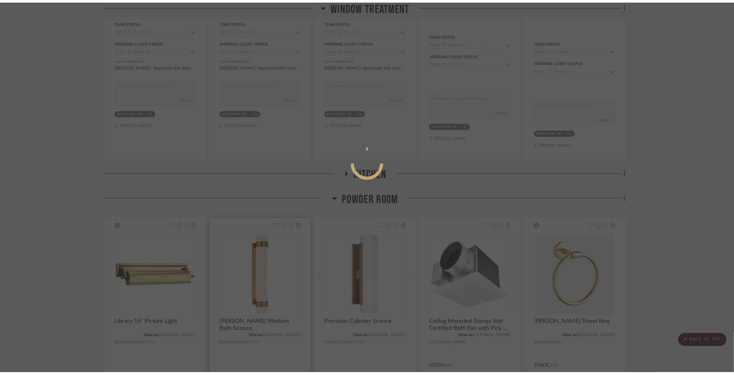
scroll to position [0, 0]
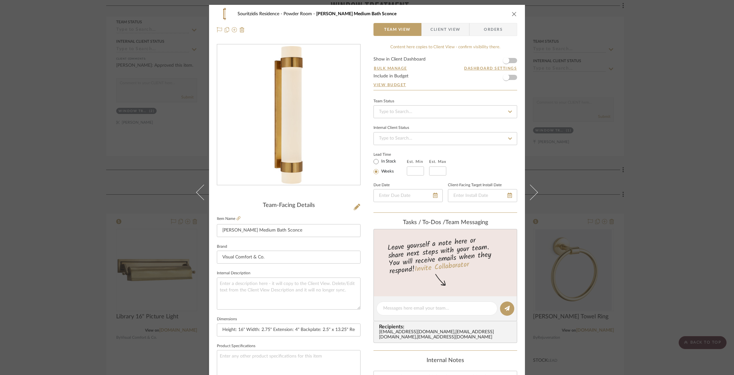
click at [513, 14] on icon "close" at bounding box center [514, 13] width 5 height 5
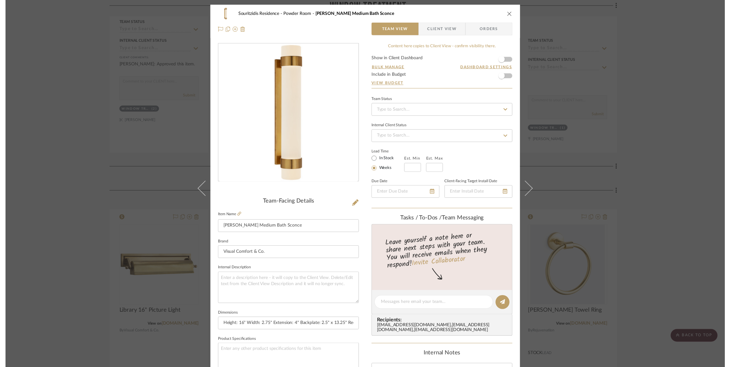
scroll to position [335, 0]
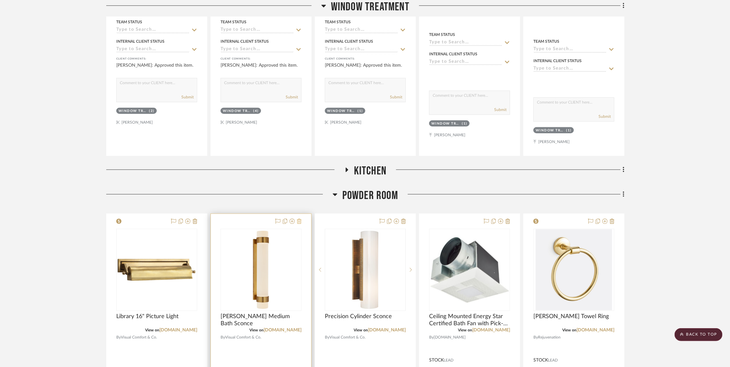
click at [300, 219] on icon at bounding box center [299, 221] width 5 height 5
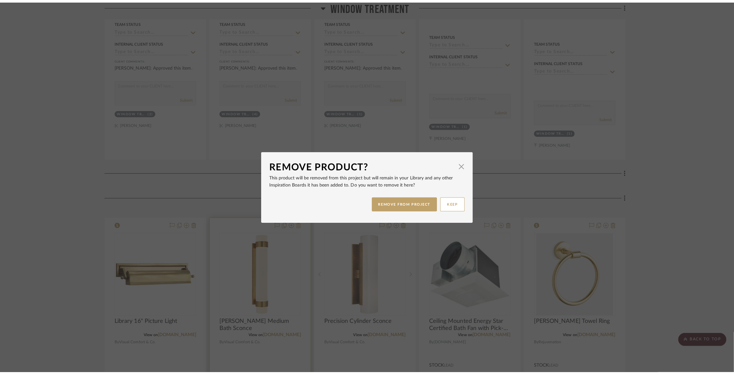
scroll to position [0, 0]
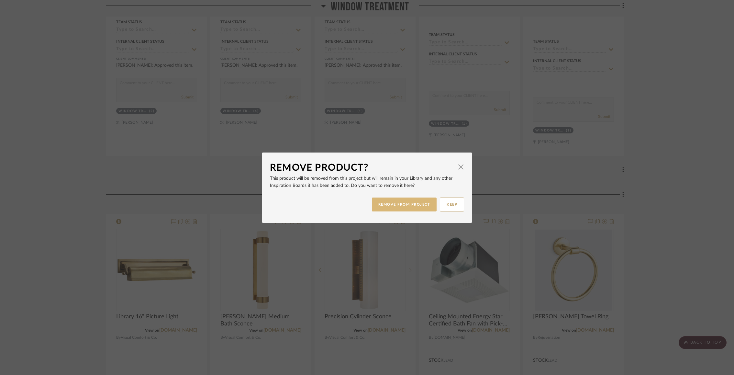
click at [383, 206] on button "REMOVE FROM PROJECT" at bounding box center [404, 204] width 65 height 14
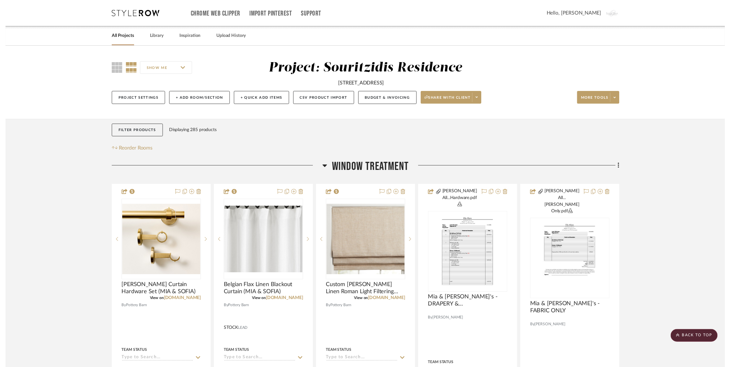
scroll to position [335, 0]
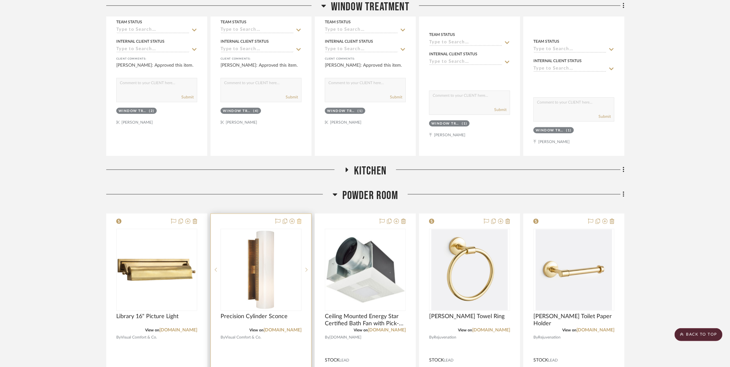
click at [299, 219] on icon at bounding box center [299, 221] width 5 height 5
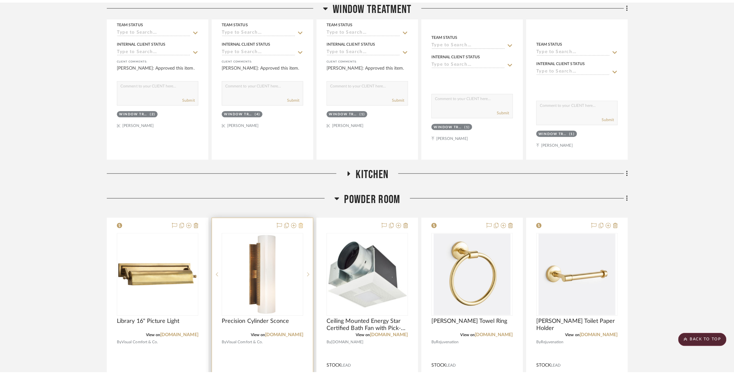
scroll to position [0, 0]
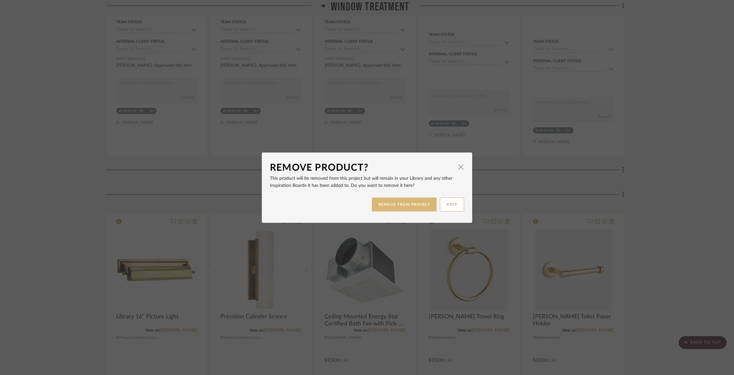
click at [378, 205] on button "REMOVE FROM PROJECT" at bounding box center [404, 204] width 65 height 14
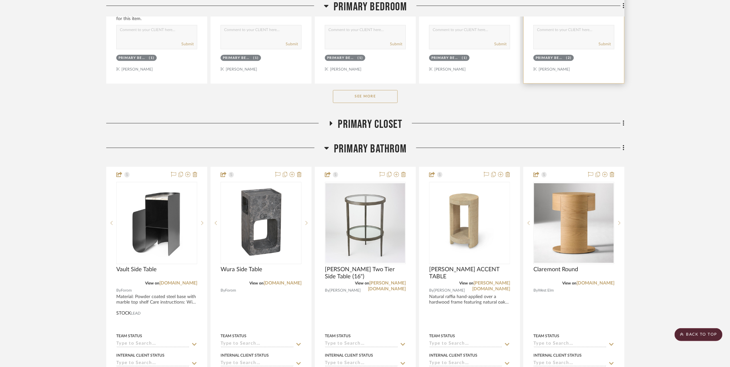
scroll to position [1115, 0]
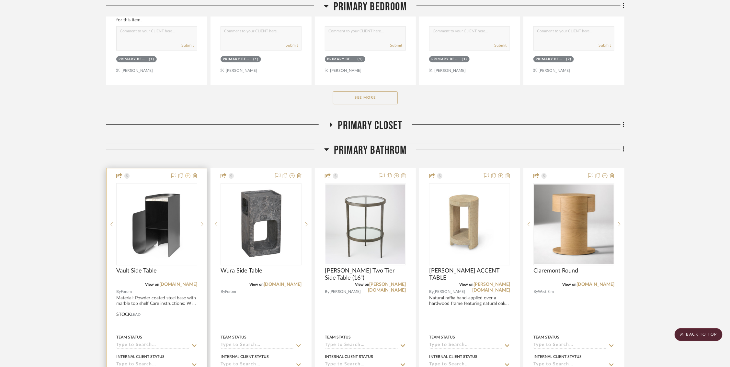
click at [188, 173] on icon at bounding box center [187, 175] width 5 height 5
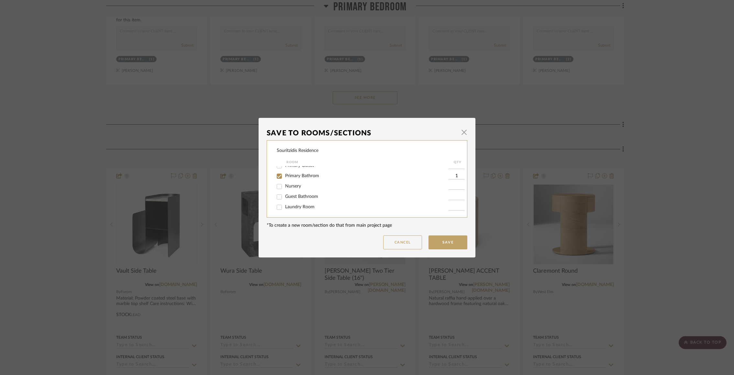
scroll to position [61, 0]
click at [277, 173] on input "Primary Bathrom" at bounding box center [279, 172] width 10 height 10
checkbox input "false"
click at [439, 243] on button "Save" at bounding box center [448, 242] width 39 height 14
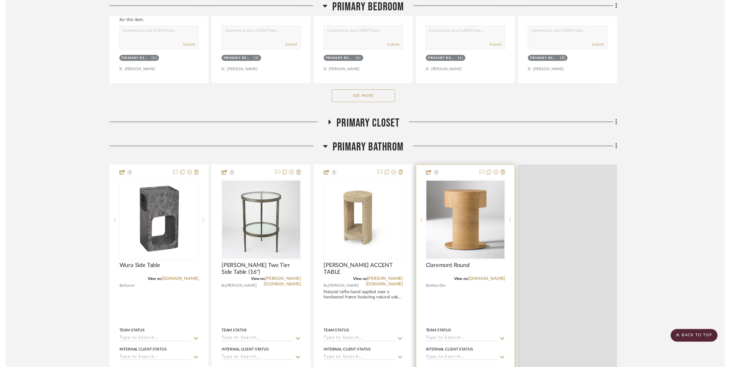
scroll to position [1115, 0]
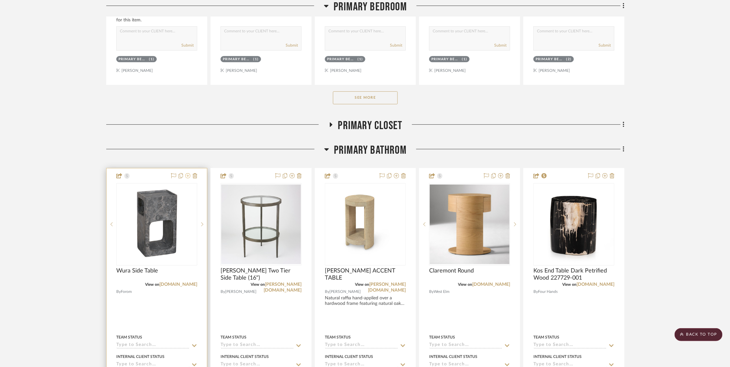
click at [189, 173] on icon at bounding box center [187, 175] width 5 height 5
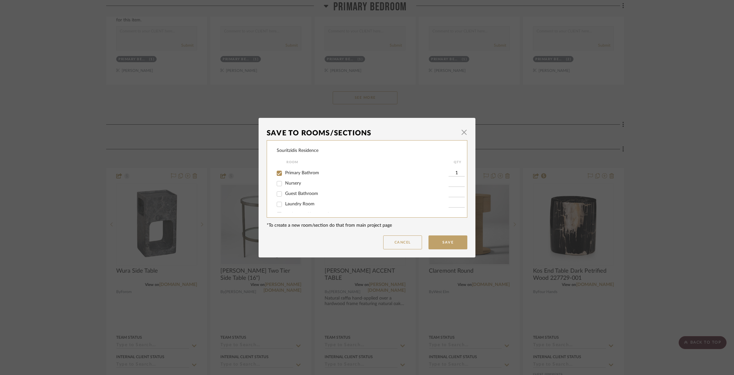
scroll to position [64, 0]
click at [279, 171] on input "Primary Bathrom" at bounding box center [279, 169] width 10 height 10
checkbox input "false"
click at [439, 244] on button "Save" at bounding box center [448, 242] width 39 height 14
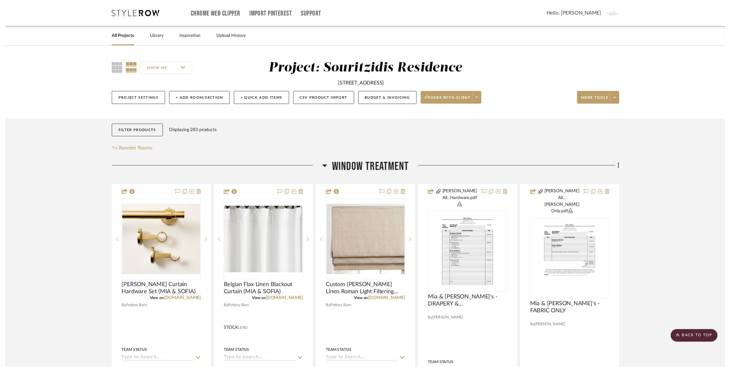
scroll to position [1115, 0]
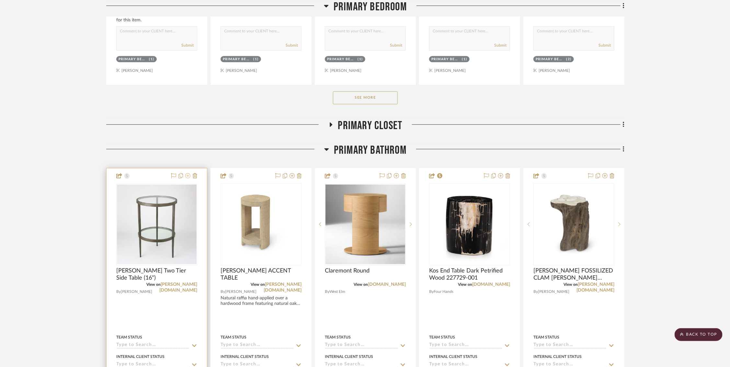
click at [189, 173] on icon at bounding box center [187, 175] width 5 height 5
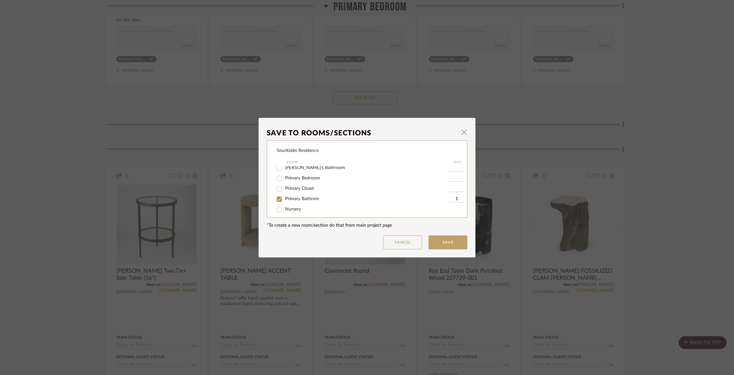
scroll to position [47, 0]
click at [279, 191] on input "Primary Bathrom" at bounding box center [279, 187] width 10 height 10
checkbox input "false"
click at [462, 247] on button "Save" at bounding box center [448, 242] width 39 height 14
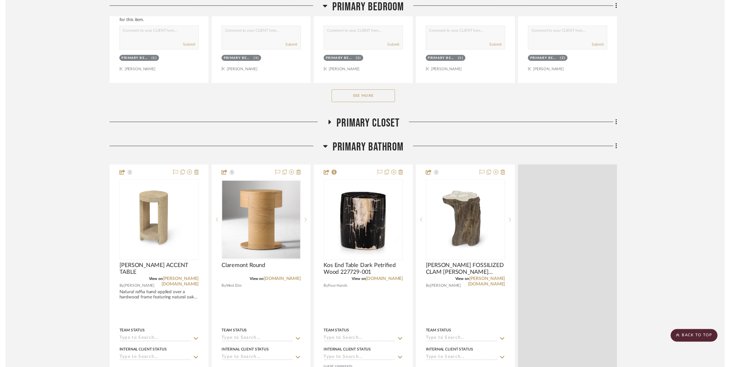
scroll to position [1115, 0]
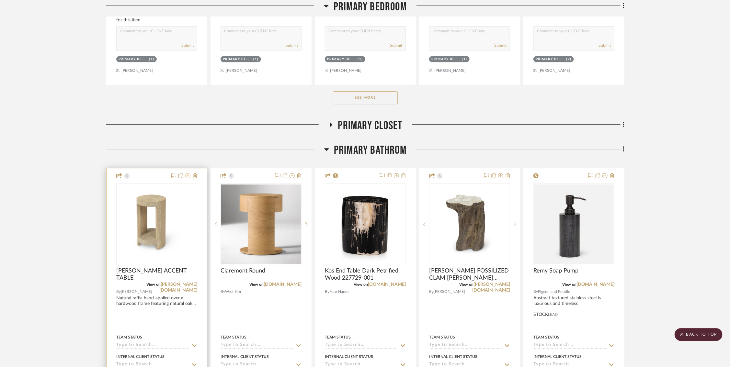
click at [189, 173] on icon at bounding box center [187, 175] width 5 height 5
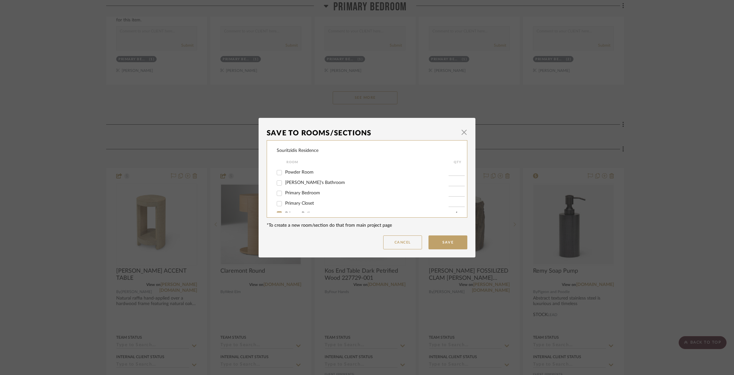
scroll to position [43, 0]
click at [277, 193] on input "Primary Bathrom" at bounding box center [279, 191] width 10 height 10
checkbox input "false"
click at [453, 245] on button "Save" at bounding box center [448, 242] width 39 height 14
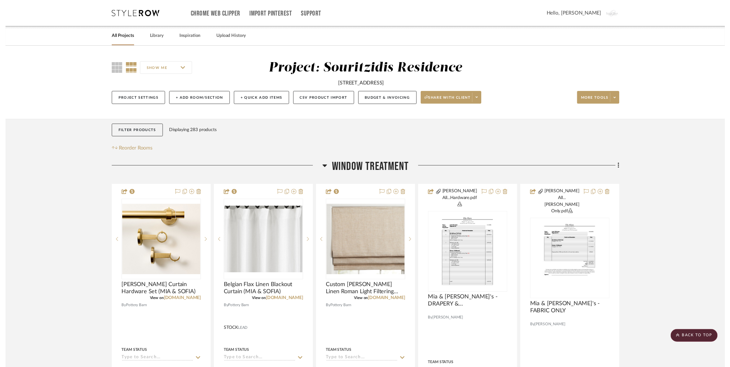
scroll to position [1115, 0]
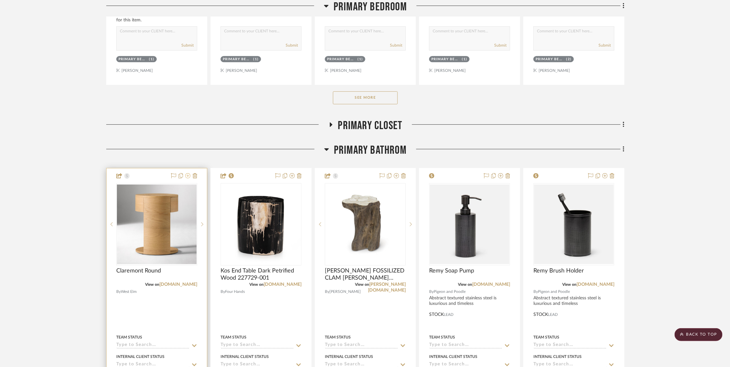
click at [188, 173] on icon at bounding box center [187, 175] width 5 height 5
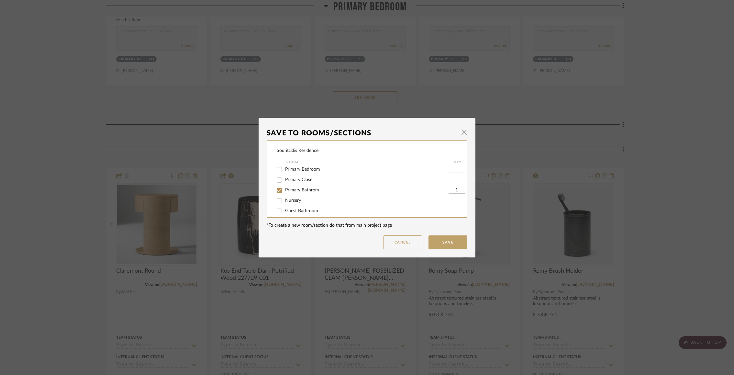
scroll to position [49, 0]
click at [278, 188] on input "Primary Bathrom" at bounding box center [279, 185] width 10 height 10
checkbox input "false"
click at [440, 243] on button "Save" at bounding box center [448, 242] width 39 height 14
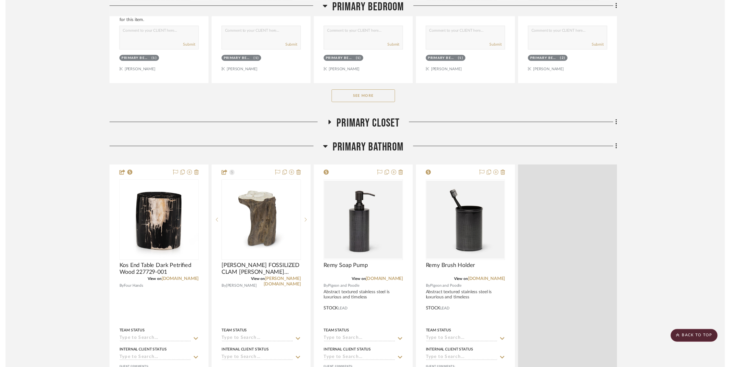
scroll to position [1115, 0]
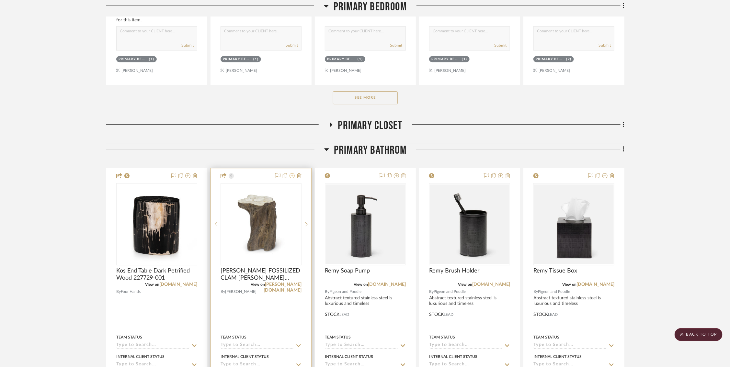
click at [293, 173] on icon at bounding box center [291, 175] width 5 height 5
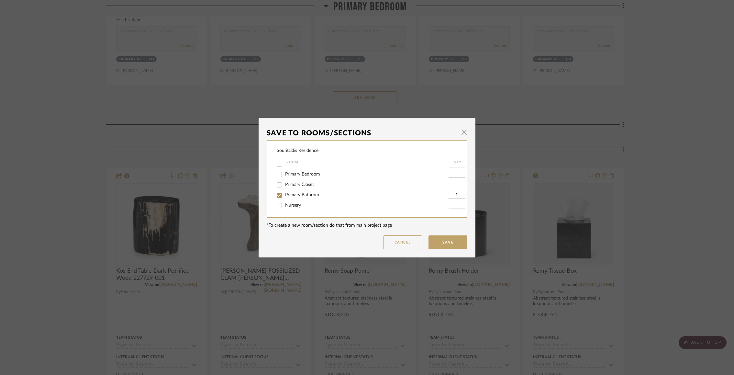
scroll to position [41, 0]
click at [277, 195] on input "Primary Bathrom" at bounding box center [279, 192] width 10 height 10
checkbox input "false"
click at [437, 242] on button "Save" at bounding box center [448, 242] width 39 height 14
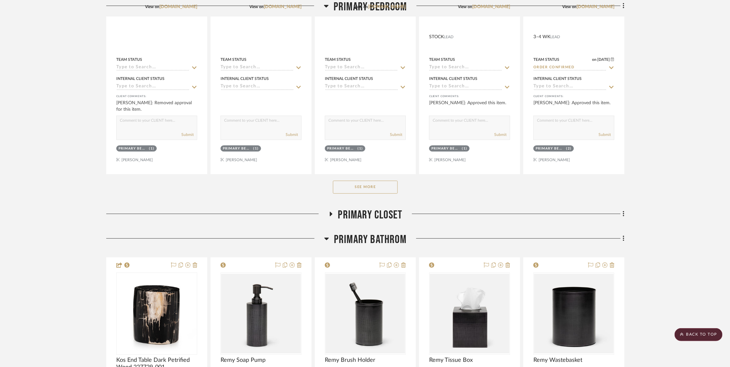
scroll to position [1019, 0]
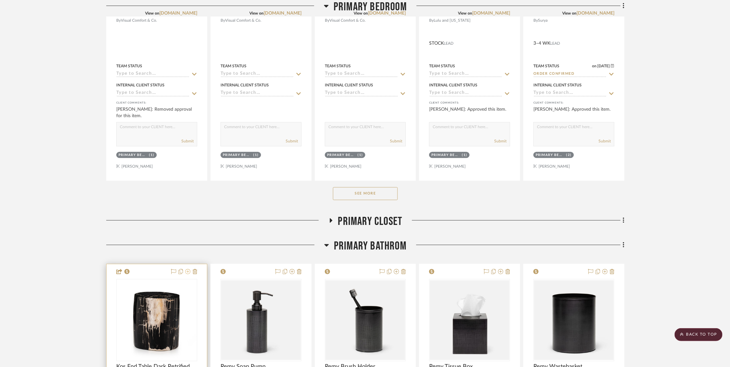
click at [187, 269] on icon at bounding box center [187, 271] width 5 height 5
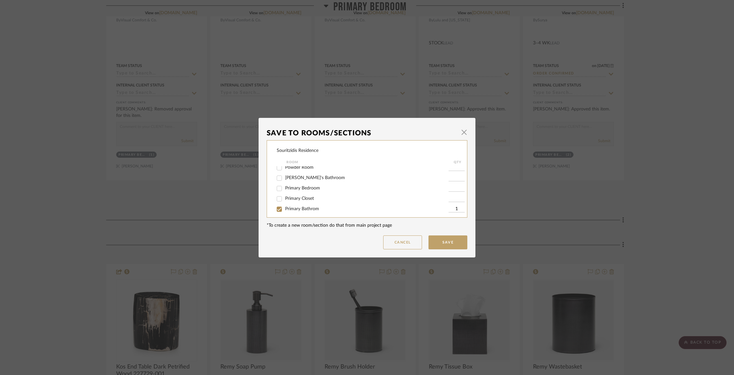
scroll to position [36, 0]
click at [278, 178] on input "Primary Bedroom" at bounding box center [279, 177] width 10 height 10
checkbox input "true"
click at [449, 177] on input "1" at bounding box center [457, 177] width 16 height 6
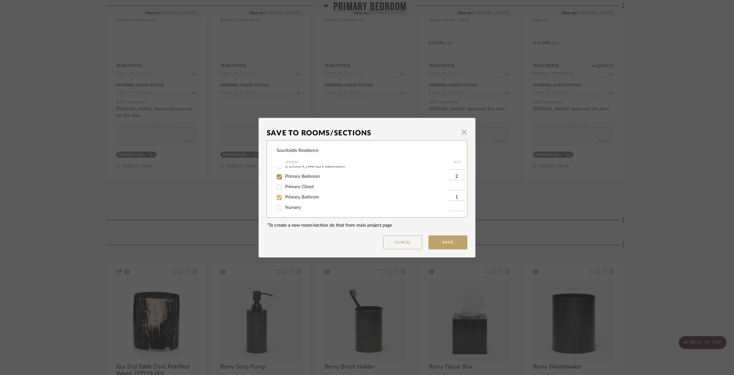
type input "2"
click at [276, 199] on input "Primary Bathrom" at bounding box center [279, 197] width 10 height 10
checkbox input "false"
click at [449, 242] on button "Save" at bounding box center [448, 242] width 39 height 14
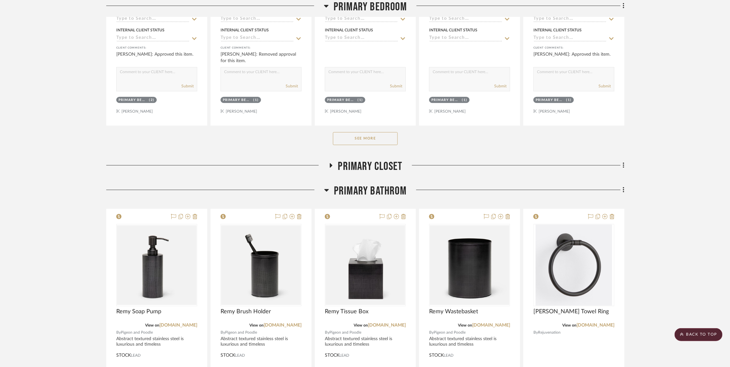
scroll to position [1097, 4]
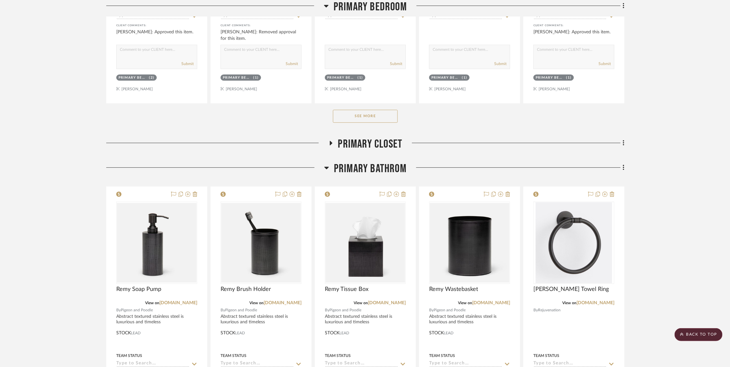
click at [328, 137] on h3 "Primary Closet" at bounding box center [365, 144] width 74 height 14
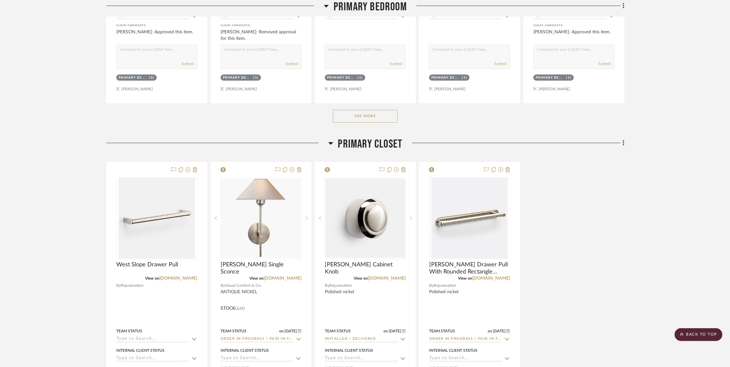
click at [328, 139] on icon at bounding box center [330, 143] width 5 height 8
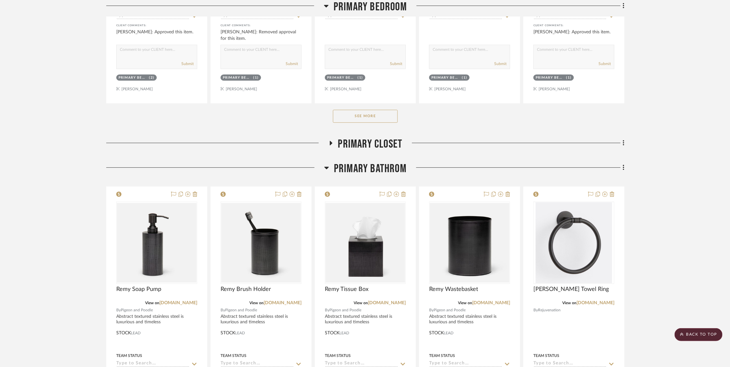
click at [325, 162] on h3 "Primary Bathrom" at bounding box center [365, 169] width 82 height 14
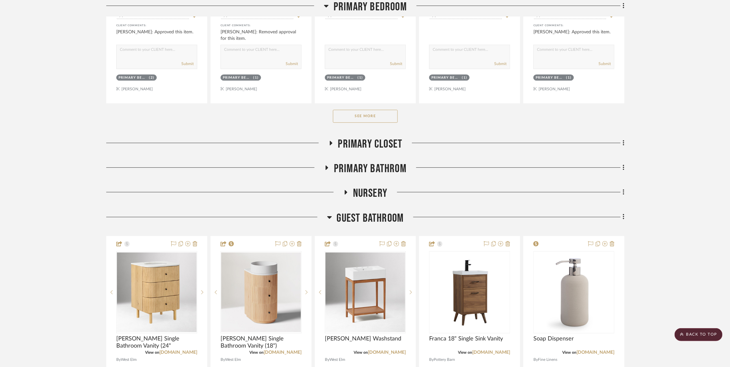
click at [325, 165] on icon at bounding box center [327, 167] width 8 height 5
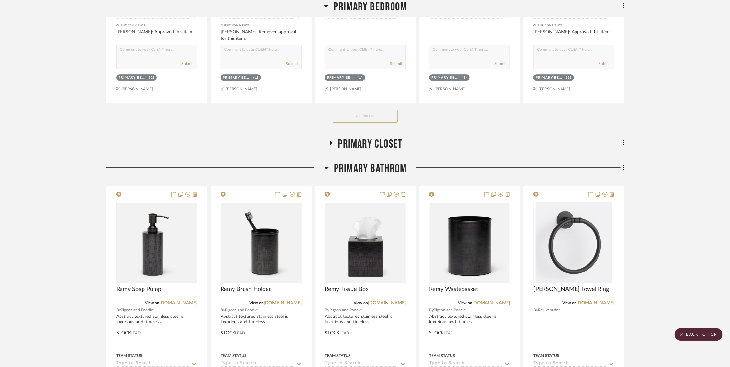
click at [325, 162] on h3 "Primary Bathrom" at bounding box center [365, 169] width 82 height 14
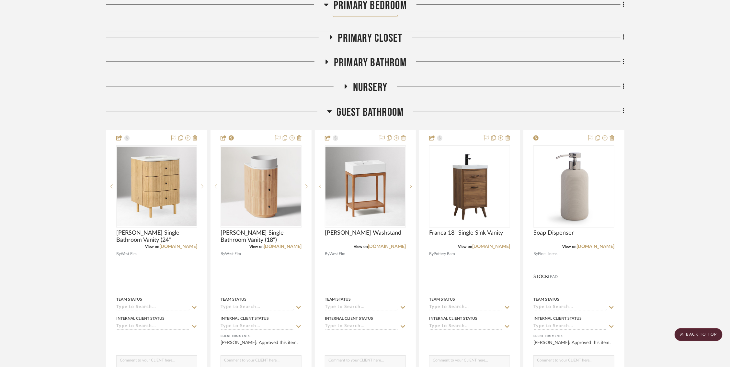
scroll to position [1202, 4]
click at [185, 135] on icon at bounding box center [187, 137] width 5 height 5
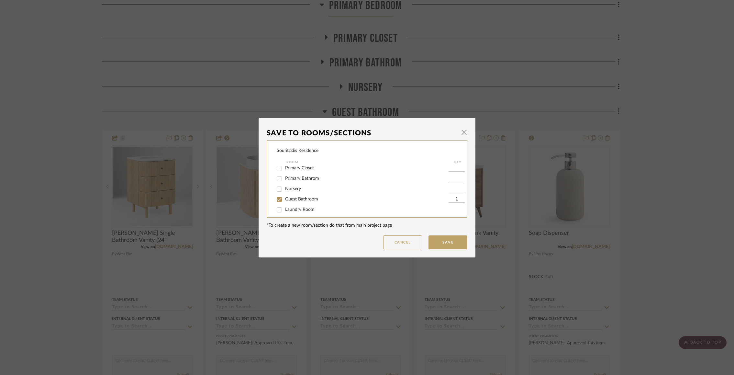
scroll to position [59, 0]
click at [278, 195] on input "Guest Bathroom" at bounding box center [279, 195] width 10 height 10
checkbox input "false"
click at [452, 243] on button "Save" at bounding box center [448, 242] width 39 height 14
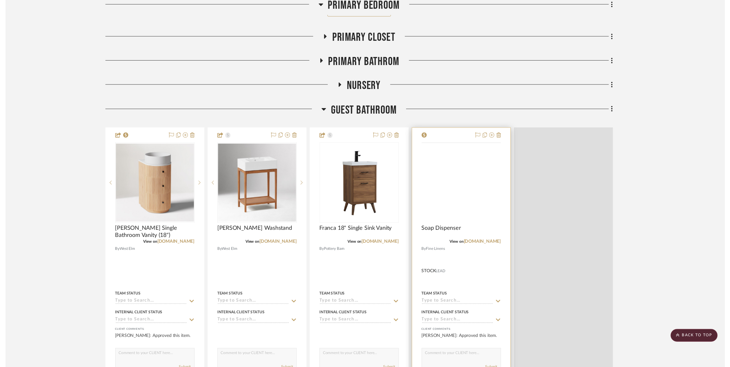
scroll to position [1202, 4]
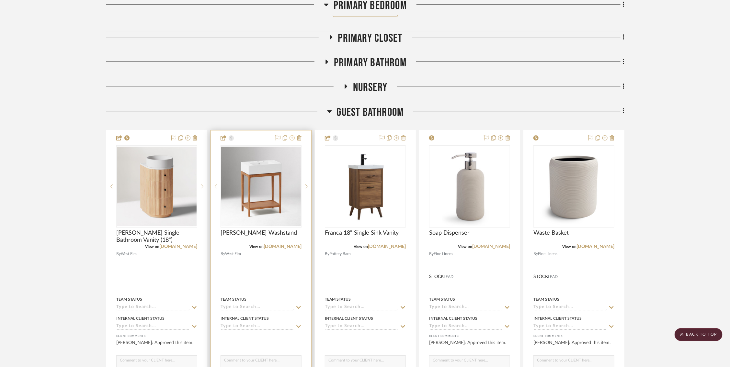
click at [289, 135] on icon at bounding box center [291, 137] width 5 height 5
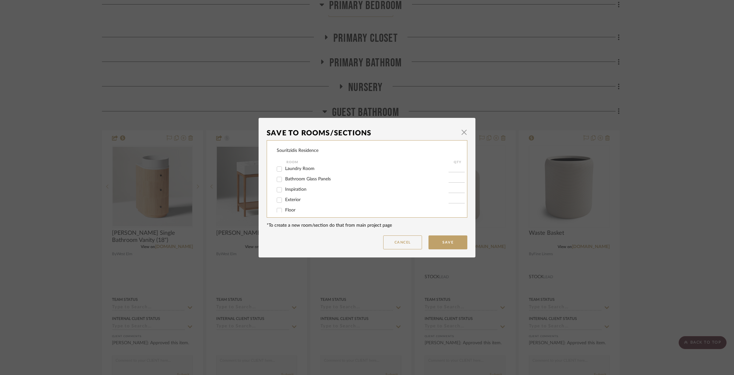
scroll to position [78, 0]
click at [279, 180] on input "Guest Bathroom" at bounding box center [279, 176] width 10 height 10
checkbox input "false"
click at [448, 247] on button "Save" at bounding box center [448, 242] width 39 height 14
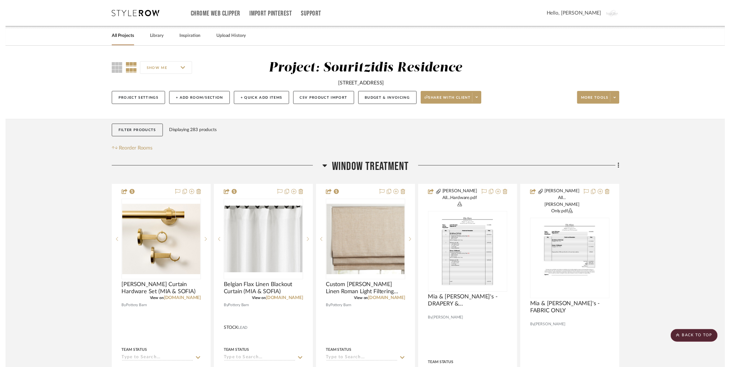
scroll to position [1202, 4]
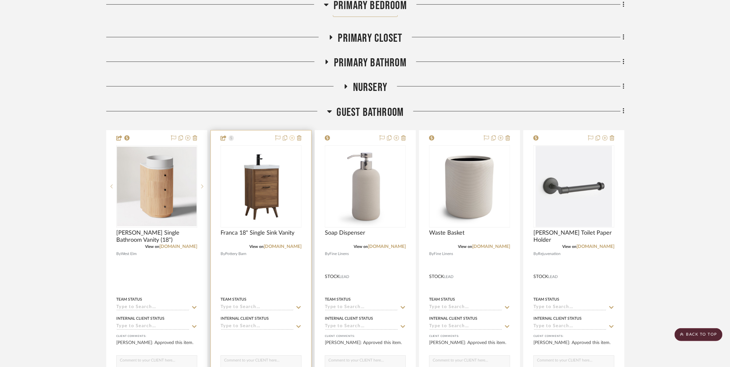
click at [289, 135] on icon at bounding box center [291, 137] width 5 height 5
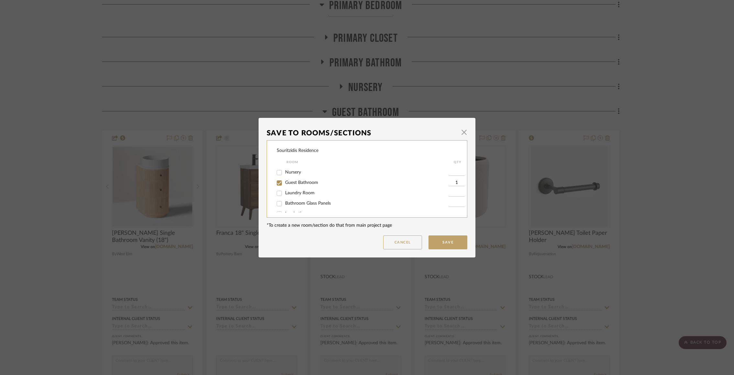
scroll to position [77, 0]
click at [278, 177] on input "Guest Bathroom" at bounding box center [279, 177] width 10 height 10
checkbox input "false"
click at [438, 242] on button "Save" at bounding box center [448, 242] width 39 height 14
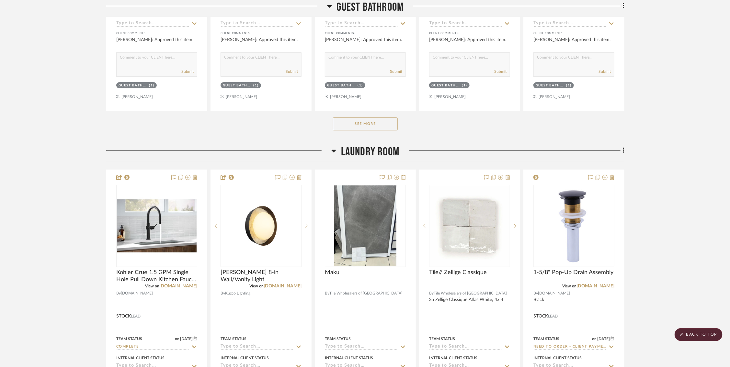
scroll to position [1549, 8]
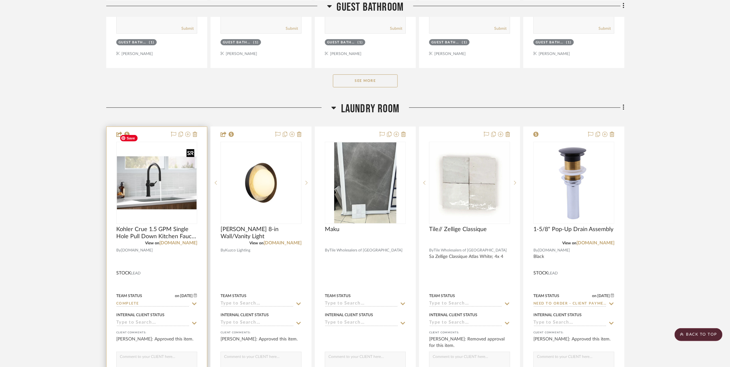
click at [163, 160] on img "0" at bounding box center [157, 183] width 80 height 80
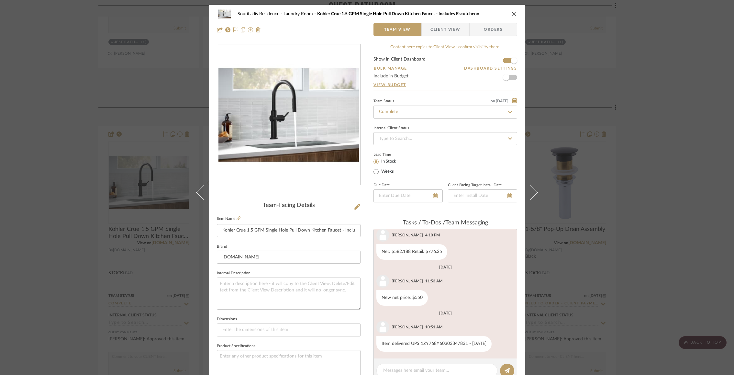
scroll to position [96, 0]
click at [512, 57] on span "button" at bounding box center [514, 60] width 14 height 14
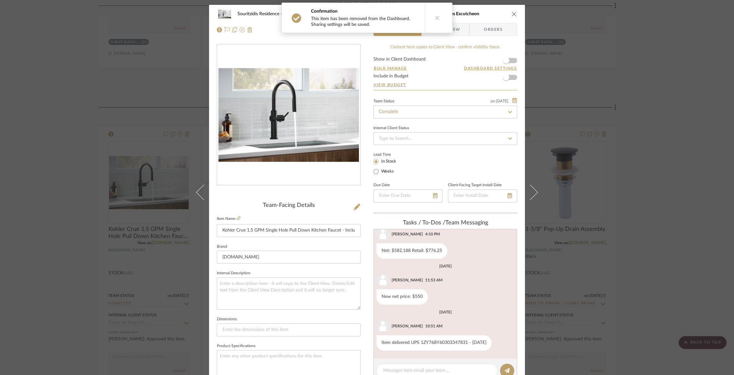
click at [512, 13] on icon "close" at bounding box center [514, 13] width 5 height 5
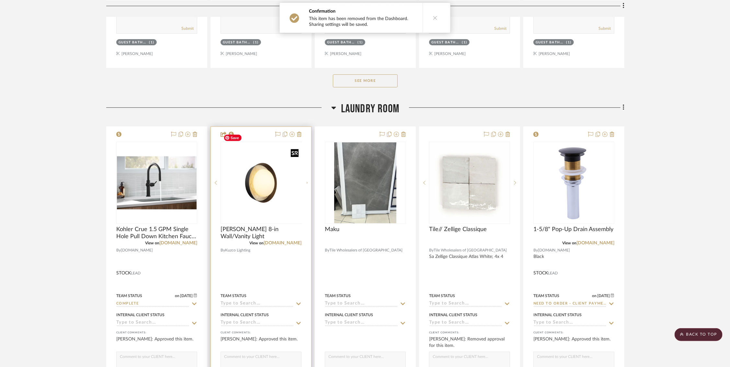
click at [264, 178] on img "0" at bounding box center [266, 182] width 81 height 81
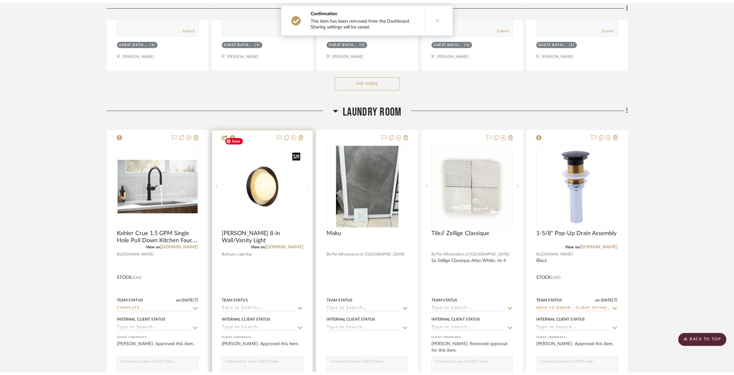
scroll to position [0, 0]
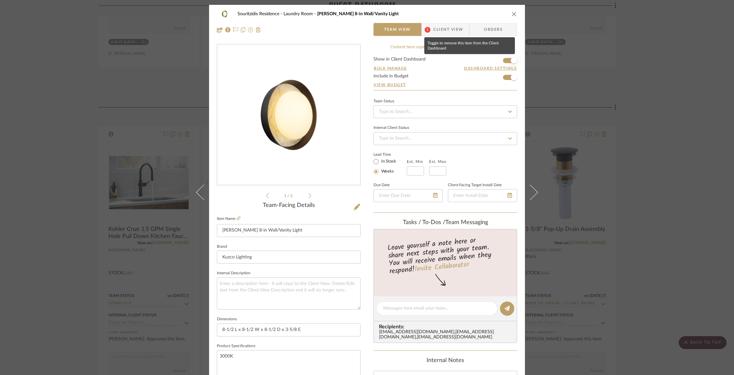
click at [513, 59] on span "button" at bounding box center [514, 60] width 6 height 6
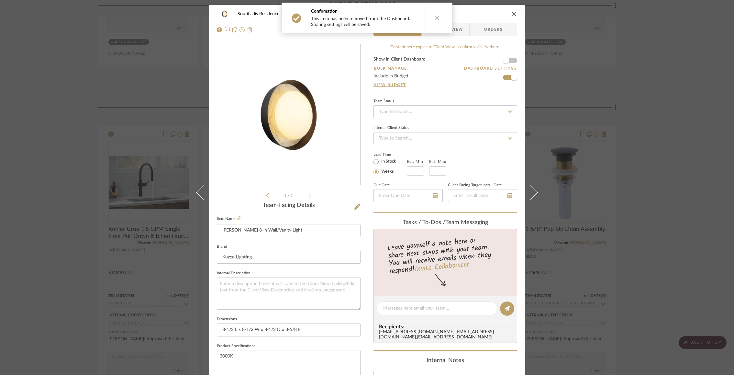
click at [512, 14] on icon "close" at bounding box center [514, 13] width 5 height 5
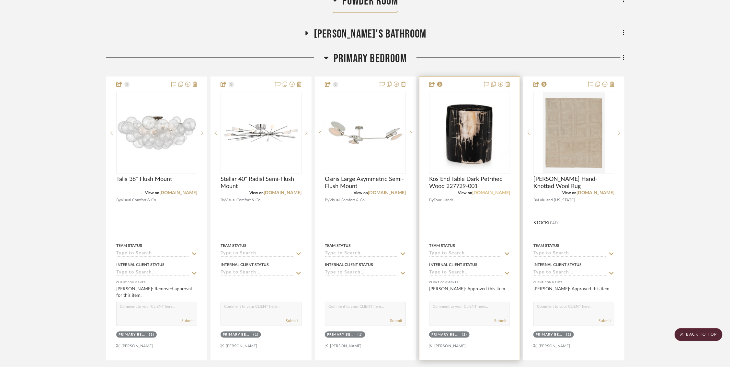
scroll to position [863, 8]
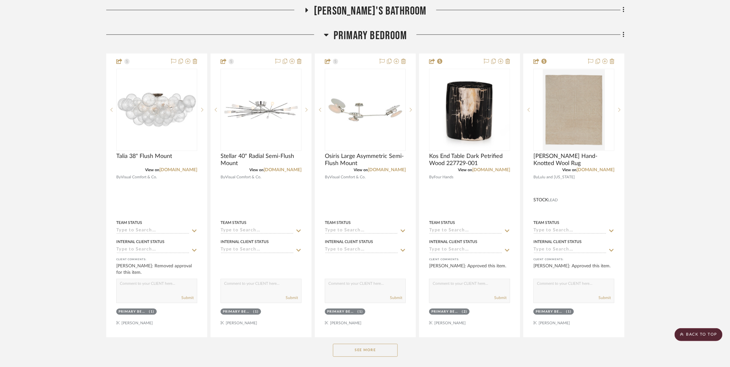
click at [366, 344] on button "See More" at bounding box center [365, 350] width 65 height 13
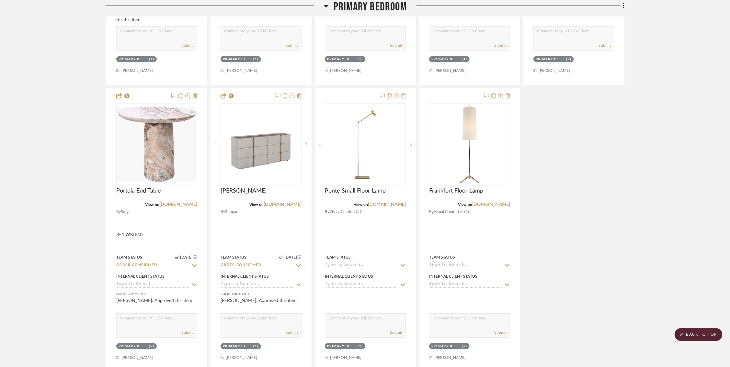
scroll to position [1103, 8]
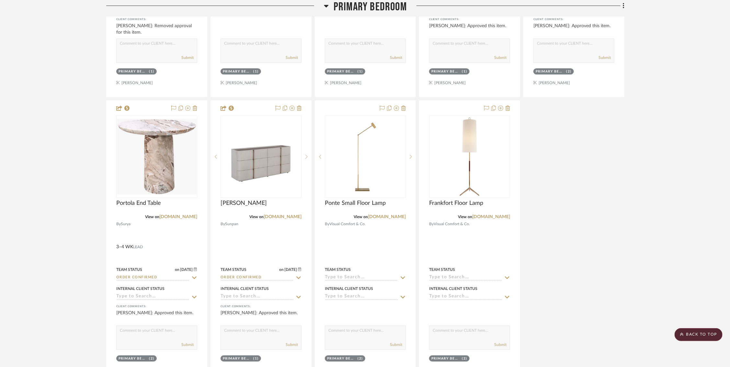
drag, startPoint x: 469, startPoint y: 168, endPoint x: 530, endPoint y: 1, distance: 178.5
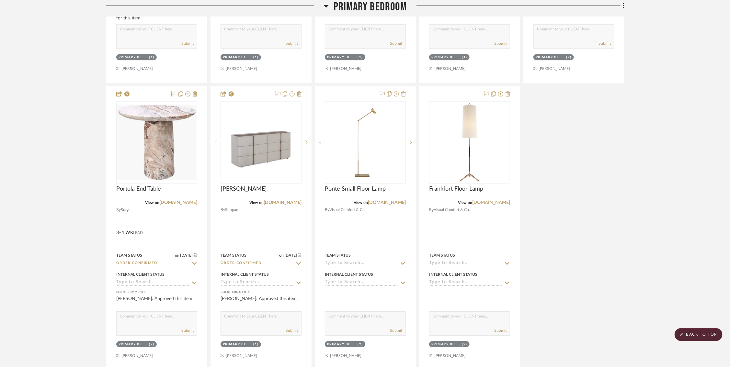
scroll to position [1028, 8]
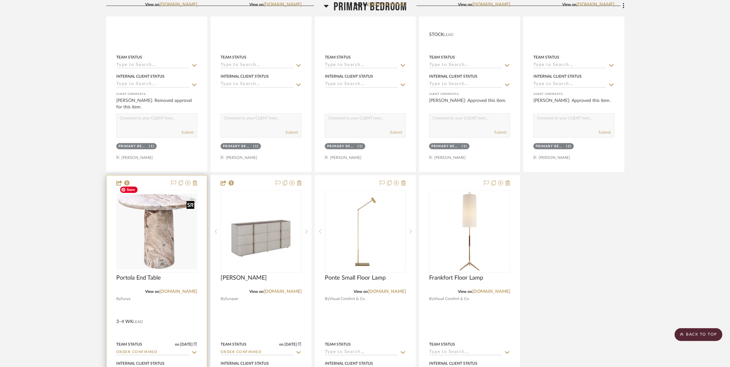
click at [139, 229] on img "0" at bounding box center [157, 231] width 80 height 75
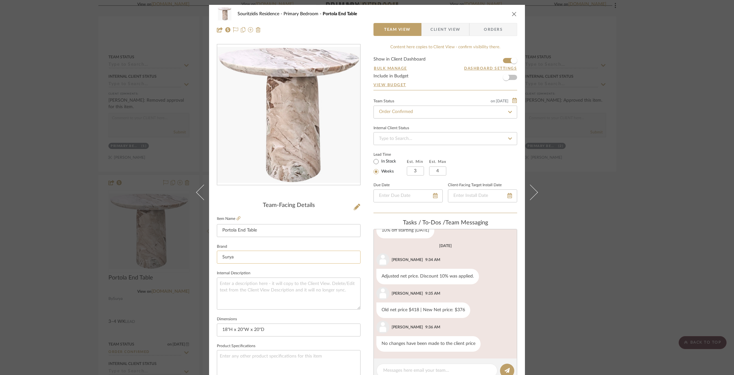
scroll to position [105, 0]
click at [248, 232] on input "Portola End Table" at bounding box center [289, 230] width 144 height 13
click at [102, 215] on div "Souritzidis Residence Primary Bedroom Portola End Table Team View Client View O…" at bounding box center [367, 187] width 734 height 375
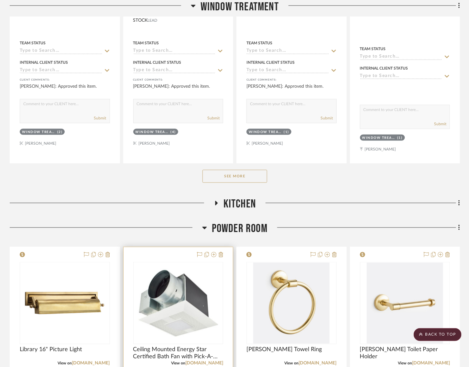
scroll to position [376, 8]
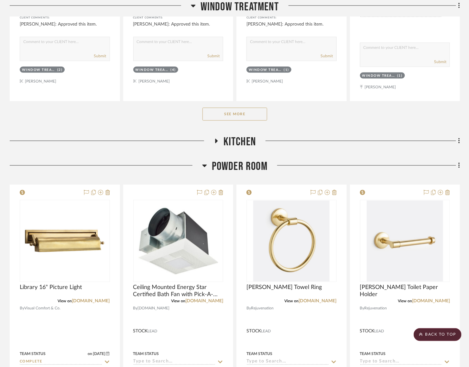
click at [202, 163] on icon at bounding box center [204, 166] width 5 height 8
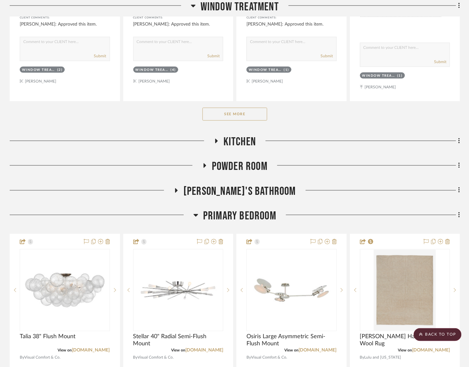
scroll to position [485, 8]
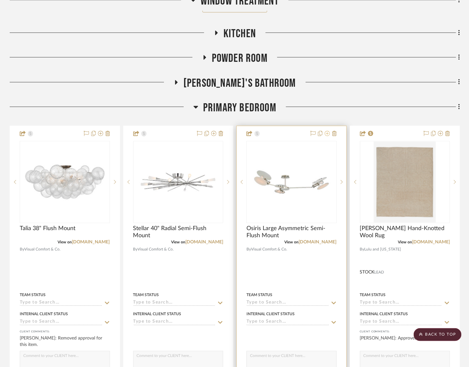
click at [325, 131] on icon at bounding box center [327, 133] width 5 height 5
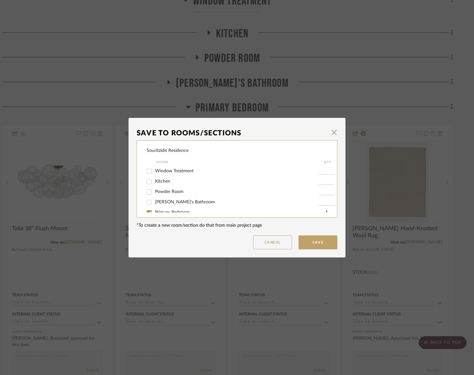
scroll to position [18, 0]
click at [144, 198] on div "Souritzidis Residence Room QTY Window Treatment Kitchen Powder Room Mia's Bathr…" at bounding box center [237, 178] width 201 height 77
click at [147, 198] on input "Primary Bedroom" at bounding box center [149, 195] width 10 height 10
checkbox input "false"
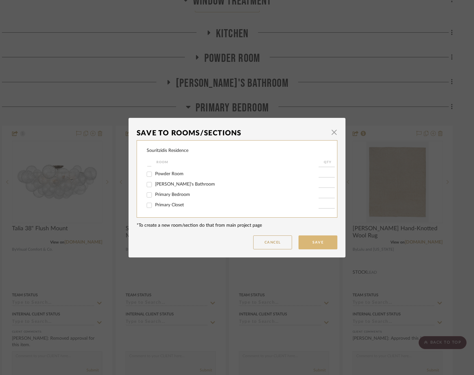
click at [302, 240] on button "Save" at bounding box center [318, 242] width 39 height 14
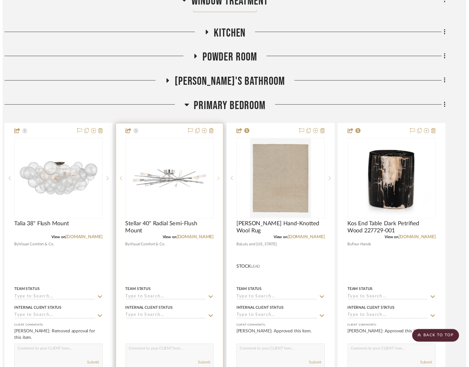
scroll to position [485, 8]
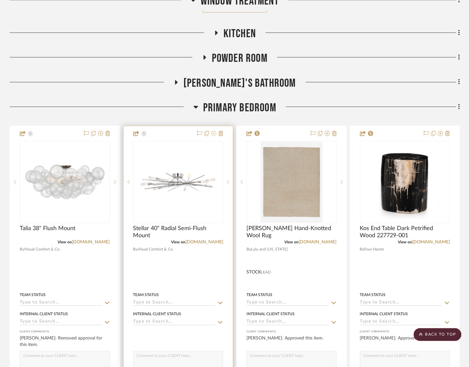
click at [211, 133] on icon at bounding box center [213, 133] width 5 height 5
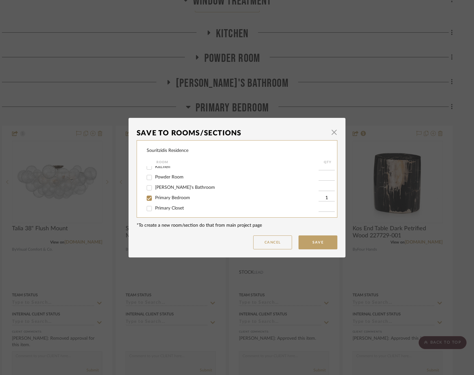
scroll to position [18, 0]
click at [146, 196] on input "Primary Bedroom" at bounding box center [149, 194] width 10 height 10
checkbox input "false"
click at [315, 240] on button "Save" at bounding box center [318, 242] width 39 height 14
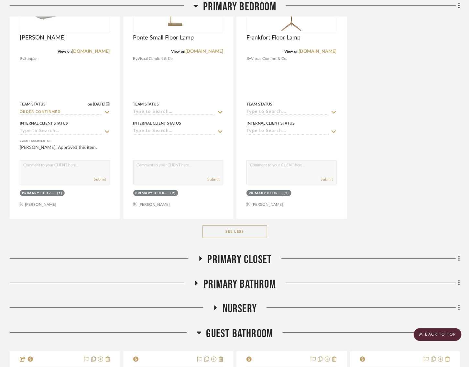
scroll to position [1031, 8]
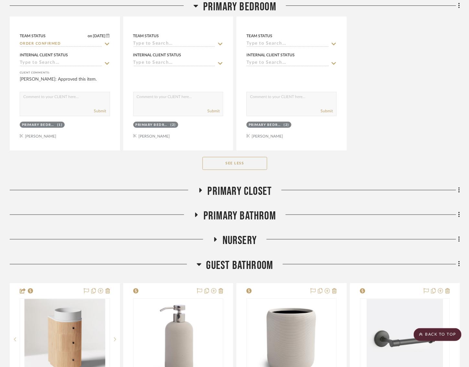
click at [199, 188] on icon at bounding box center [200, 190] width 3 height 5
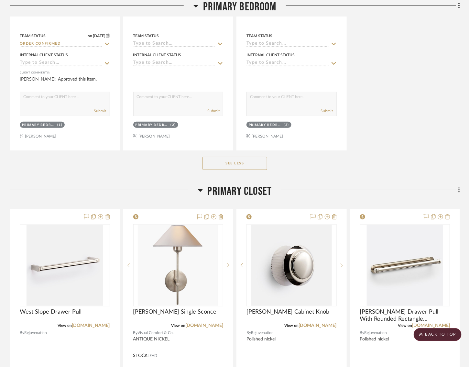
click at [198, 189] on icon at bounding box center [200, 190] width 5 height 3
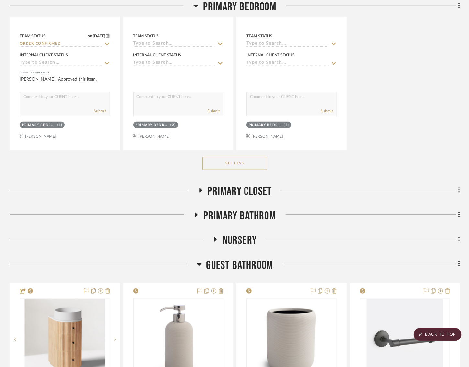
click at [193, 213] on icon at bounding box center [197, 215] width 8 height 5
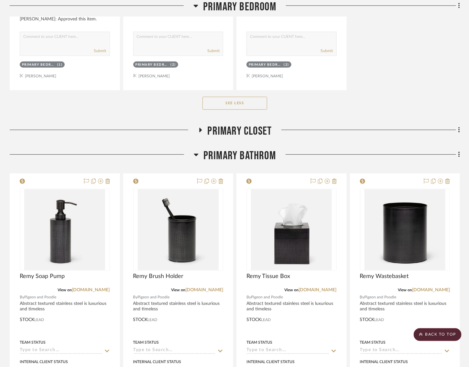
scroll to position [1063, 8]
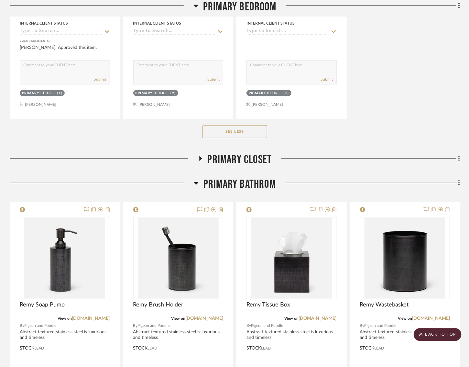
click at [194, 179] on icon at bounding box center [196, 183] width 5 height 8
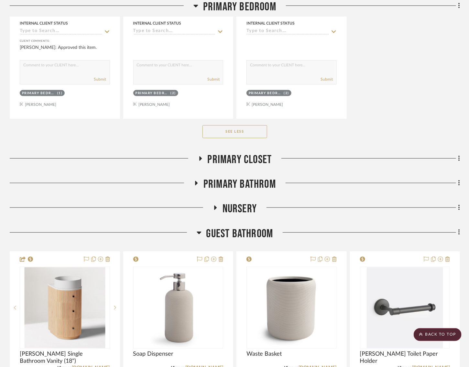
click at [204, 202] on div at bounding box center [111, 210] width 203 height 17
click at [211, 206] on icon at bounding box center [215, 208] width 8 height 5
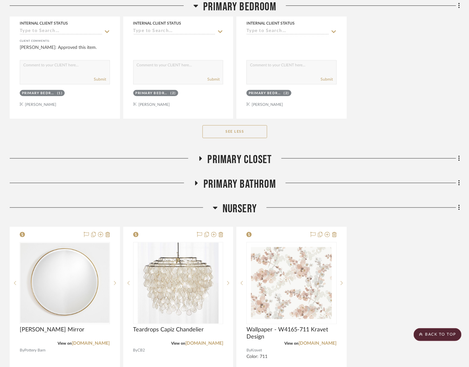
click at [213, 204] on icon at bounding box center [215, 208] width 5 height 8
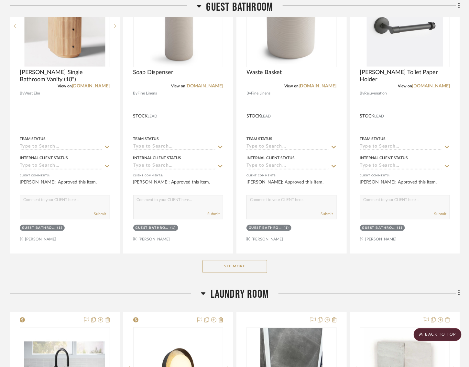
scroll to position [1385, 7]
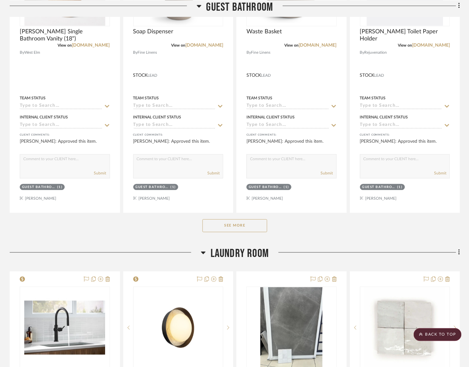
click at [214, 226] on button "See More" at bounding box center [235, 226] width 65 height 13
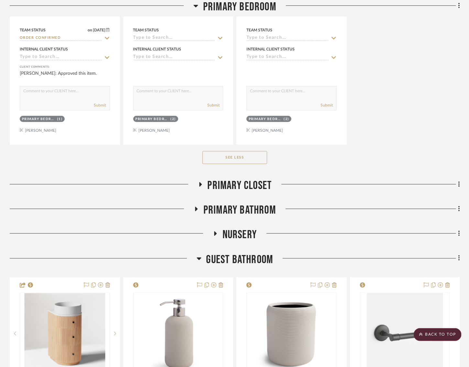
scroll to position [997, 7]
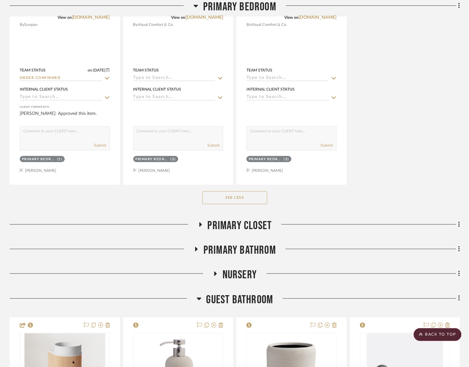
click at [197, 295] on icon at bounding box center [199, 299] width 5 height 8
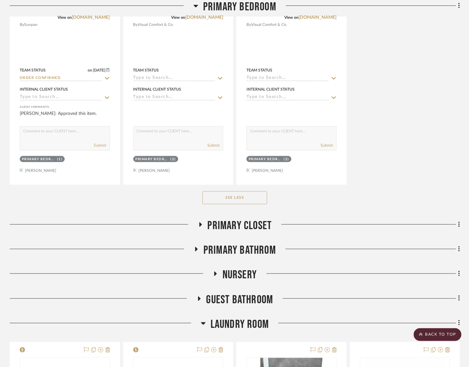
click at [197, 293] on h3 "Guest Bathroom" at bounding box center [235, 300] width 77 height 14
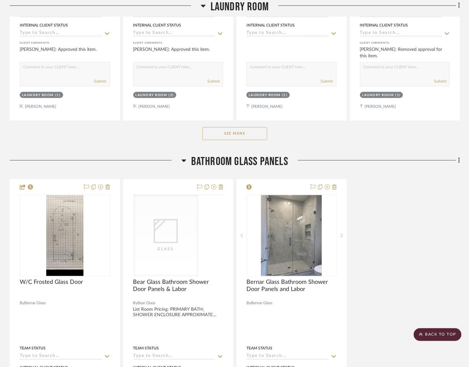
scroll to position [2958, 8]
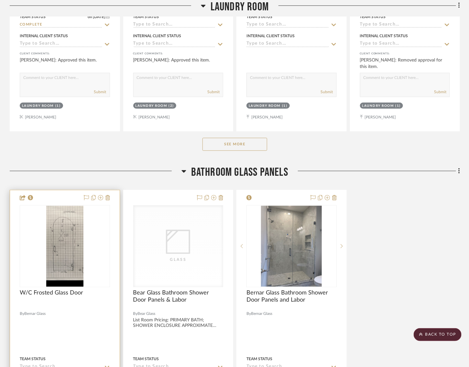
click at [65, 233] on img "0" at bounding box center [64, 246] width 37 height 81
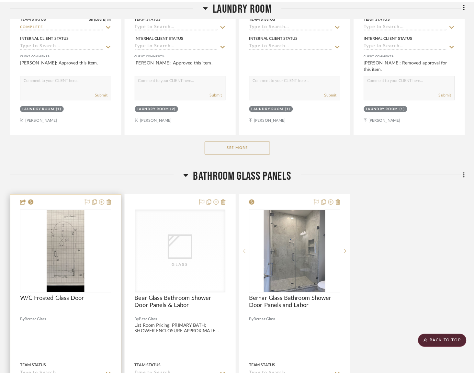
scroll to position [0, 0]
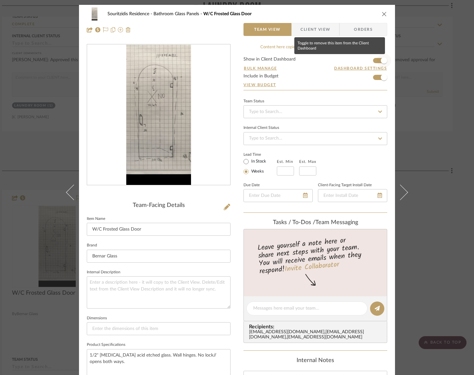
click at [379, 58] on span "button" at bounding box center [384, 60] width 14 height 14
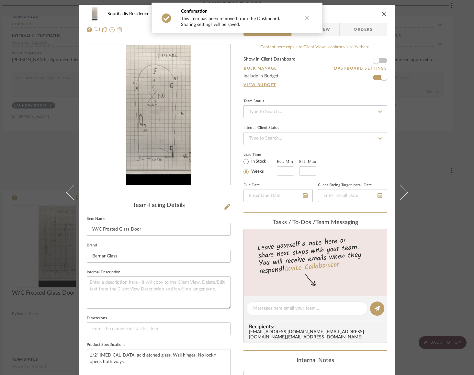
click at [382, 13] on icon "close" at bounding box center [384, 13] width 5 height 5
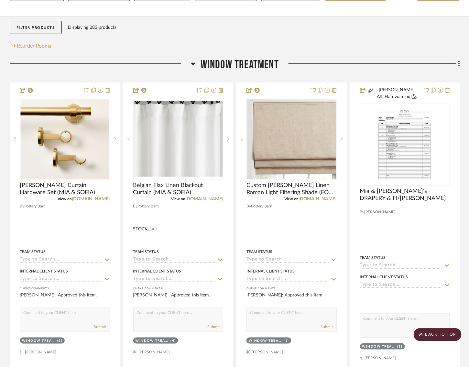
scroll to position [0, 8]
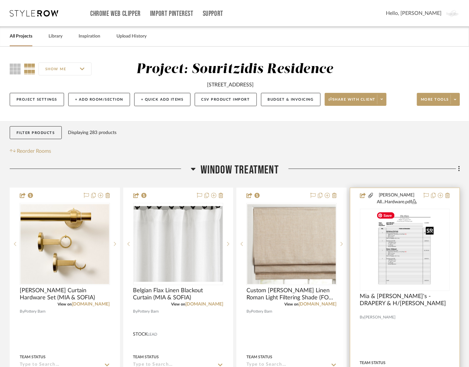
click at [404, 250] on img "0" at bounding box center [405, 249] width 62 height 81
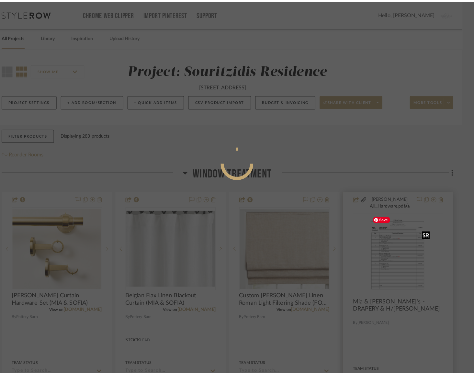
scroll to position [0, 0]
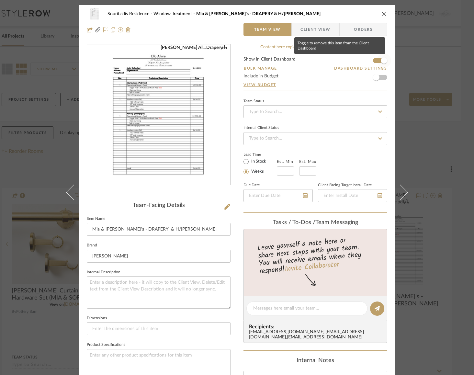
click at [378, 61] on span "button" at bounding box center [384, 60] width 14 height 14
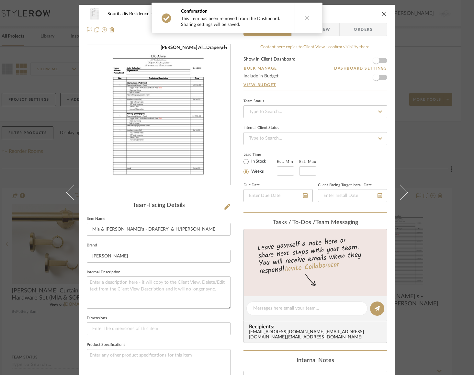
click at [382, 16] on icon "close" at bounding box center [384, 13] width 5 height 5
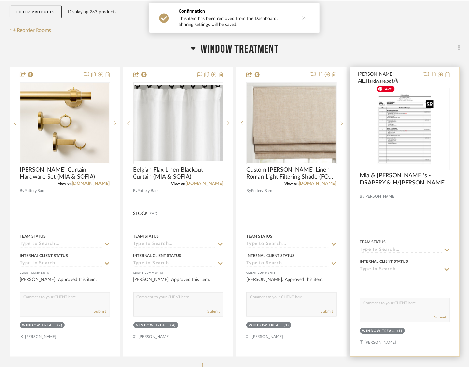
scroll to position [259, 8]
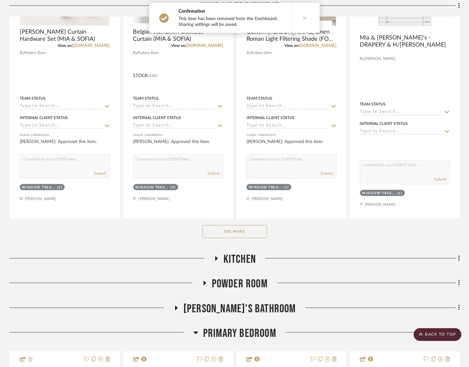
click at [203, 226] on button "See More" at bounding box center [235, 231] width 65 height 13
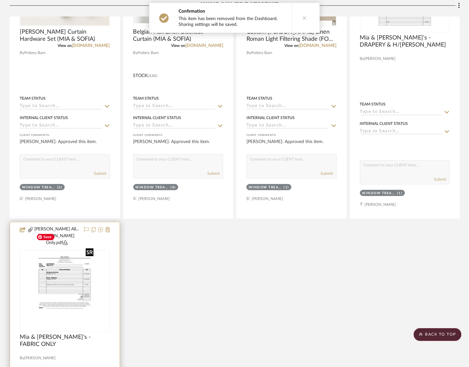
click at [87, 258] on img "0" at bounding box center [65, 291] width 62 height 81
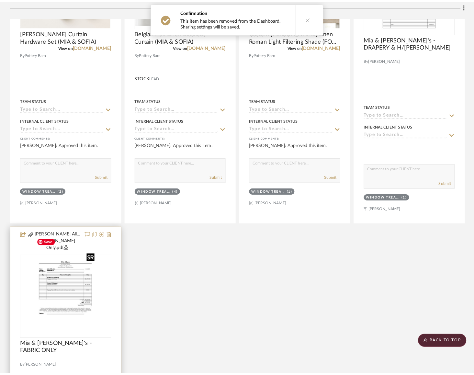
scroll to position [0, 0]
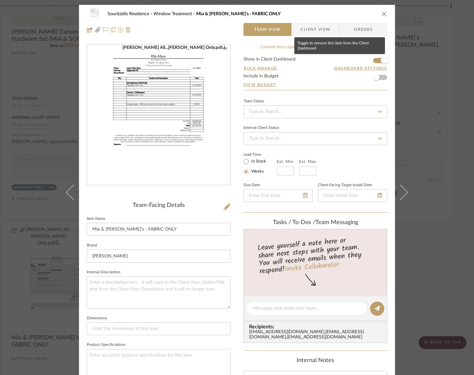
click at [377, 59] on span "button" at bounding box center [384, 60] width 14 height 14
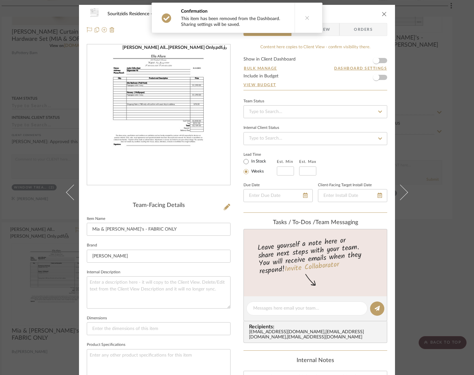
click at [382, 13] on icon "close" at bounding box center [384, 13] width 5 height 5
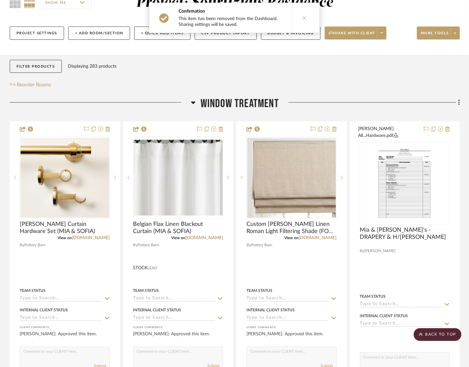
scroll to position [0, 8]
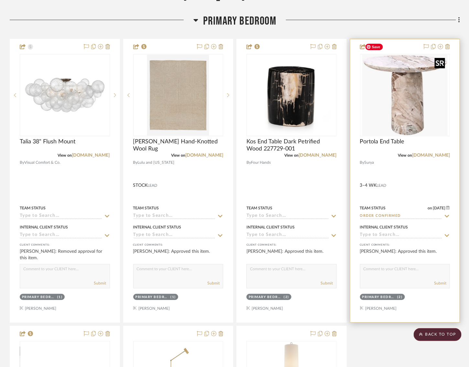
click at [391, 98] on img "0" at bounding box center [405, 95] width 85 height 81
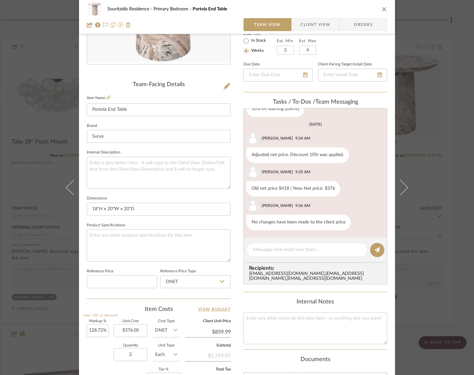
scroll to position [124, 0]
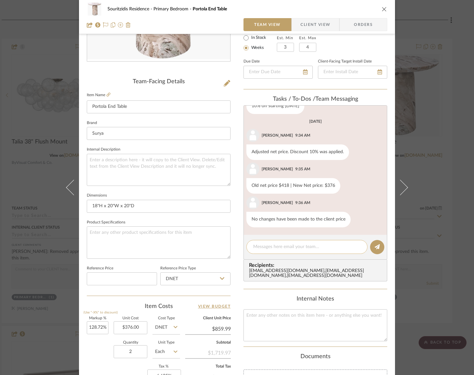
click at [269, 246] on textarea at bounding box center [306, 246] width 107 height 7
click at [282, 247] on textarea "Josh:" at bounding box center [306, 246] width 107 height 7
paste textarea "The client does not want the Portola End Table for the bedroom anymore. Could y…"
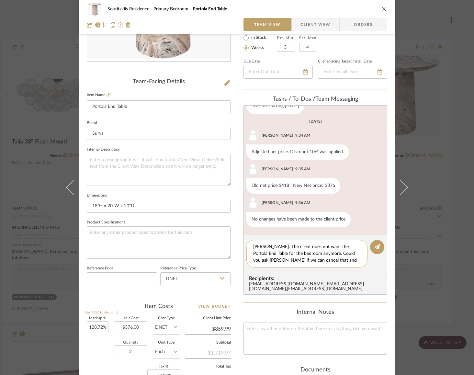
scroll to position [0, 0]
type textarea "Josh: The client does not want the Portola End Table for the bedroom anymore. C…"
click at [370, 249] on button at bounding box center [377, 247] width 14 height 14
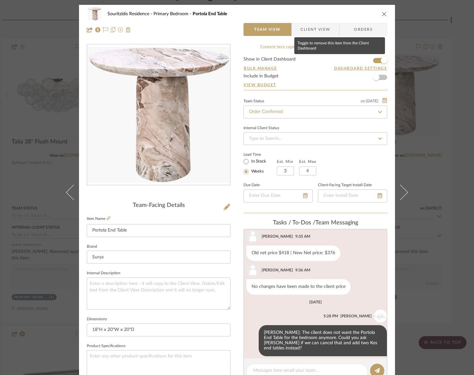
click at [381, 58] on span "button" at bounding box center [384, 60] width 6 height 6
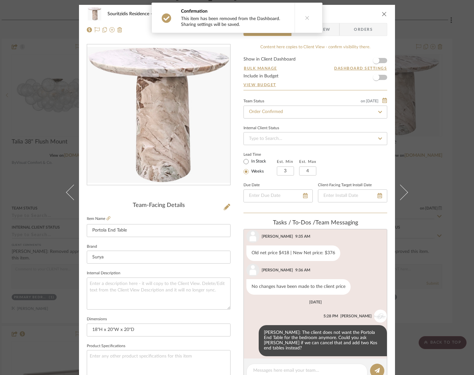
click at [383, 13] on icon "close" at bounding box center [384, 13] width 5 height 5
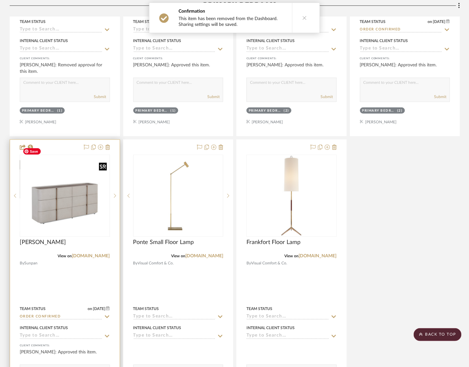
click at [50, 175] on img "0" at bounding box center [64, 195] width 89 height 71
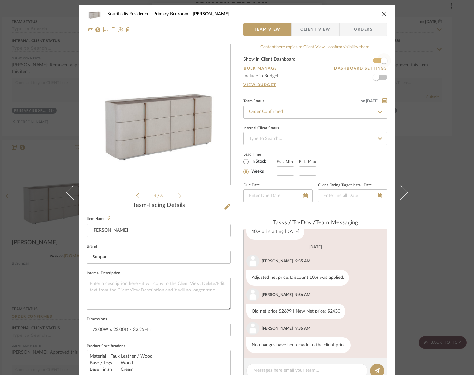
scroll to position [105, 0]
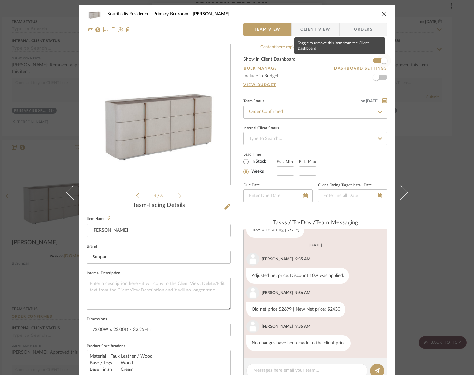
click at [383, 60] on span "button" at bounding box center [384, 60] width 6 height 6
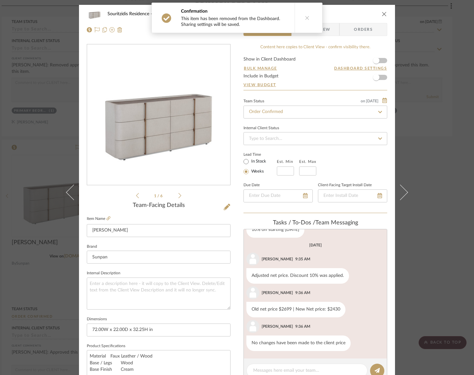
click at [383, 13] on icon "close" at bounding box center [384, 13] width 5 height 5
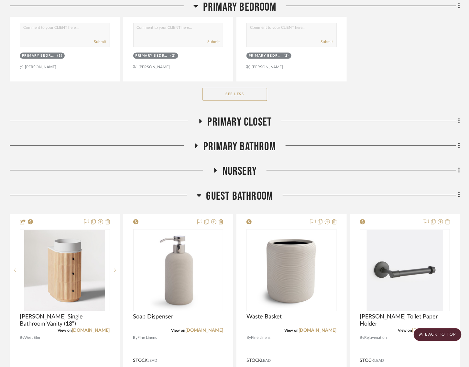
scroll to position [1352, 8]
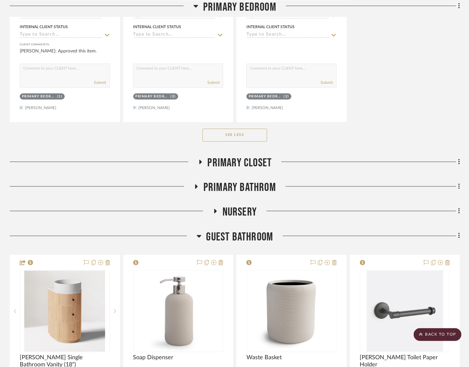
click at [197, 232] on icon at bounding box center [199, 236] width 5 height 8
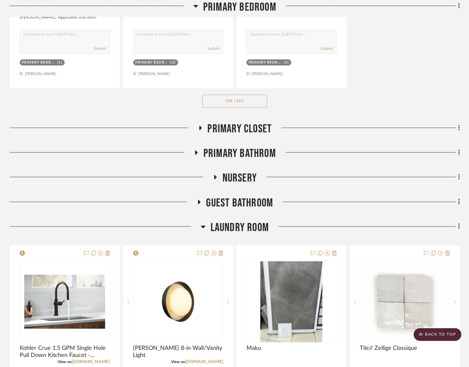
click at [201, 223] on icon at bounding box center [203, 227] width 5 height 8
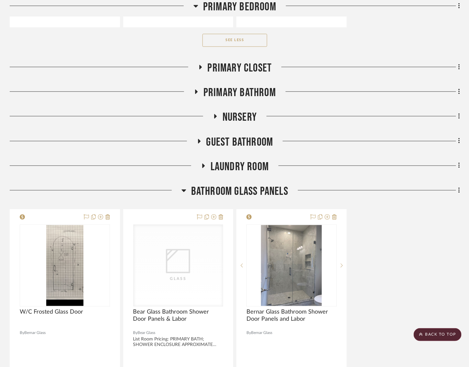
click at [182, 189] on icon at bounding box center [184, 190] width 5 height 3
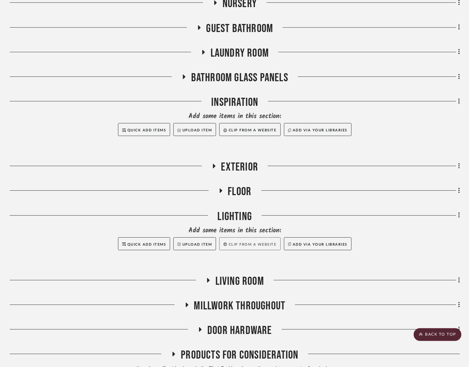
scroll to position [1603, 8]
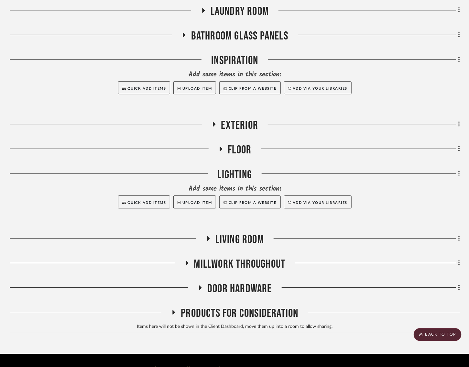
click at [206, 233] on h3 "Living Room" at bounding box center [235, 240] width 58 height 14
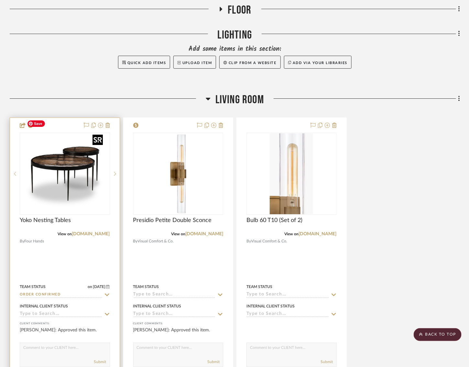
click at [66, 162] on img "0" at bounding box center [64, 173] width 81 height 81
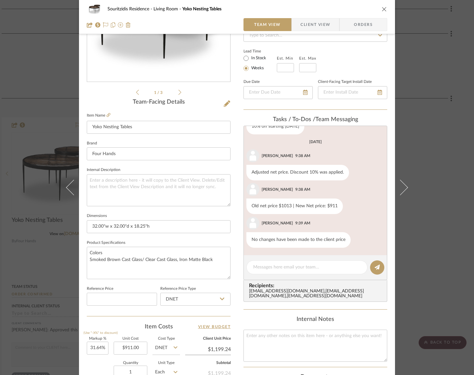
scroll to position [165, 0]
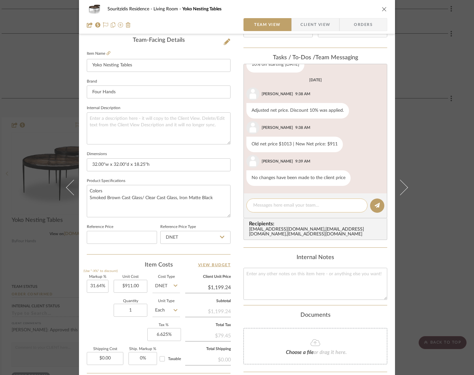
click at [270, 202] on textarea at bounding box center [306, 205] width 107 height 7
type textarea "Could we update the ETA here?"
click at [376, 209] on button at bounding box center [377, 205] width 14 height 14
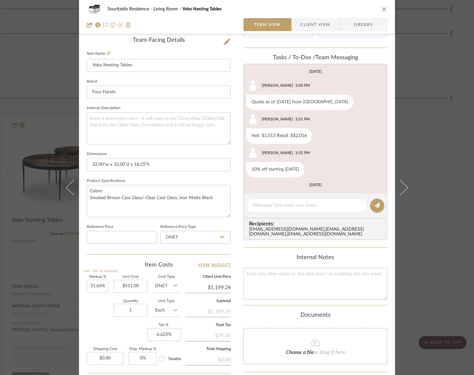
scroll to position [0, 0]
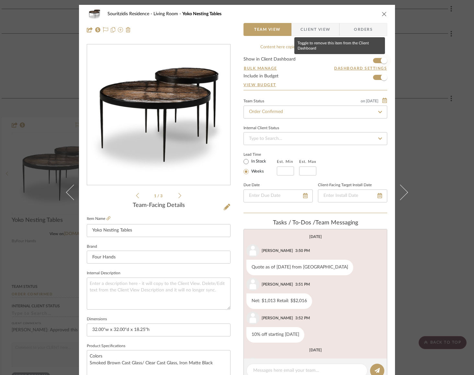
click at [381, 61] on span "button" at bounding box center [384, 60] width 6 height 6
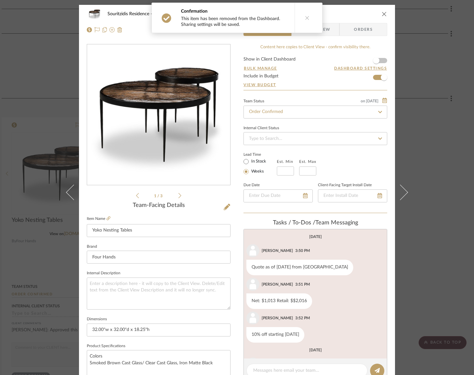
click at [382, 18] on div "Souritzidis Residence Living Room Yoko Nesting Tables" at bounding box center [237, 13] width 300 height 13
click at [382, 15] on icon "close" at bounding box center [384, 13] width 5 height 5
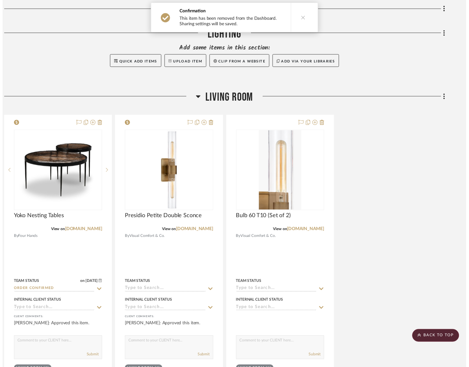
scroll to position [1743, 8]
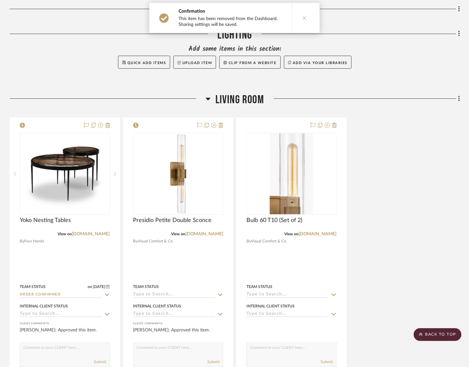
click at [206, 95] on icon at bounding box center [208, 99] width 5 height 8
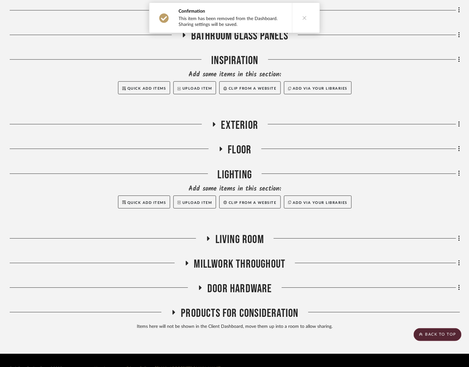
click at [197, 286] on icon at bounding box center [201, 288] width 8 height 5
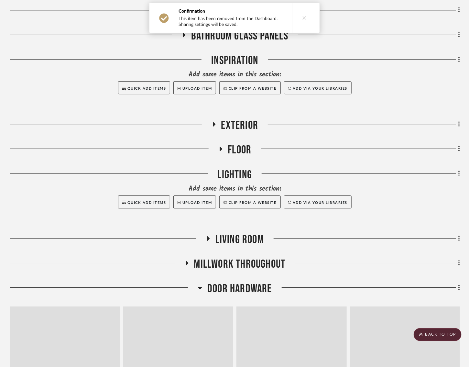
scroll to position [1743, 8]
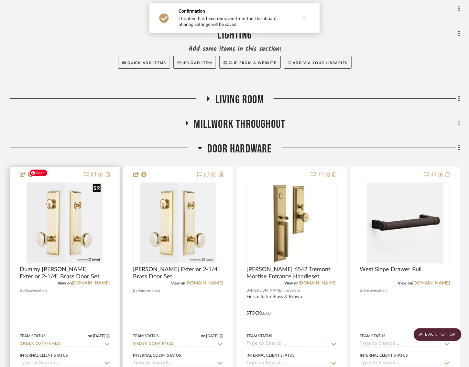
click at [0, 0] on img at bounding box center [0, 0] width 0 height 0
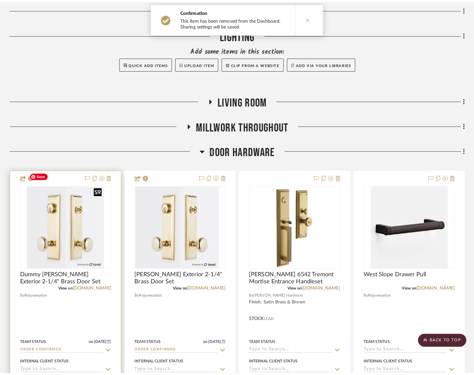
scroll to position [0, 0]
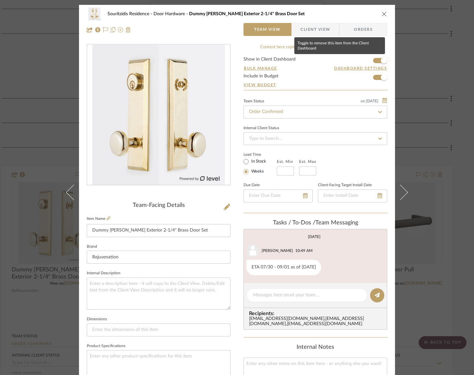
click at [377, 56] on span "button" at bounding box center [384, 60] width 14 height 14
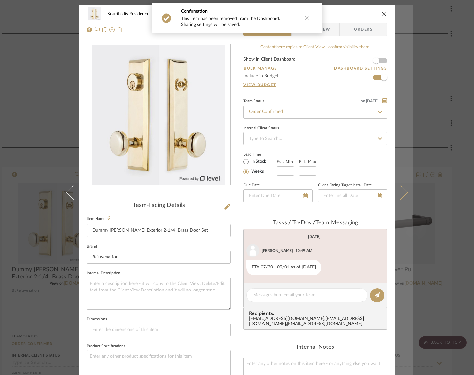
click at [397, 189] on icon at bounding box center [400, 193] width 16 height 16
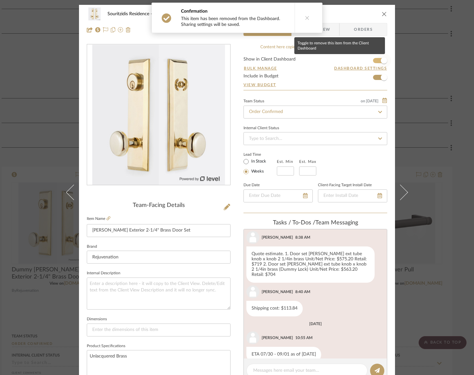
scroll to position [63, 0]
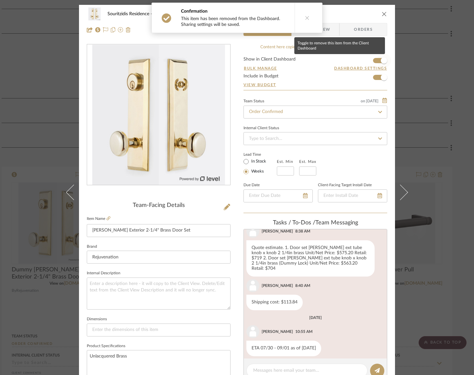
click at [384, 58] on span "button" at bounding box center [384, 60] width 6 height 6
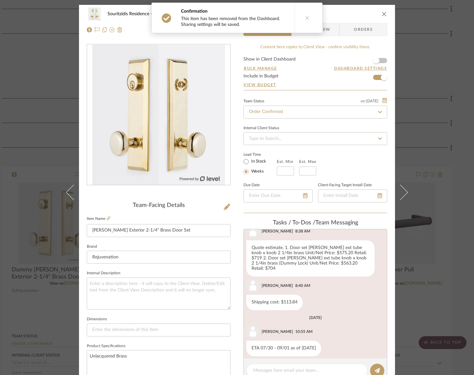
click at [382, 16] on icon "close" at bounding box center [384, 13] width 5 height 5
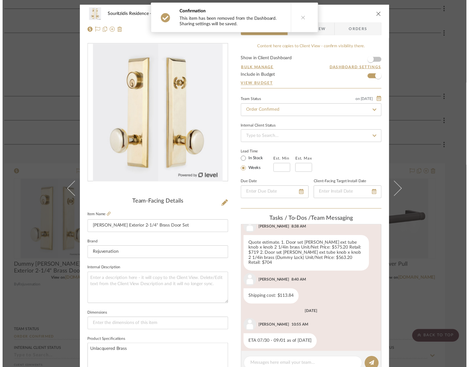
scroll to position [1743, 8]
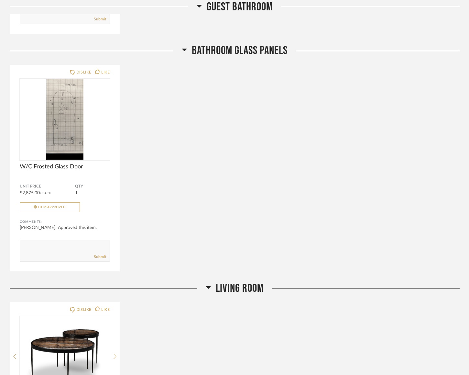
scroll to position [824, 0]
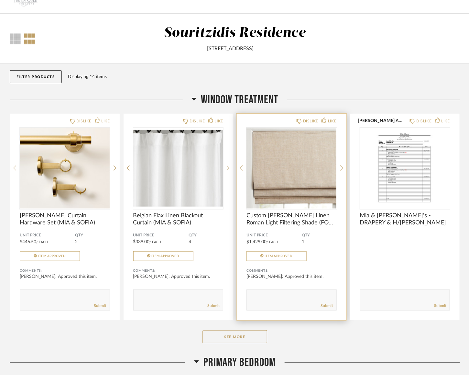
scroll to position [15, 0]
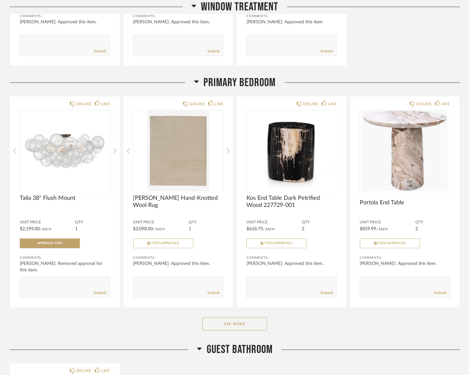
scroll to position [289, 0]
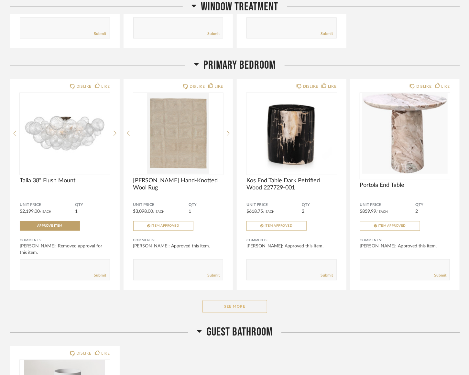
click at [254, 309] on button "See More" at bounding box center [235, 306] width 65 height 13
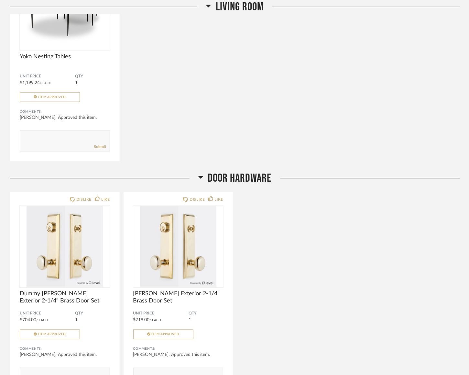
scroll to position [1189, 0]
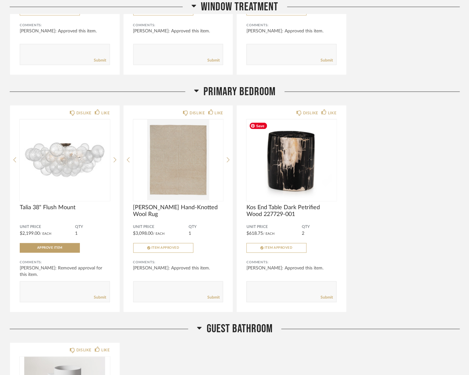
scroll to position [262, 0]
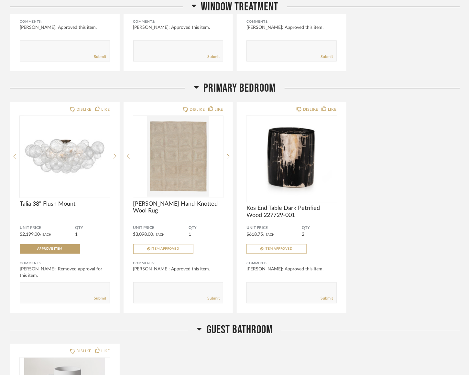
click at [400, 199] on div "DISLIKE LIKE Talia 38" Flush Mount Unit Price $2,199.00 / Each QTY 1 Approve It…" at bounding box center [235, 208] width 451 height 212
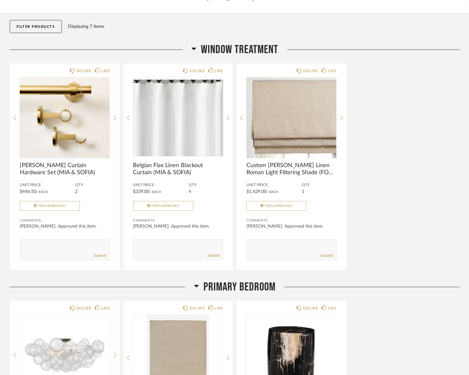
scroll to position [0, 0]
